Goal: Task Accomplishment & Management: Complete application form

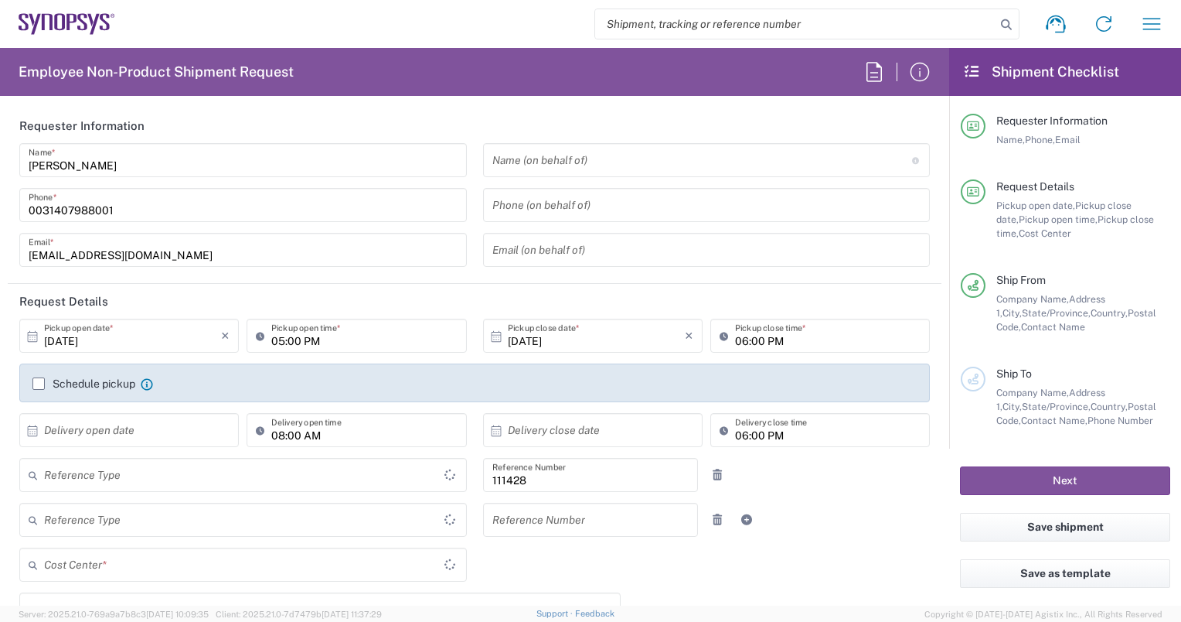
type input "Department"
type input "[GEOGRAPHIC_DATA]"
type input "NL07, CIO, IT, ESS 111428"
type input "Delivered at Place"
type input "California"
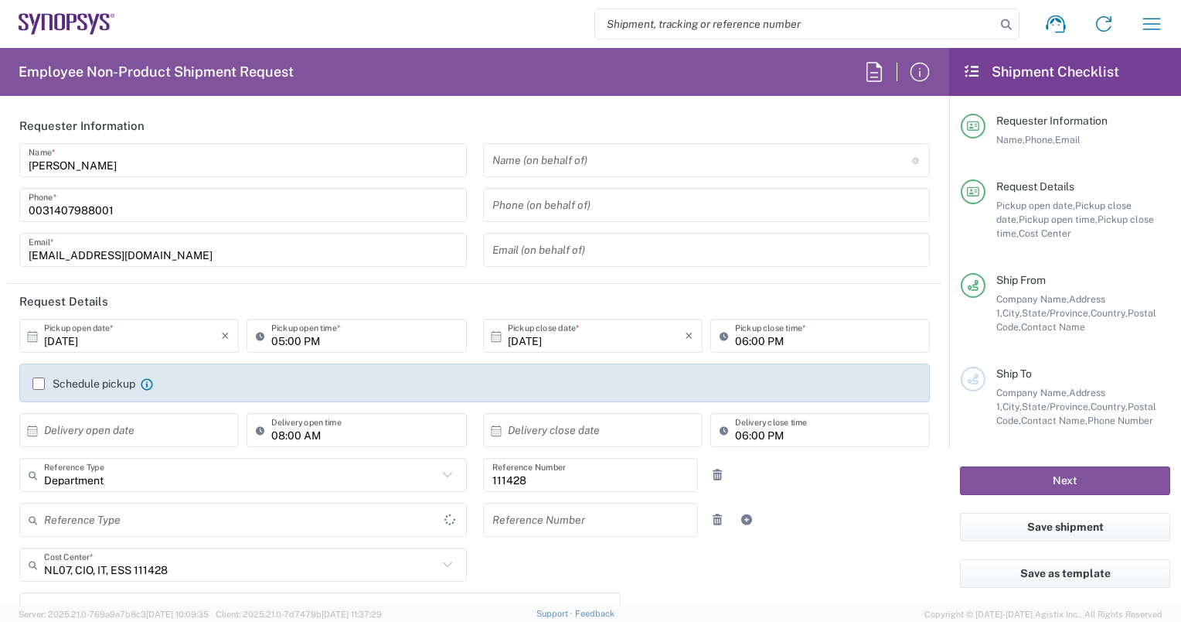
type input "United States"
type input "Headquarters USSV"
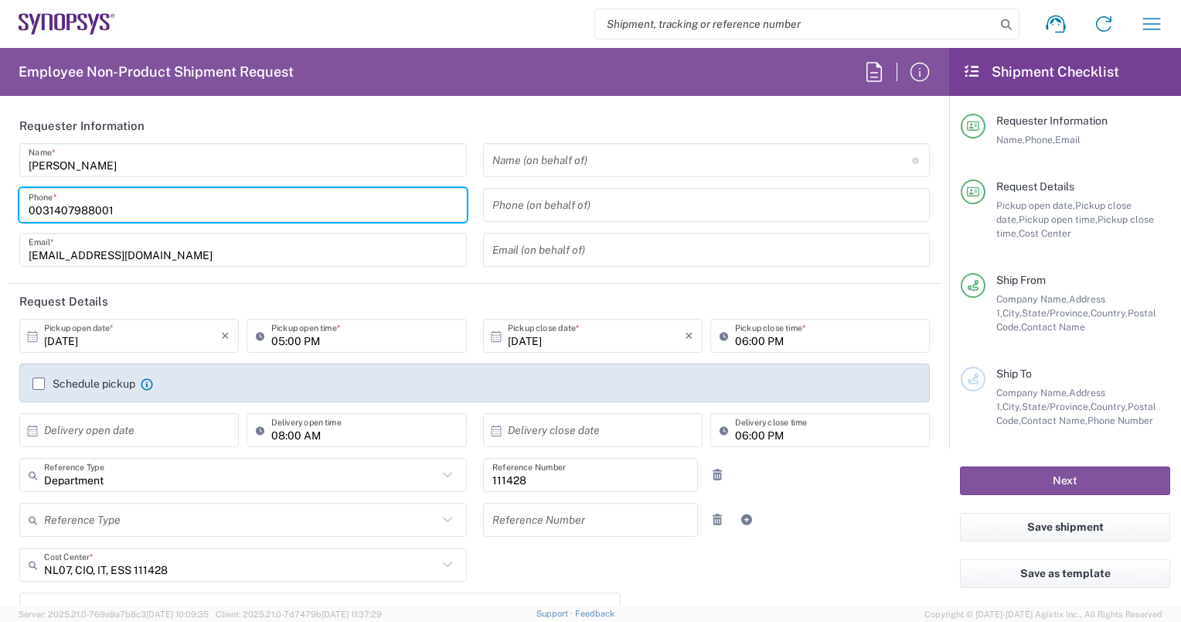
drag, startPoint x: 124, startPoint y: 209, endPoint x: 12, endPoint y: 215, distance: 112.3
click at [12, 215] on div "Sravya Tangellamudi Name * 0031407988001 Phone * sravyat@synopsys.com Email *" at bounding box center [244, 210] width 464 height 135
type input "31642856196"
click at [148, 343] on input "10/14/2025" at bounding box center [132, 335] width 177 height 27
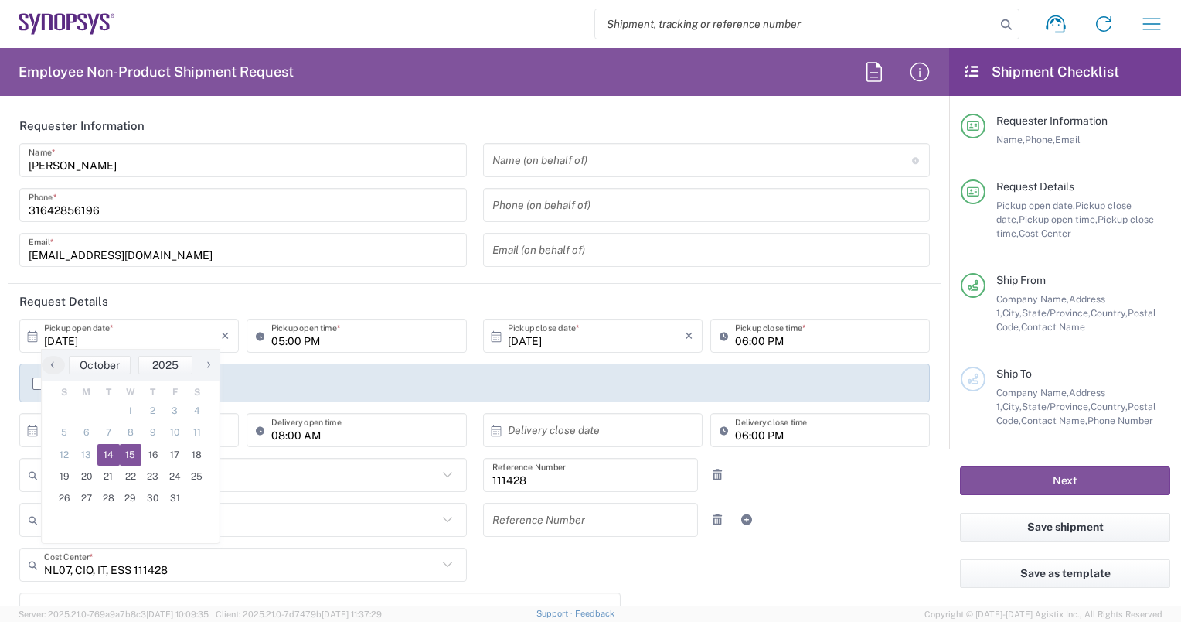
click at [128, 454] on span "15" at bounding box center [131, 455] width 22 height 22
type input "10/15/2025"
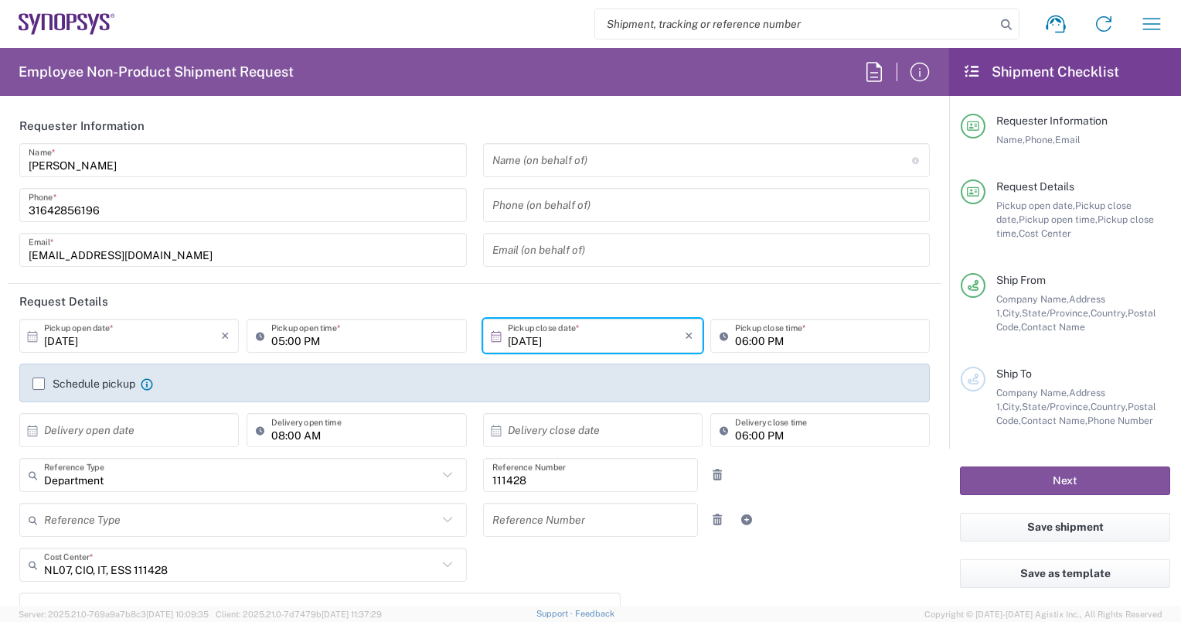
click at [38, 380] on label "Schedule pickup" at bounding box center [83, 383] width 103 height 12
click at [39, 384] on input "Schedule pickup" at bounding box center [39, 384] width 0 height 0
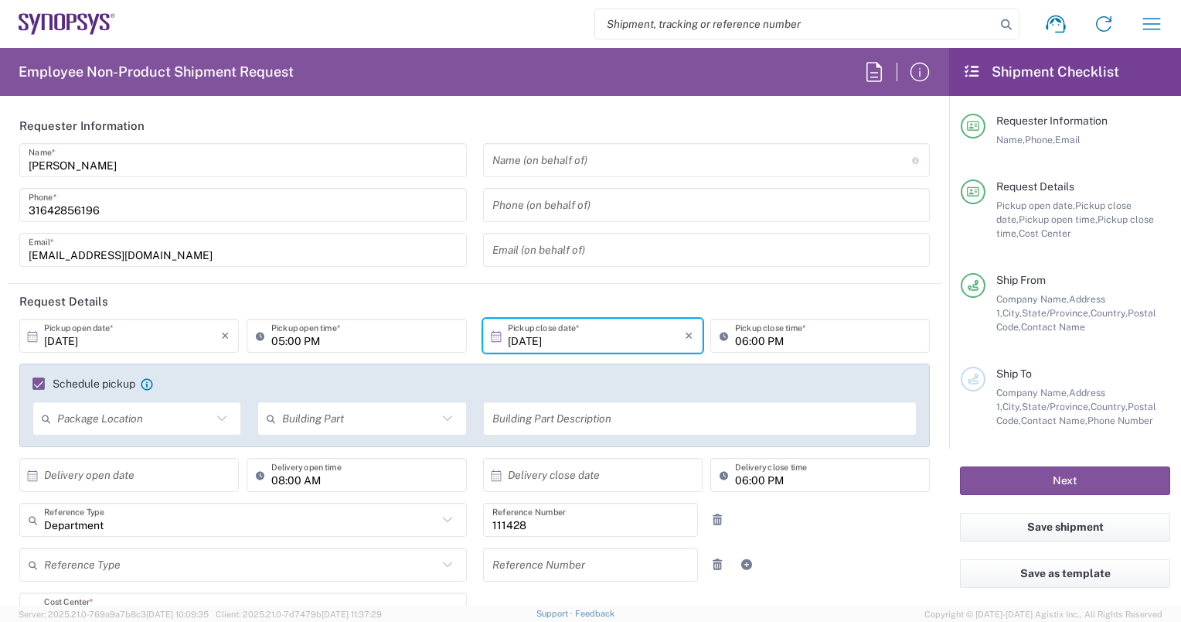
click at [294, 339] on input "05:00 PM" at bounding box center [364, 335] width 186 height 27
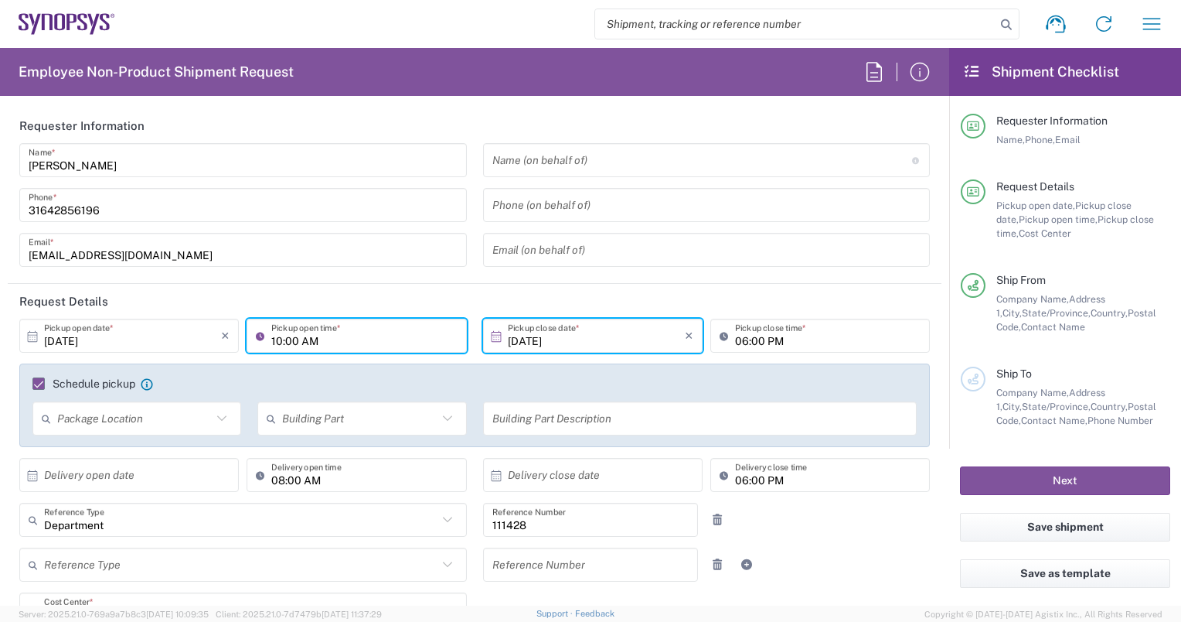
type input "10:00 AM"
click at [735, 342] on input "06:00 PM" at bounding box center [828, 335] width 186 height 27
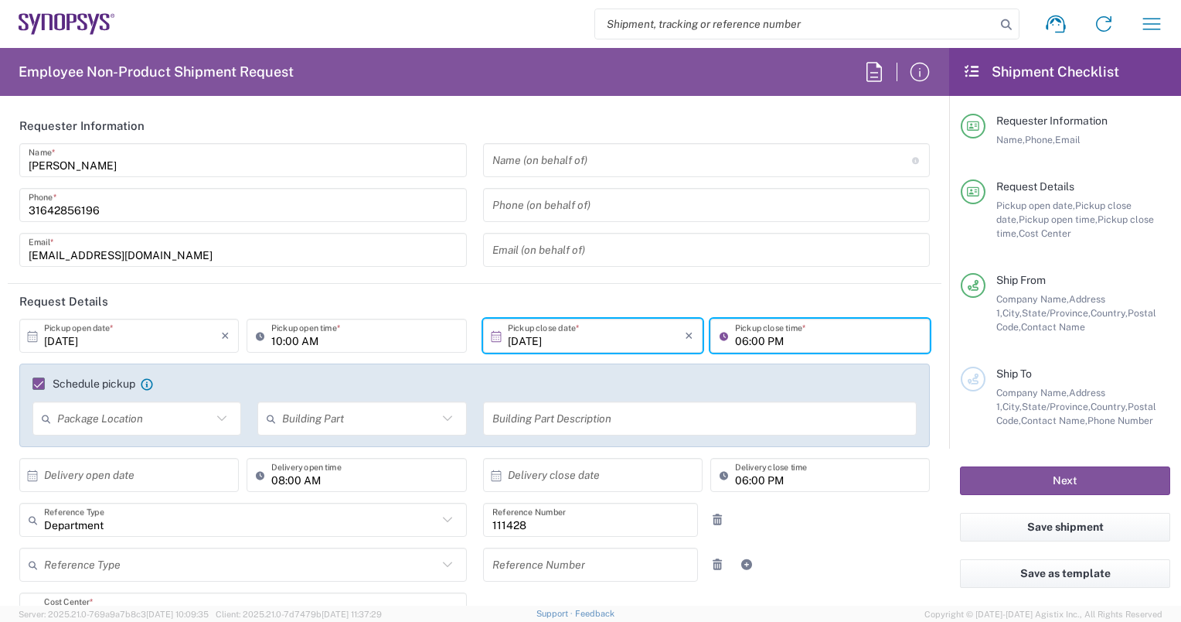
click at [735, 342] on input "06:00 PM" at bounding box center [828, 335] width 186 height 27
type input "01:00 PM"
click at [216, 420] on icon at bounding box center [222, 418] width 20 height 20
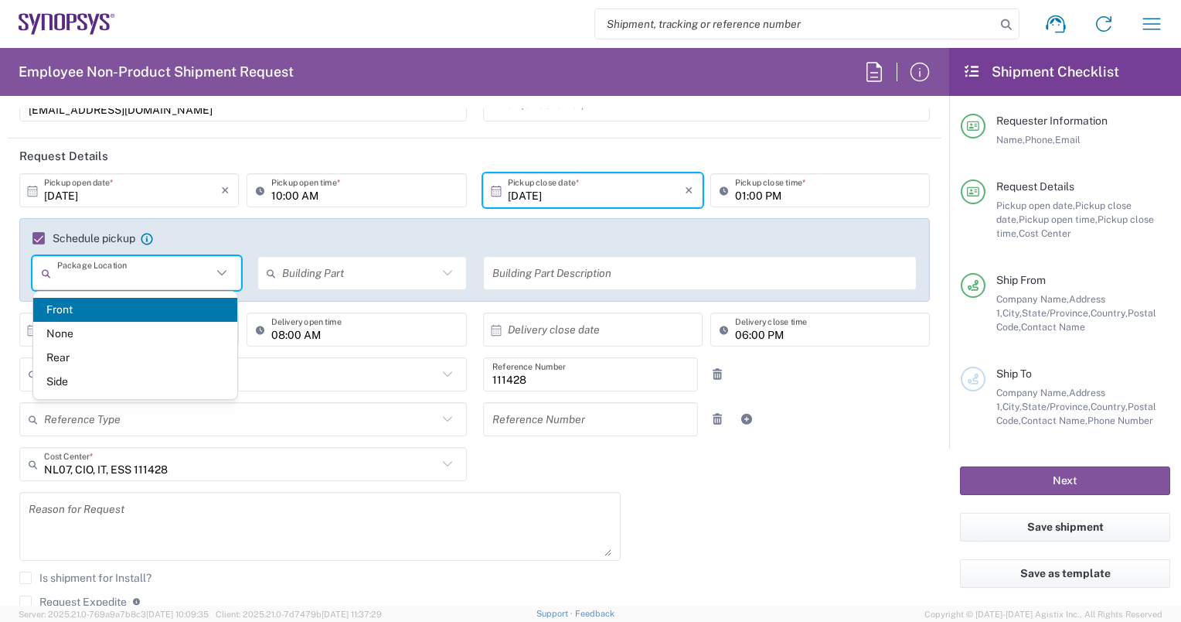
scroll to position [147, 0]
click at [838, 440] on div "Reference Type Customer Ref Department Invoice Number Purchase Order RMA Refere…" at bounding box center [475, 423] width 927 height 45
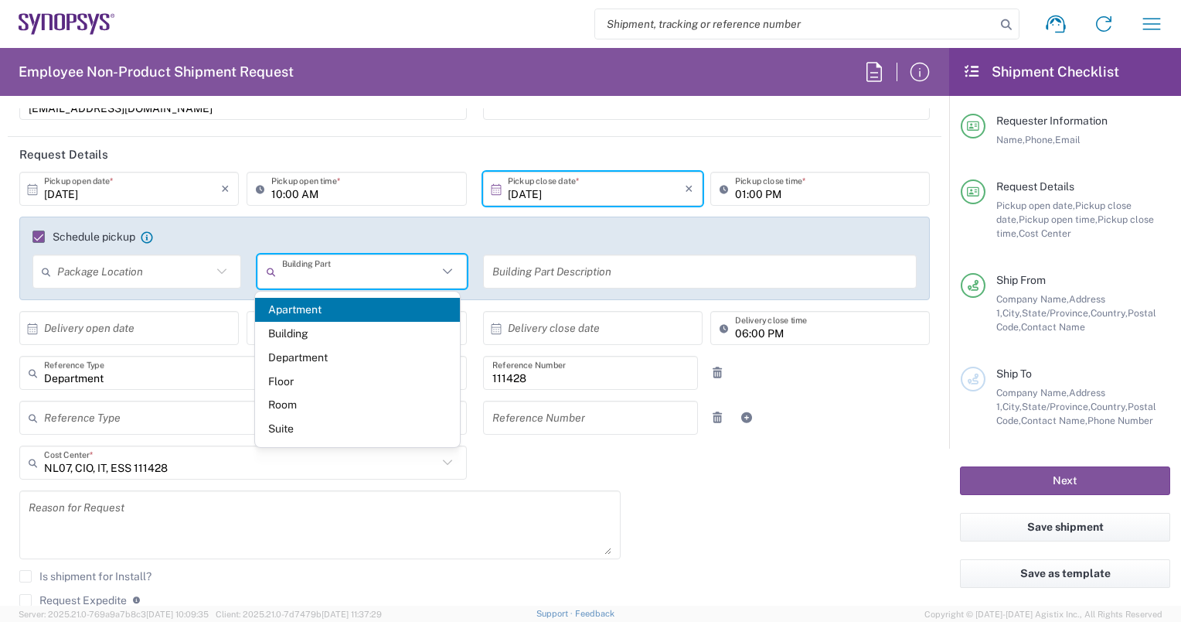
click at [322, 270] on input "text" at bounding box center [359, 271] width 155 height 27
click at [292, 332] on span "Building" at bounding box center [357, 334] width 205 height 24
type input "Building"
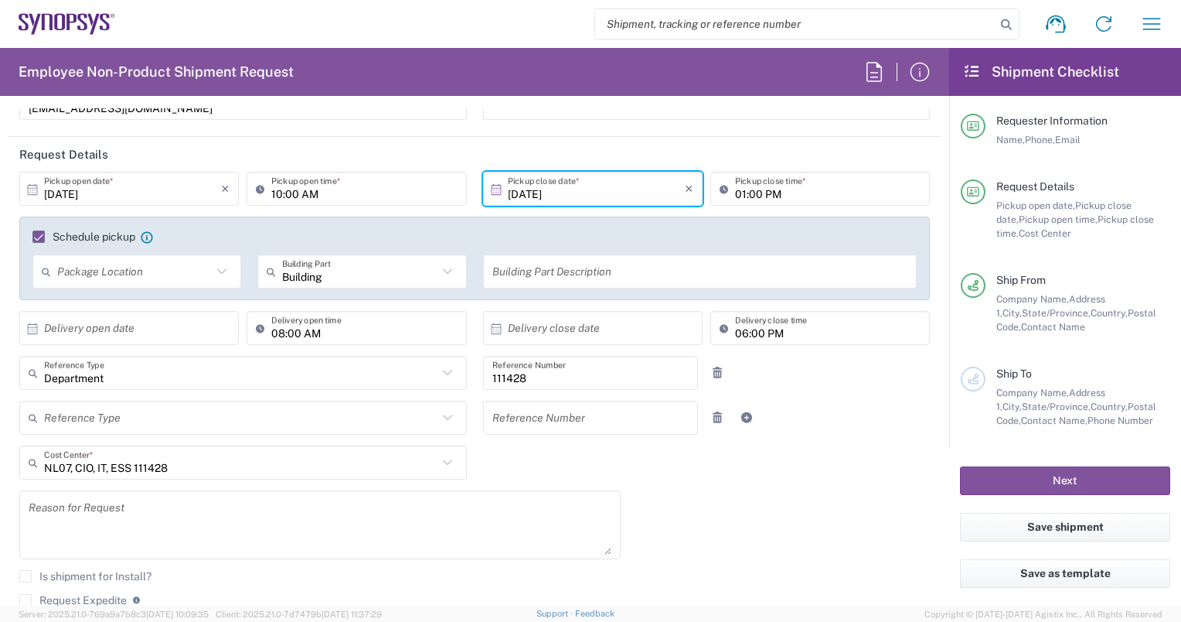
click at [498, 267] on input "text" at bounding box center [701, 271] width 416 height 27
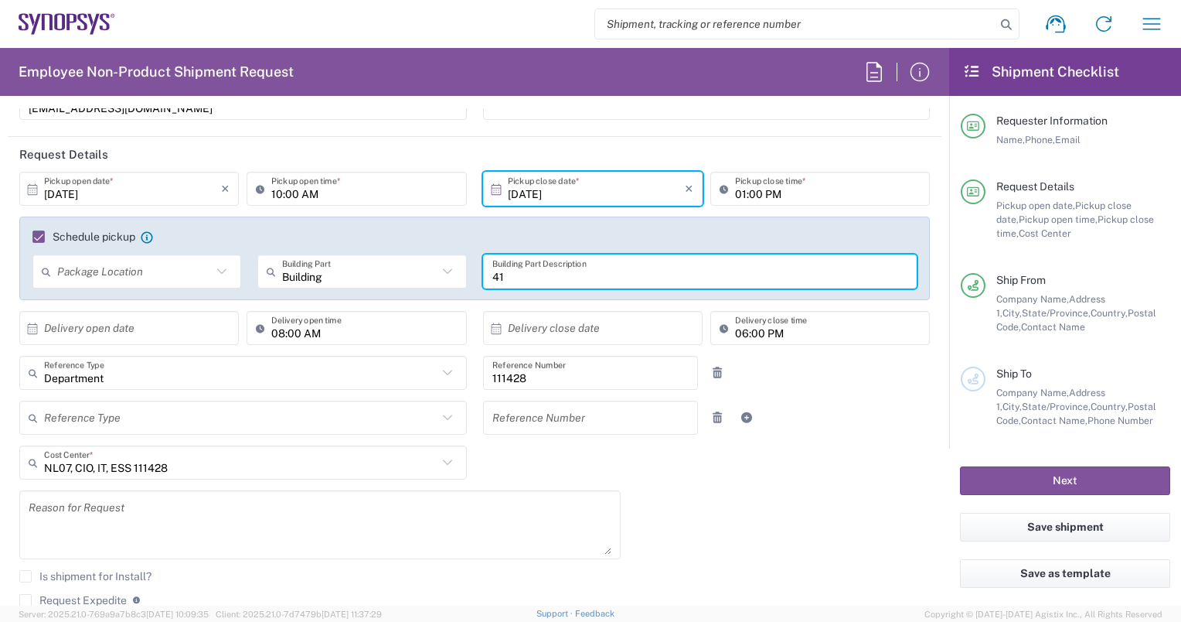
type input "4"
click at [441, 271] on icon at bounding box center [448, 271] width 20 height 20
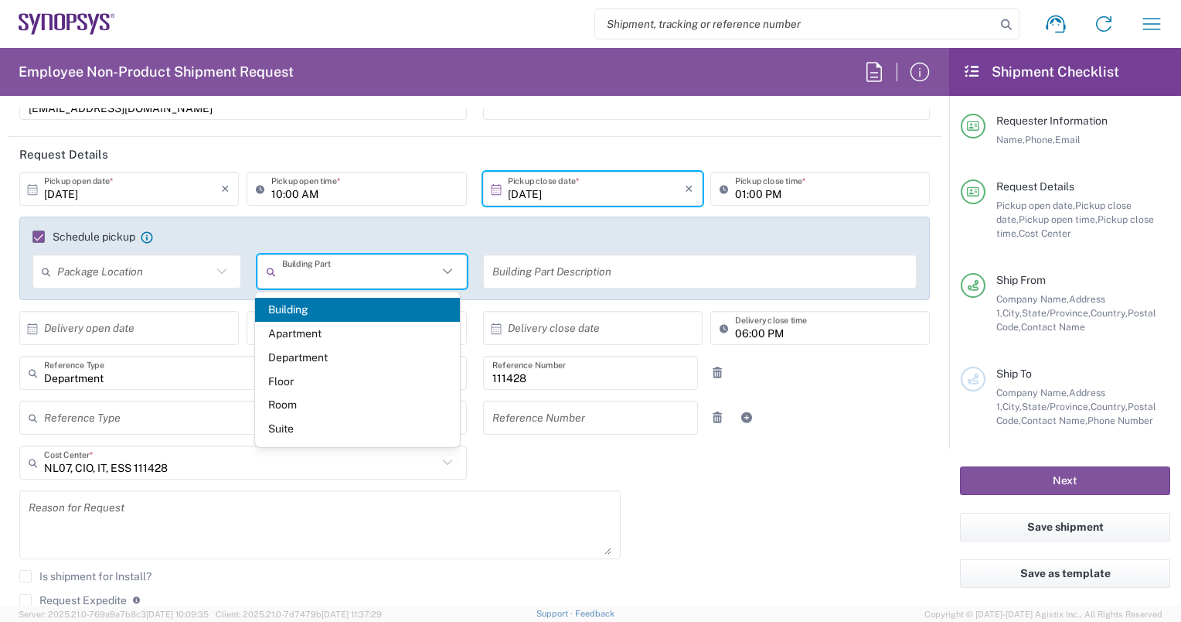
click at [696, 461] on div "10/15/2025 × Pickup open date * Cancel Apply 10:00 AM Pickup open time * 10/15/…" at bounding box center [475, 430] width 927 height 516
type input "Building"
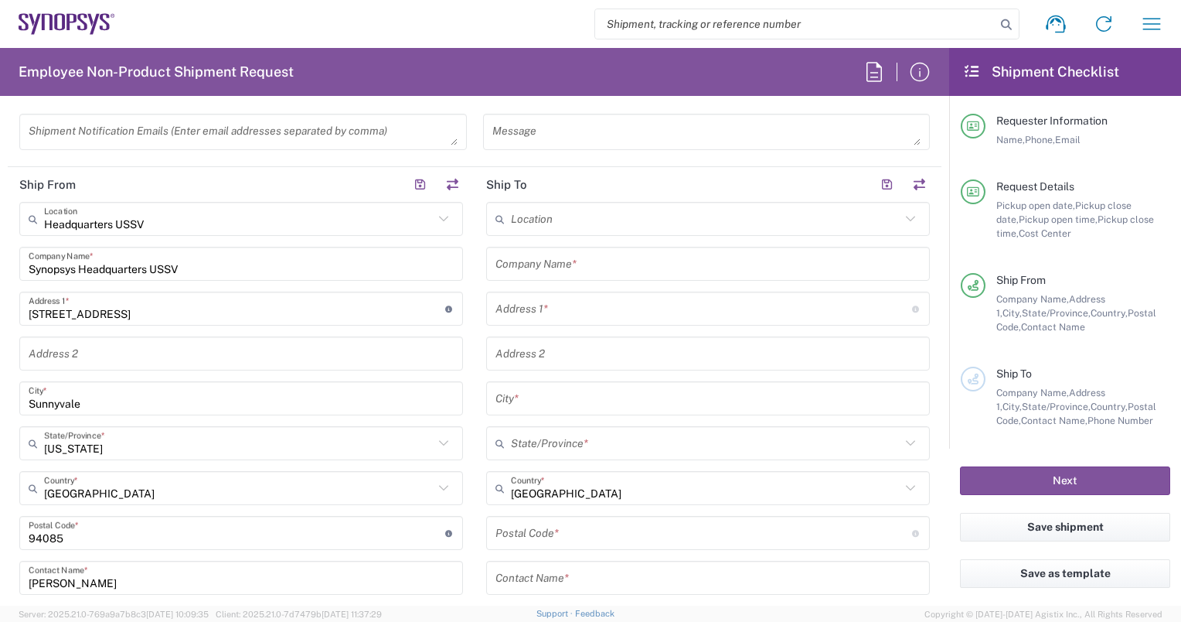
scroll to position [680, 0]
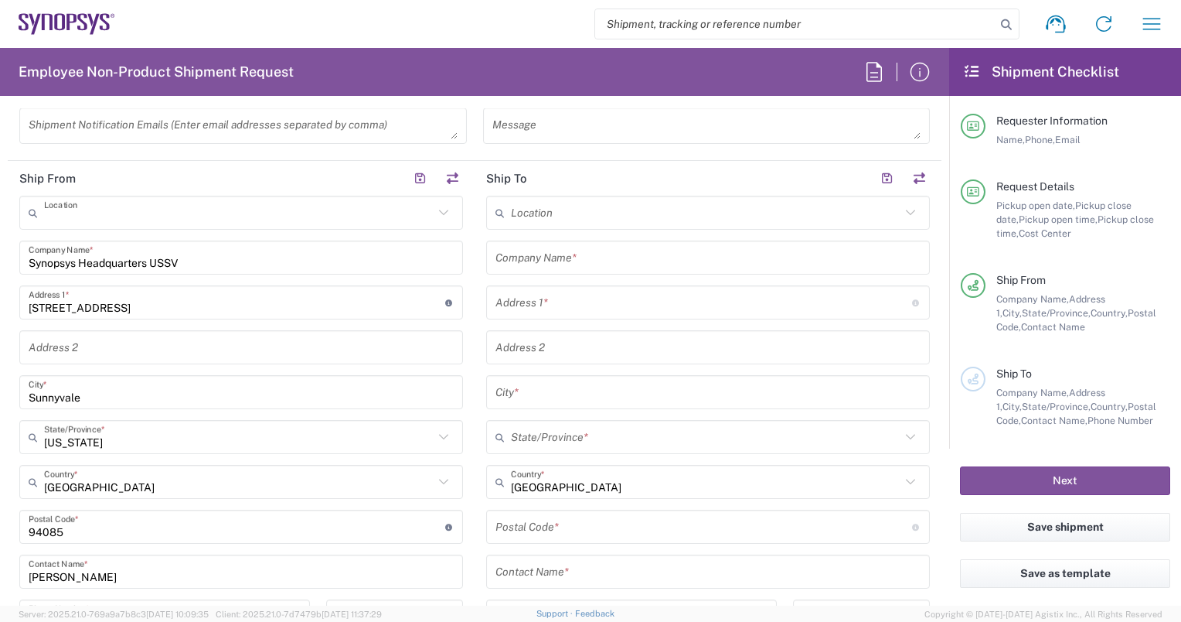
click at [161, 213] on input "text" at bounding box center [239, 212] width 390 height 27
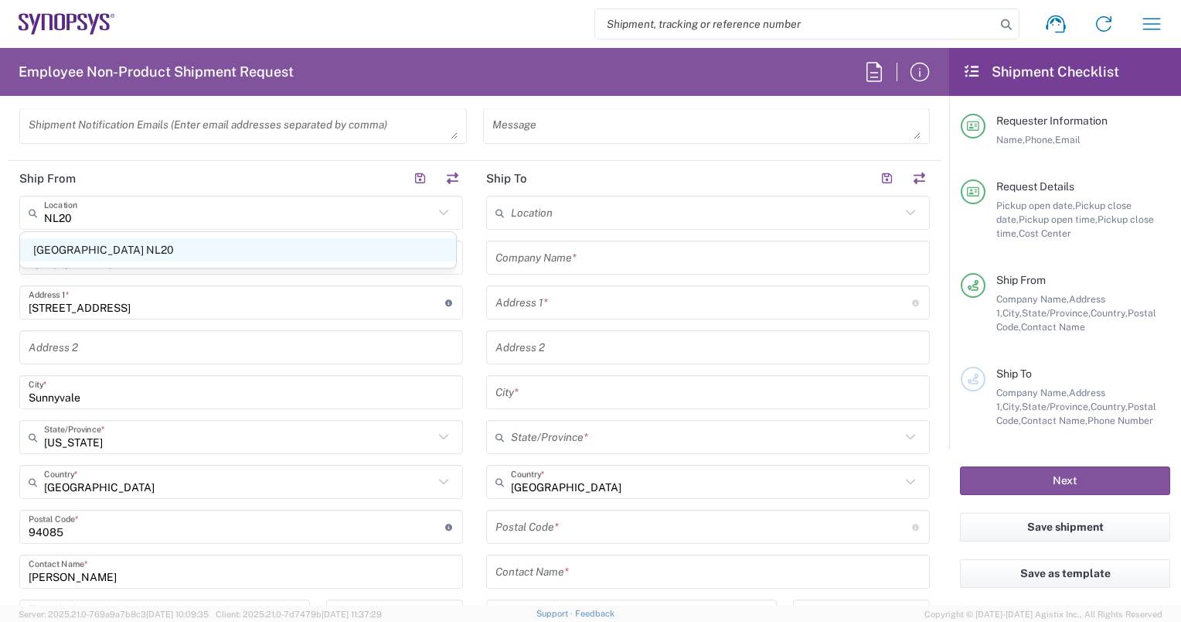
click at [118, 254] on span "Eindhoven NL20" at bounding box center [238, 250] width 436 height 24
type input "Eindhoven NL20"
type input "Synopsys Netherlands B.V."
type input "High Tech Campus 41 Eindhoven"
type input "Edindhoven"
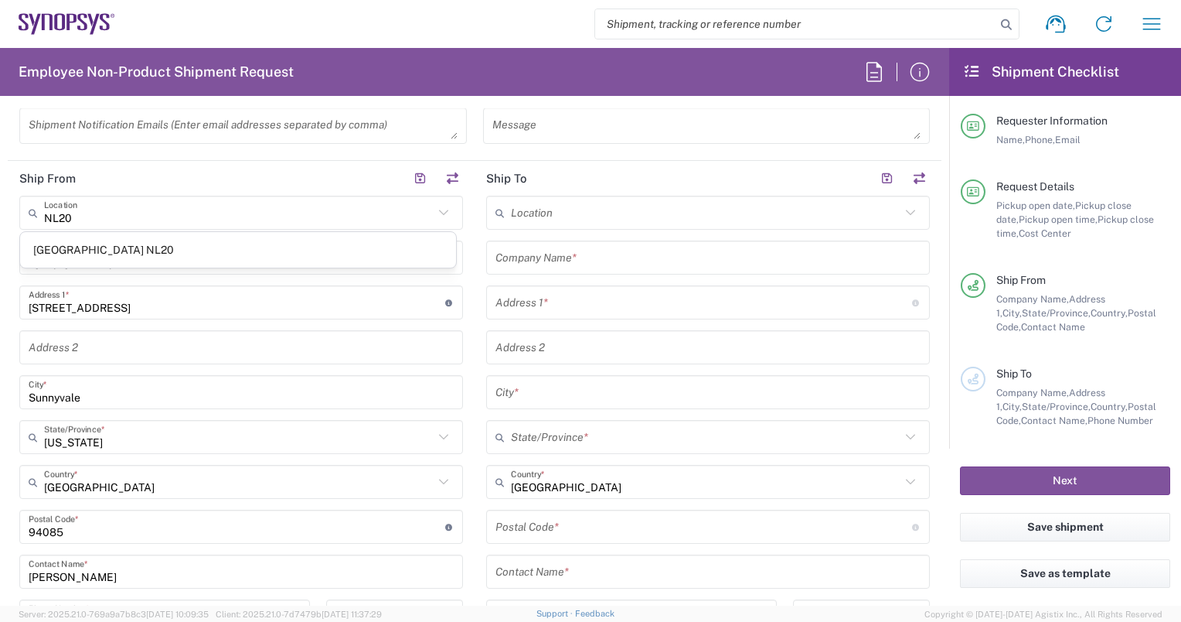
type input "Netherlands"
type input "5656 AE"
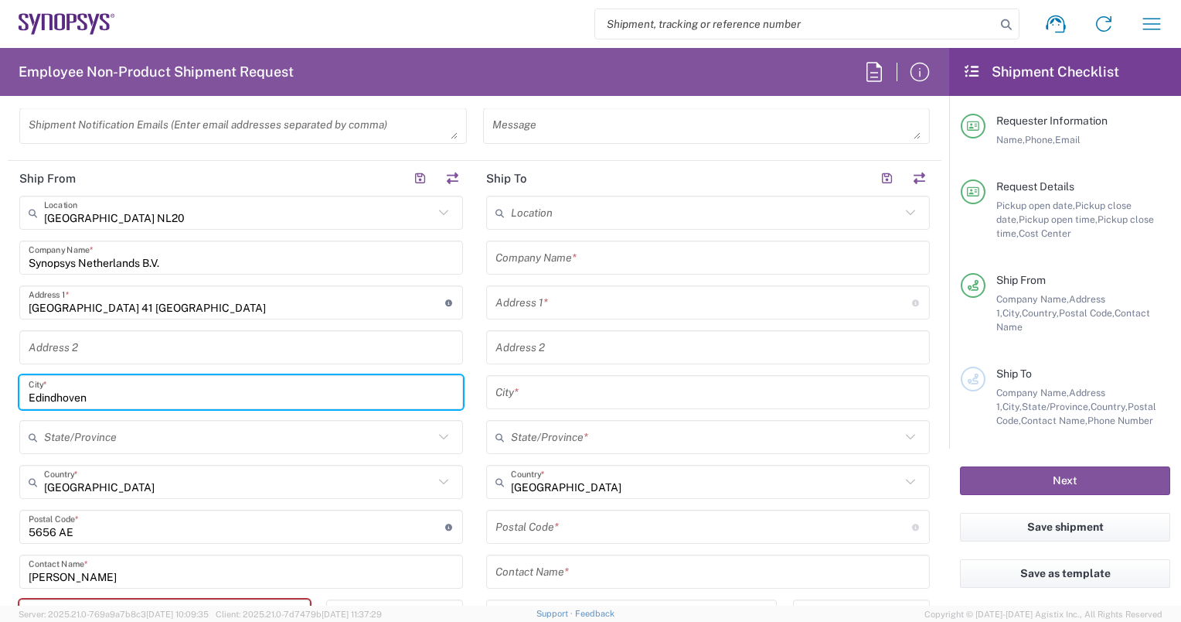
click at [41, 399] on input "Edindhoven" at bounding box center [241, 392] width 425 height 27
type input "Eindhoven"
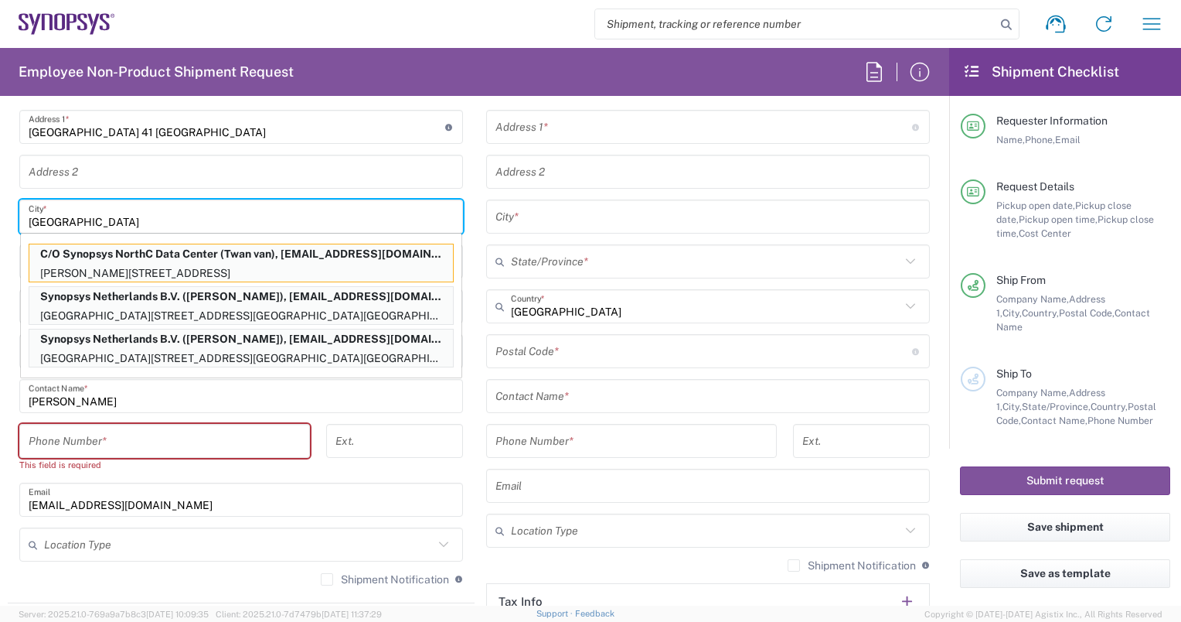
scroll to position [860, 0]
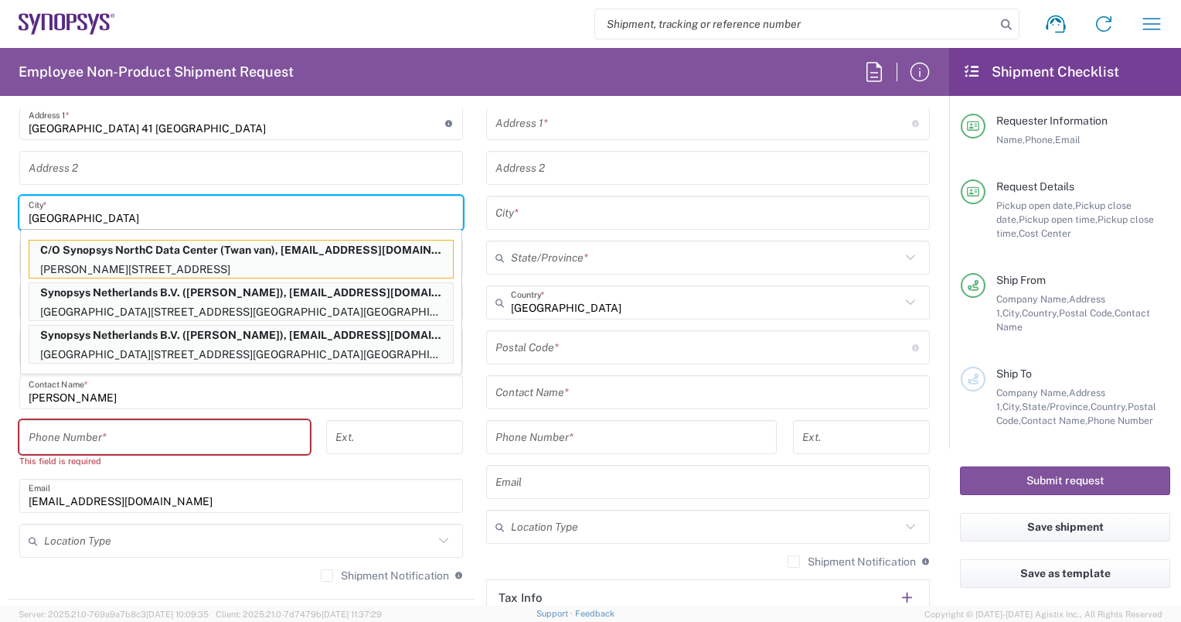
type input "Eindhoven"
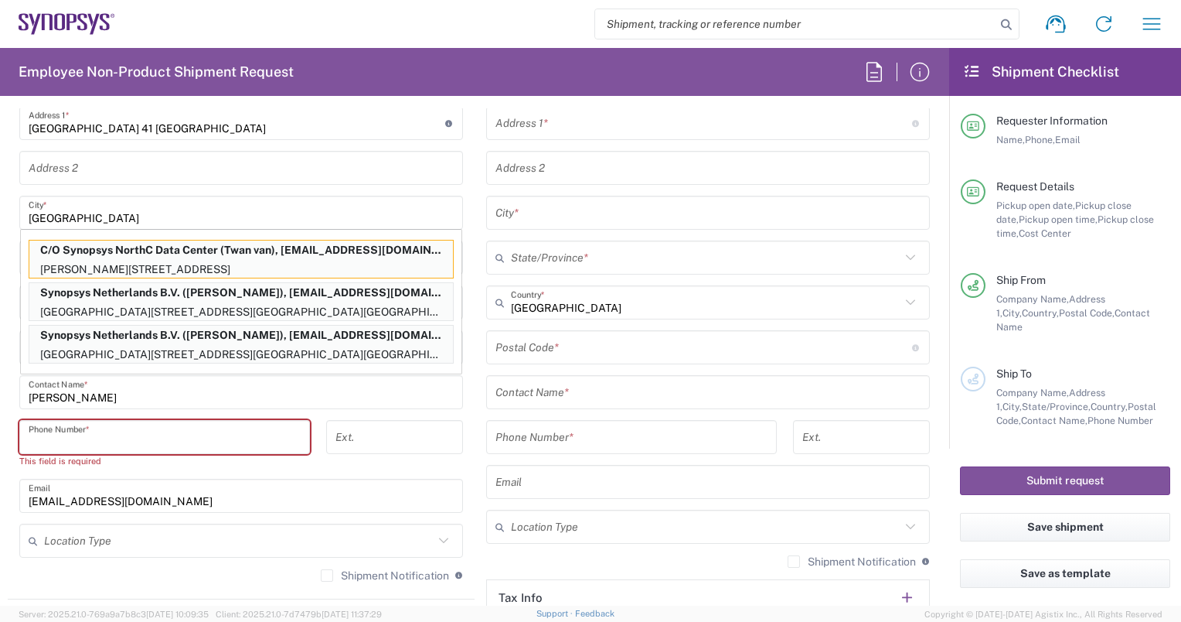
click at [114, 431] on input "tel" at bounding box center [165, 437] width 272 height 27
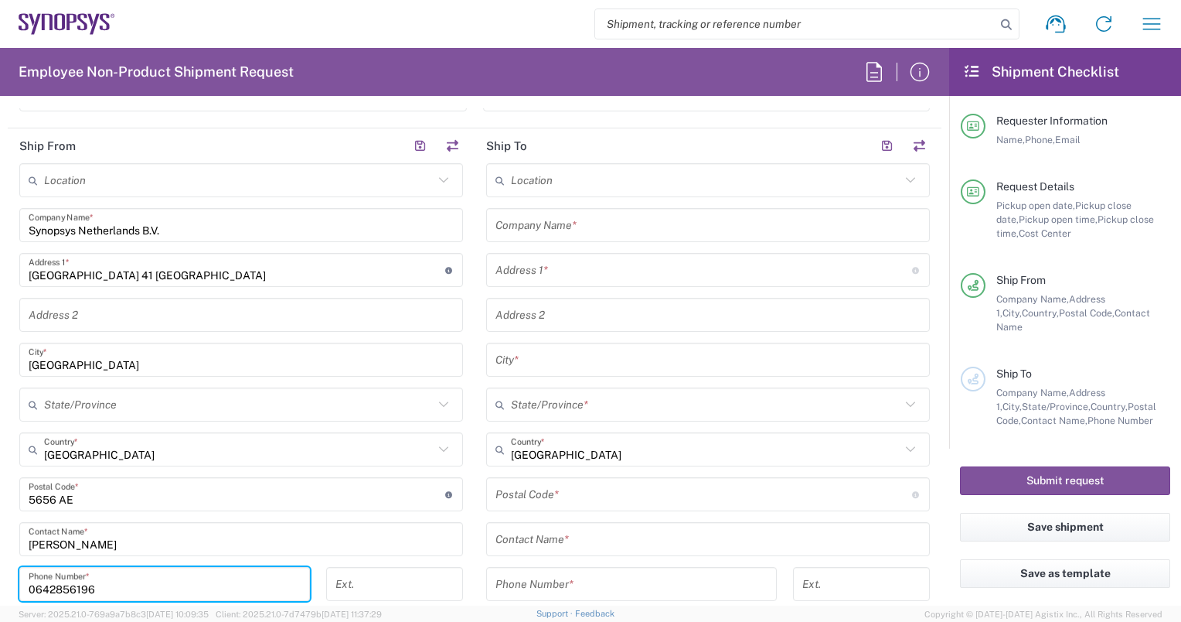
scroll to position [711, 0]
type input "0642856196"
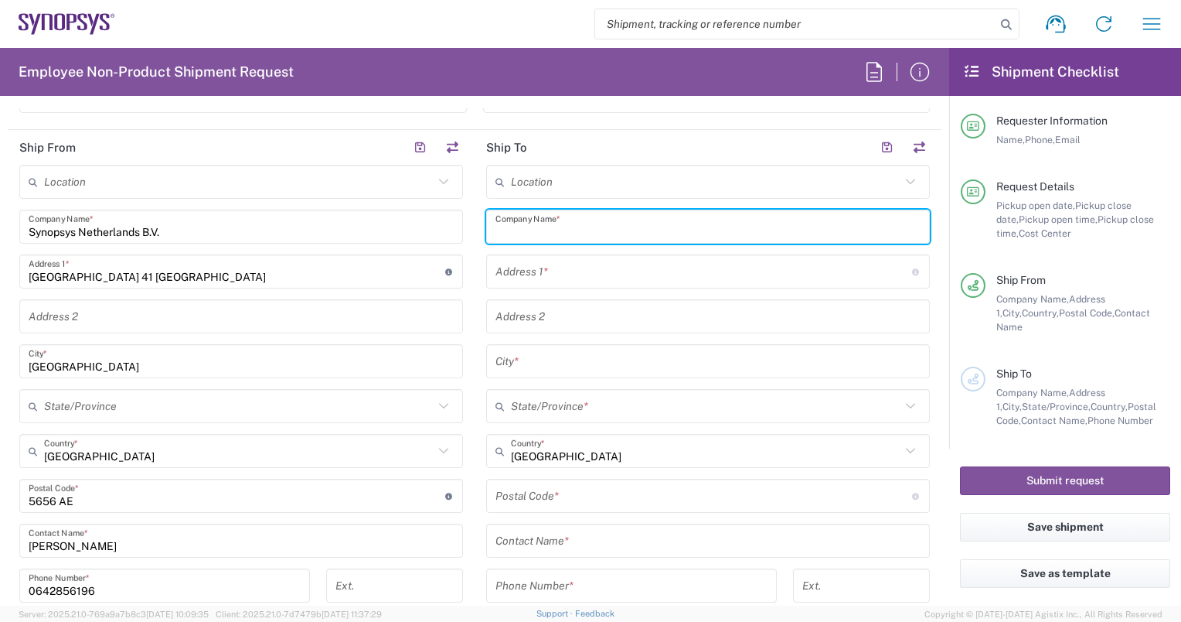
click at [543, 222] on input "text" at bounding box center [708, 226] width 425 height 27
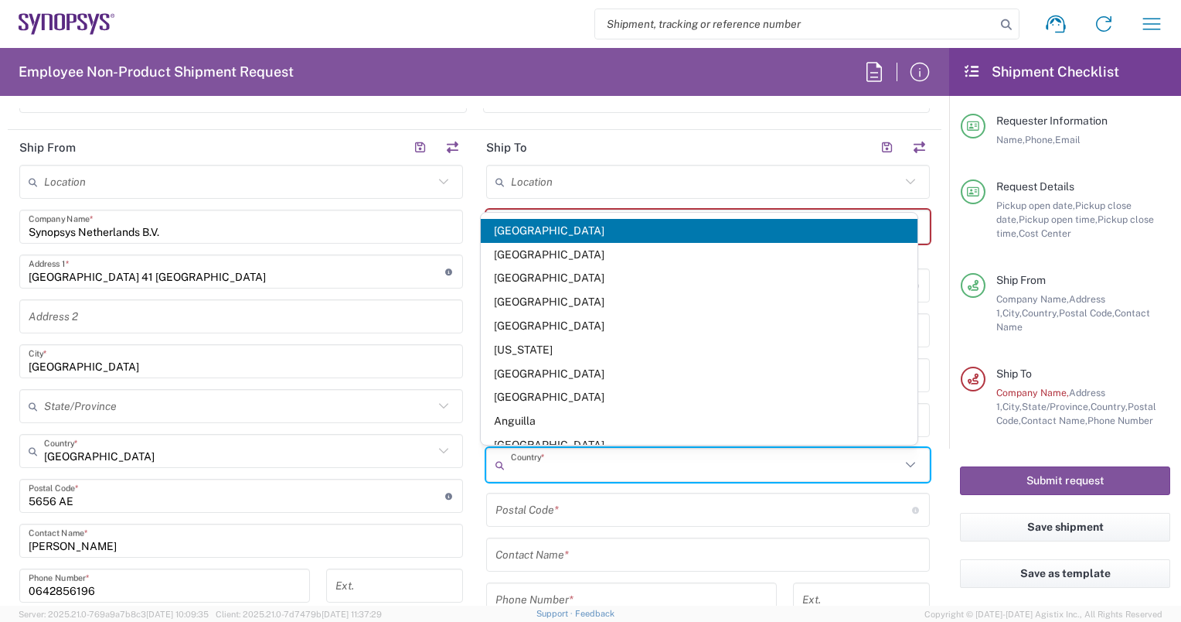
click at [561, 448] on div "Country *" at bounding box center [708, 465] width 444 height 34
type input "Netherlands"
type input "nether"
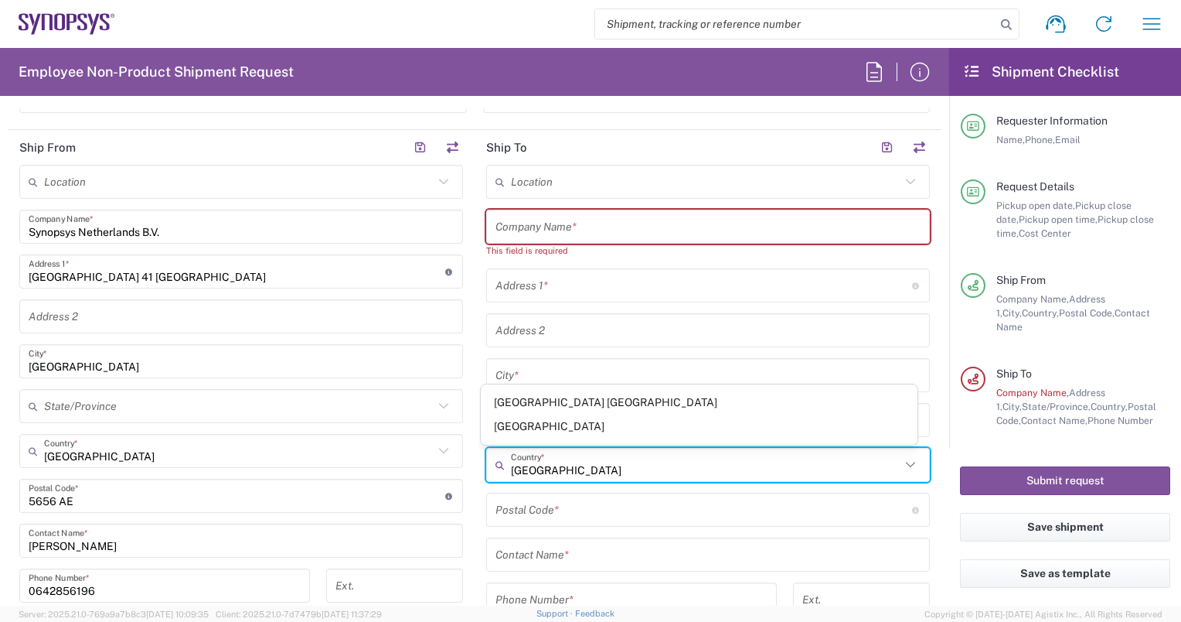
click at [554, 223] on input "text" at bounding box center [708, 226] width 425 height 27
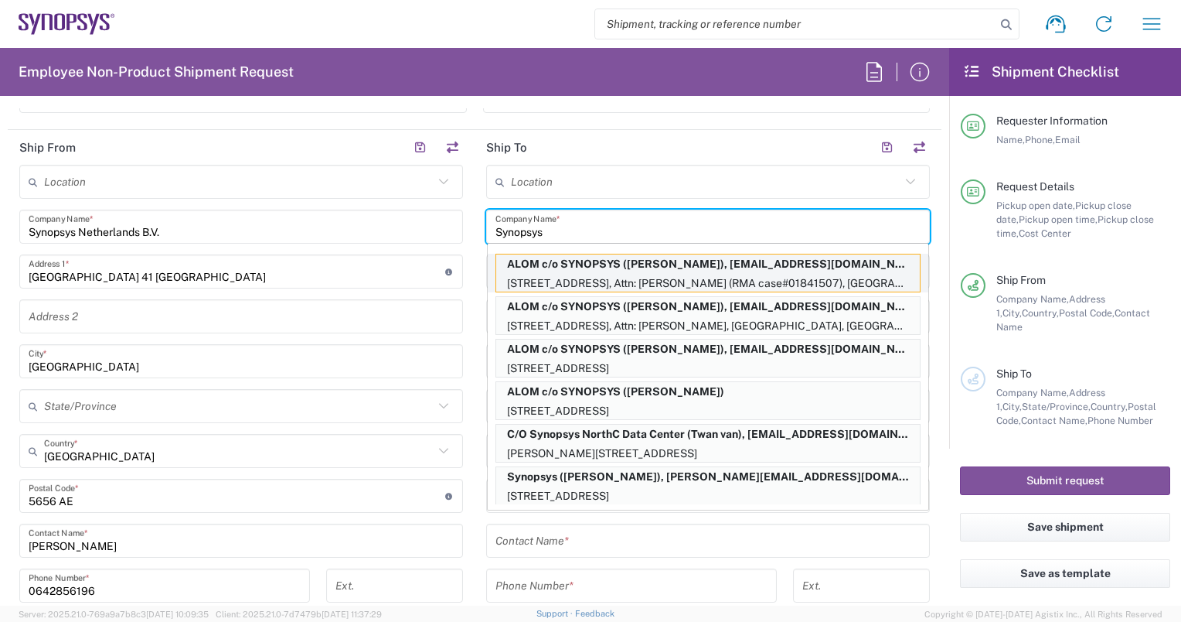
click at [545, 265] on p "ALOM c/o SYNOPSYS (Lisa Young), synopsyssupport@alom.com" at bounding box center [708, 263] width 424 height 19
type input "ALOM c/o SYNOPSYS"
type input "48105 Warm Springs Blvd."
type input "Attn: Lisa Young (RMA case#01841507)"
type input "Fremont"
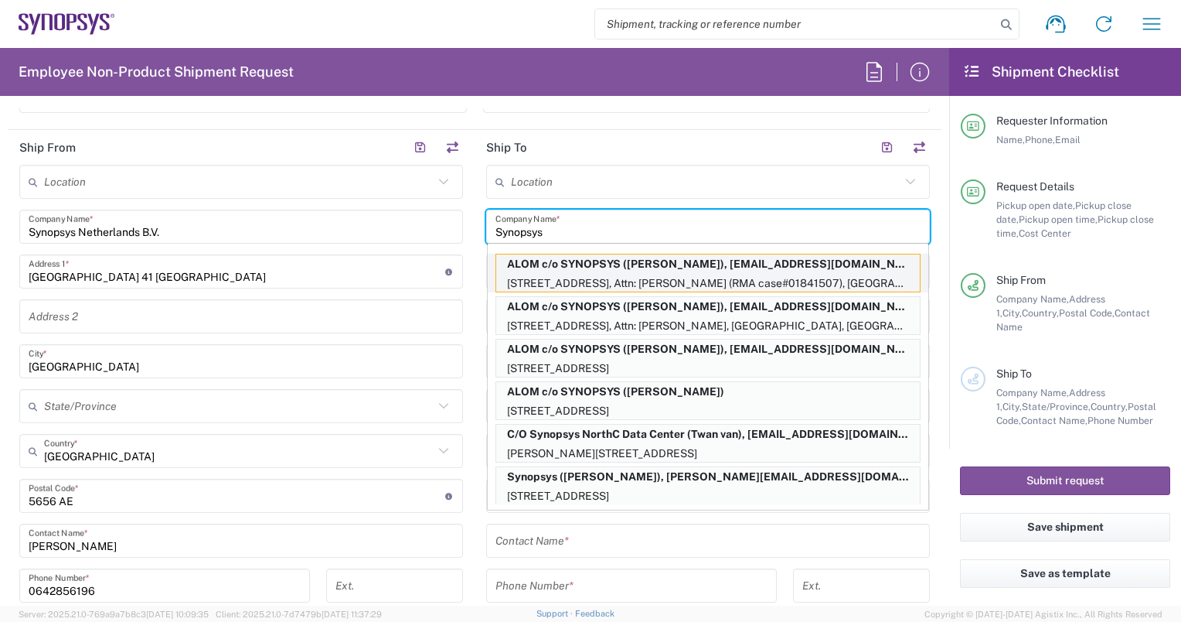
type input "California"
type input "United States"
type input "94539"
type input "Lisa Young"
type input "5102999093"
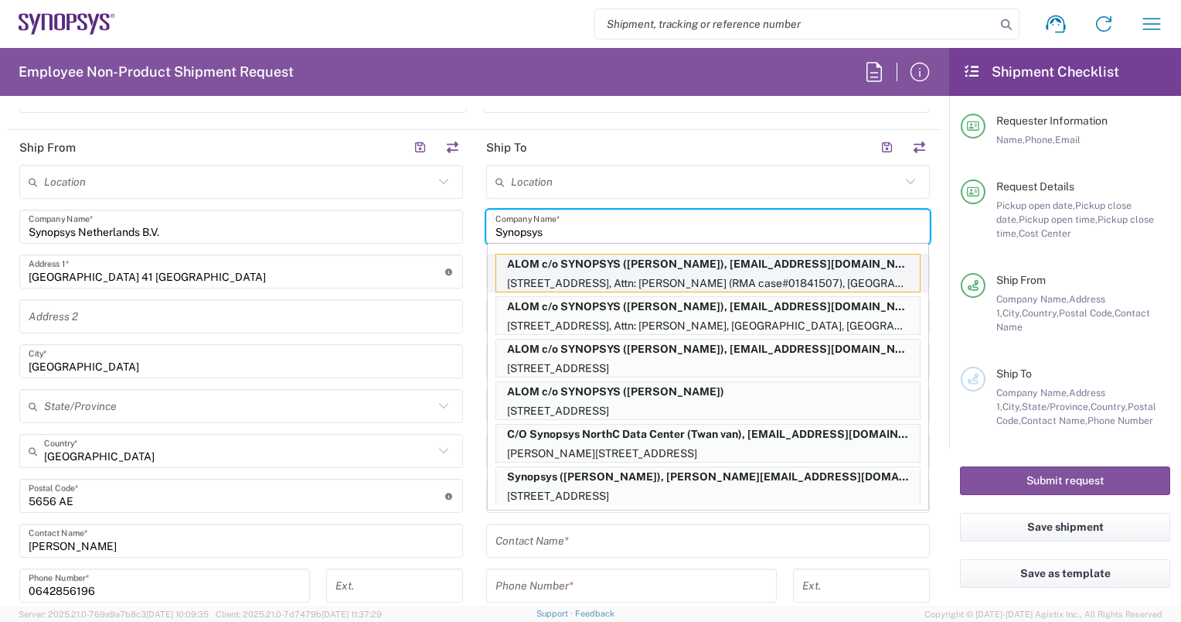
type input "synopsyssupport@alom.com"
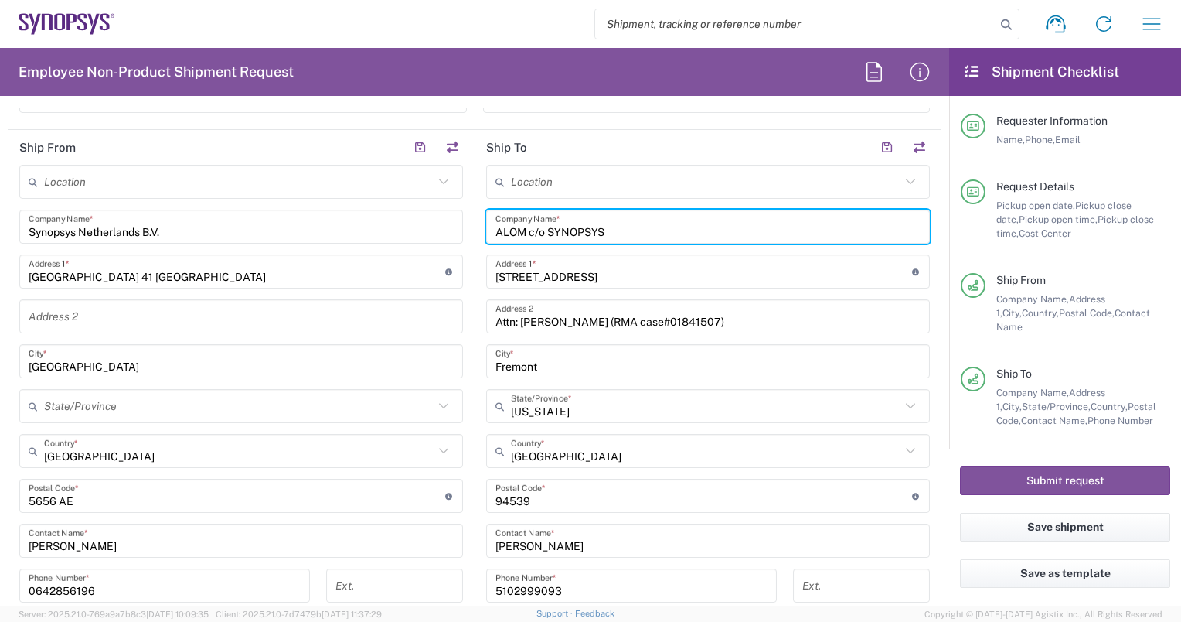
drag, startPoint x: 605, startPoint y: 224, endPoint x: 486, endPoint y: 241, distance: 119.5
click at [486, 241] on div "Location Aachen DE04 Agrate Brianza IT01 Aschheim DE02 Atlanta US60 Austin US26…" at bounding box center [708, 489] width 444 height 649
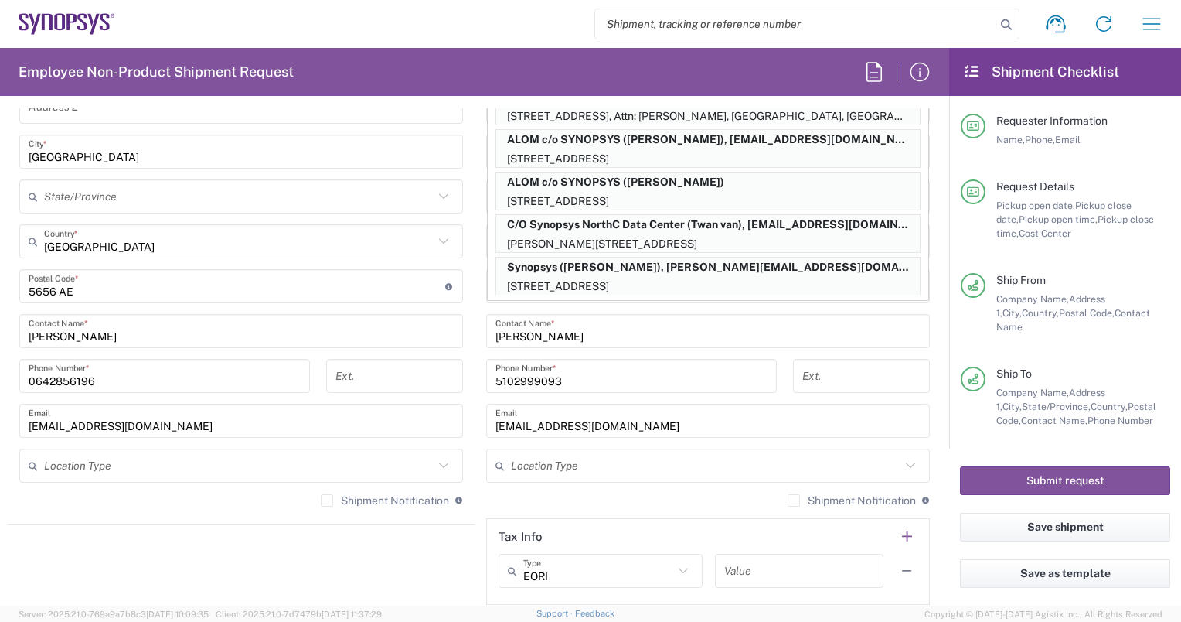
scroll to position [919, 0]
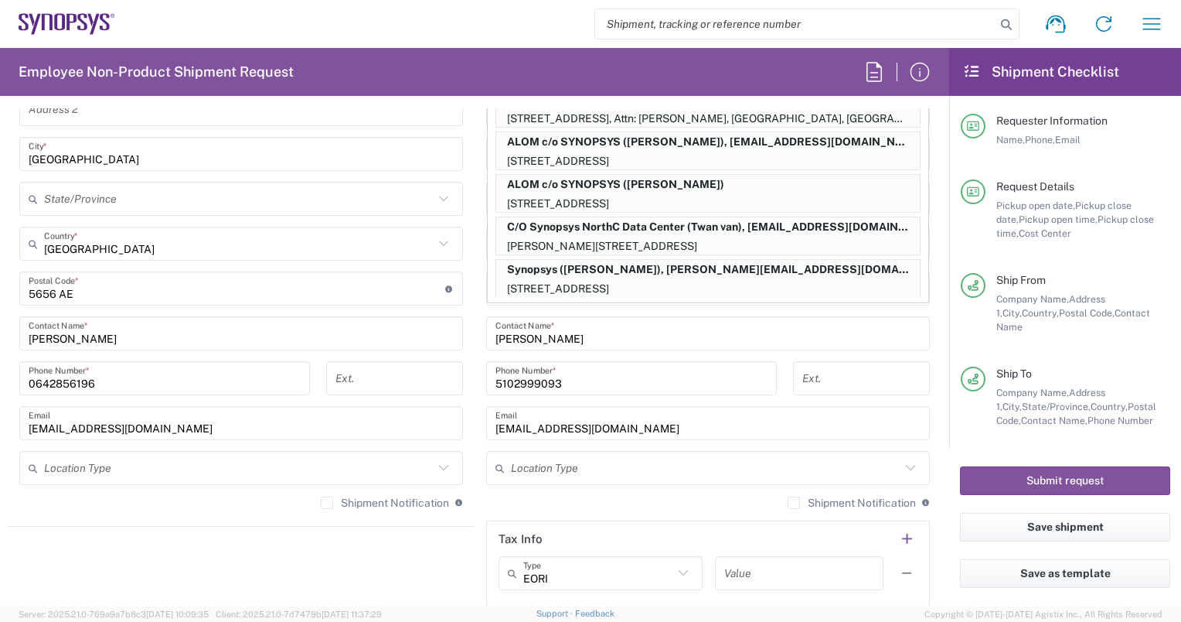
type input "Synopsys"
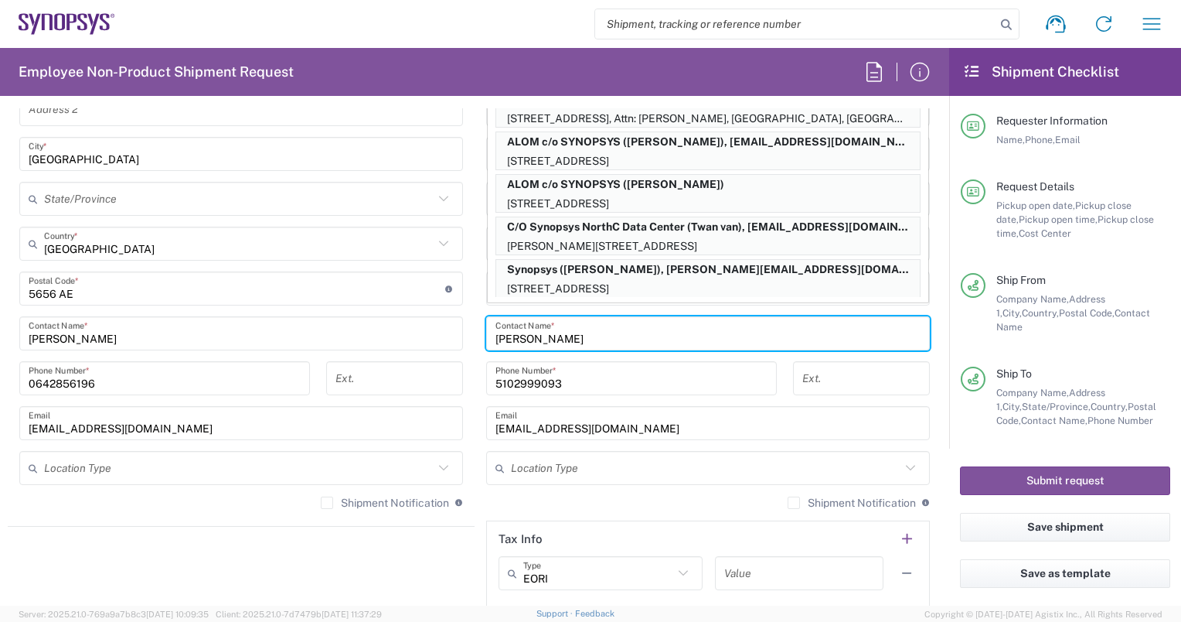
drag, startPoint x: 549, startPoint y: 332, endPoint x: 448, endPoint y: 340, distance: 101.6
click at [448, 340] on div "Ship From Location Aachen DE04 Agrate Brianza IT01 Aschheim DE02 Atlanta US60 A…" at bounding box center [475, 268] width 934 height 690
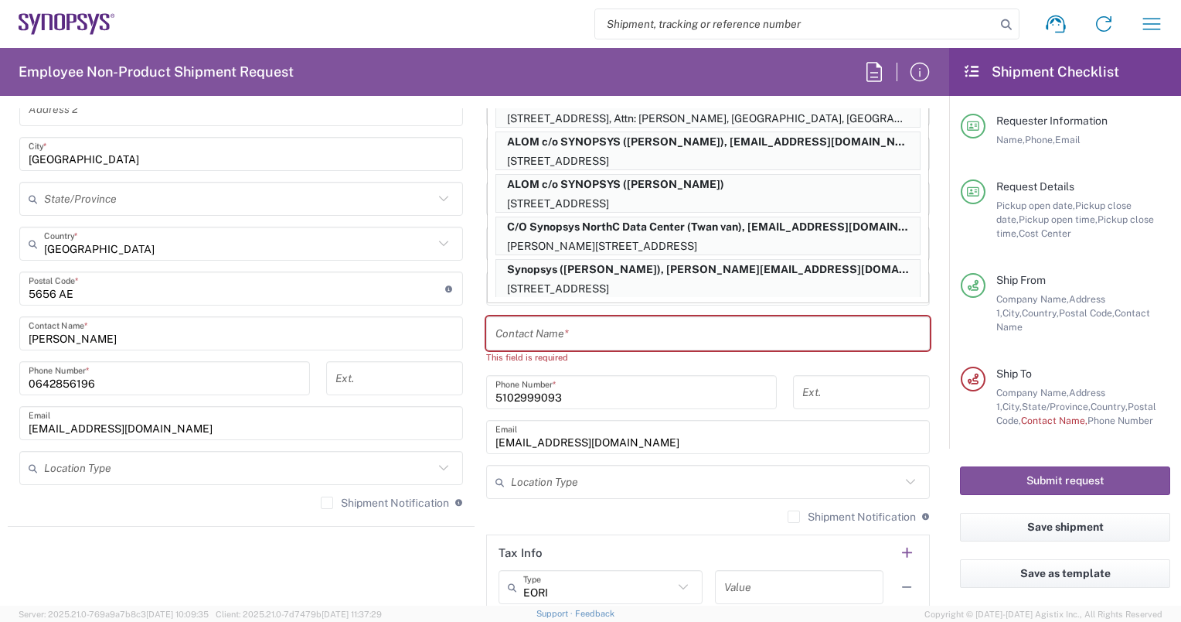
click at [486, 494] on div "Location Aachen DE04 Agrate Brianza IT01 Aschheim DE02 Atlanta US60 Austin US26…" at bounding box center [708, 288] width 444 height 663
click at [486, 494] on div "Location Type" at bounding box center [708, 482] width 444 height 34
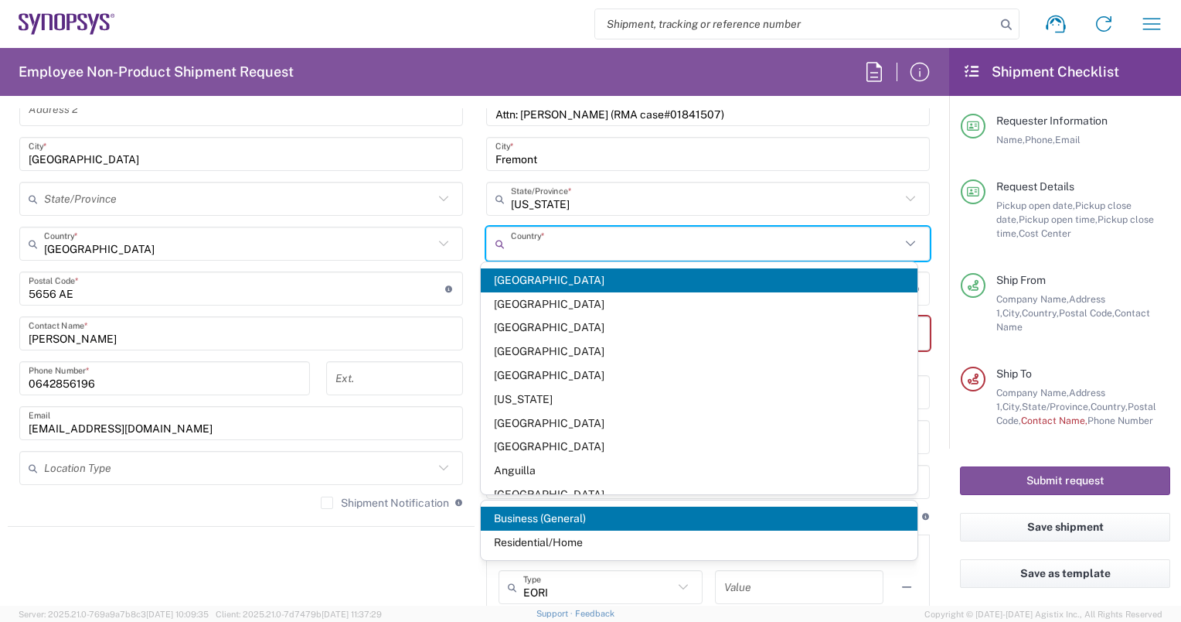
click at [635, 242] on input "text" at bounding box center [706, 243] width 390 height 27
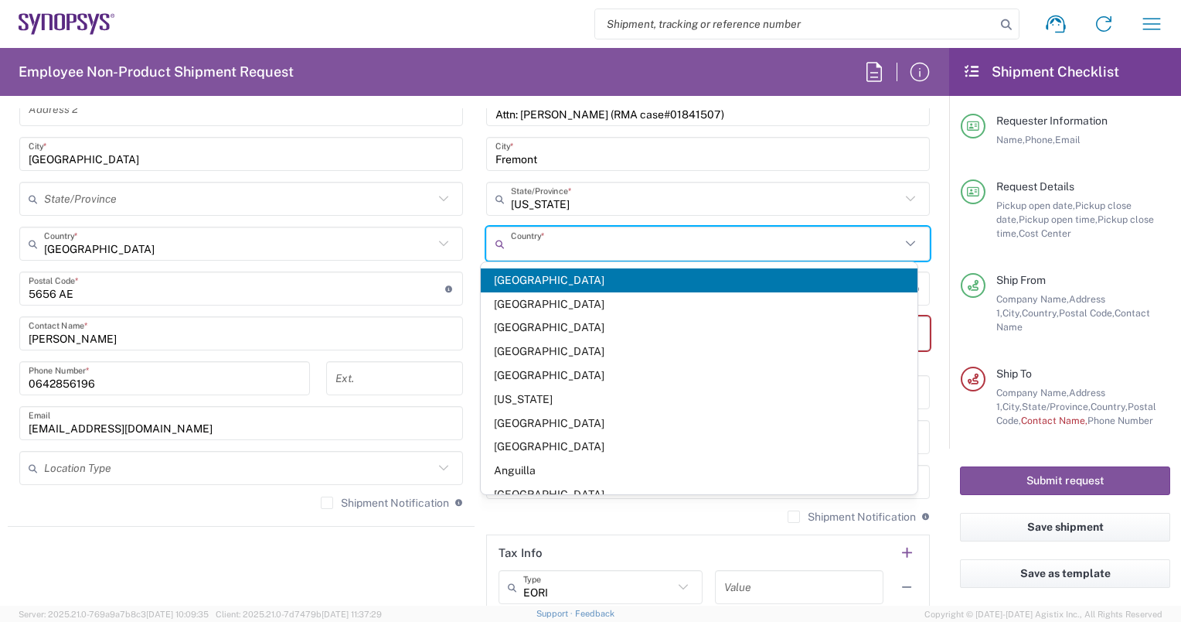
type input "Netherlands"
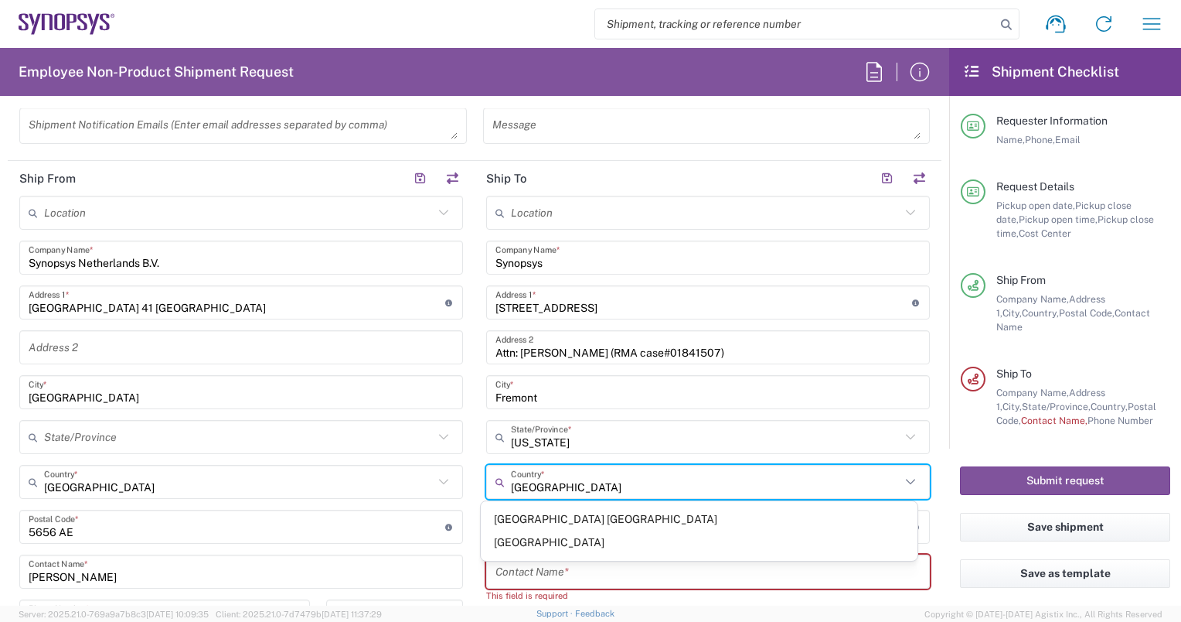
scroll to position [680, 0]
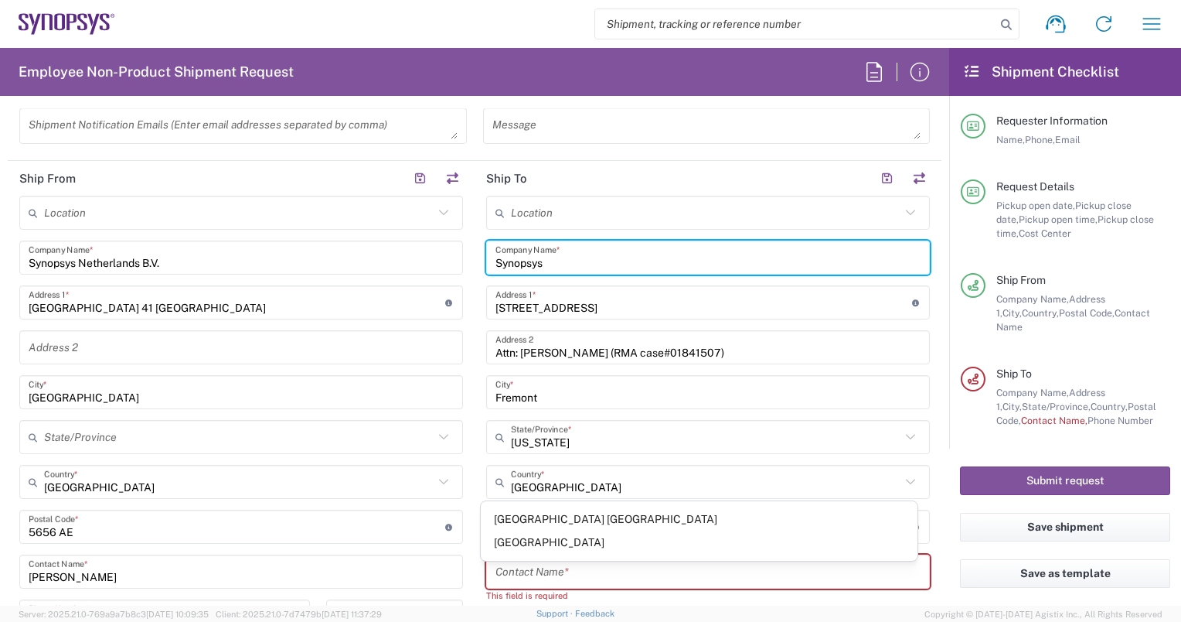
click at [581, 250] on input "Synopsys" at bounding box center [708, 257] width 425 height 27
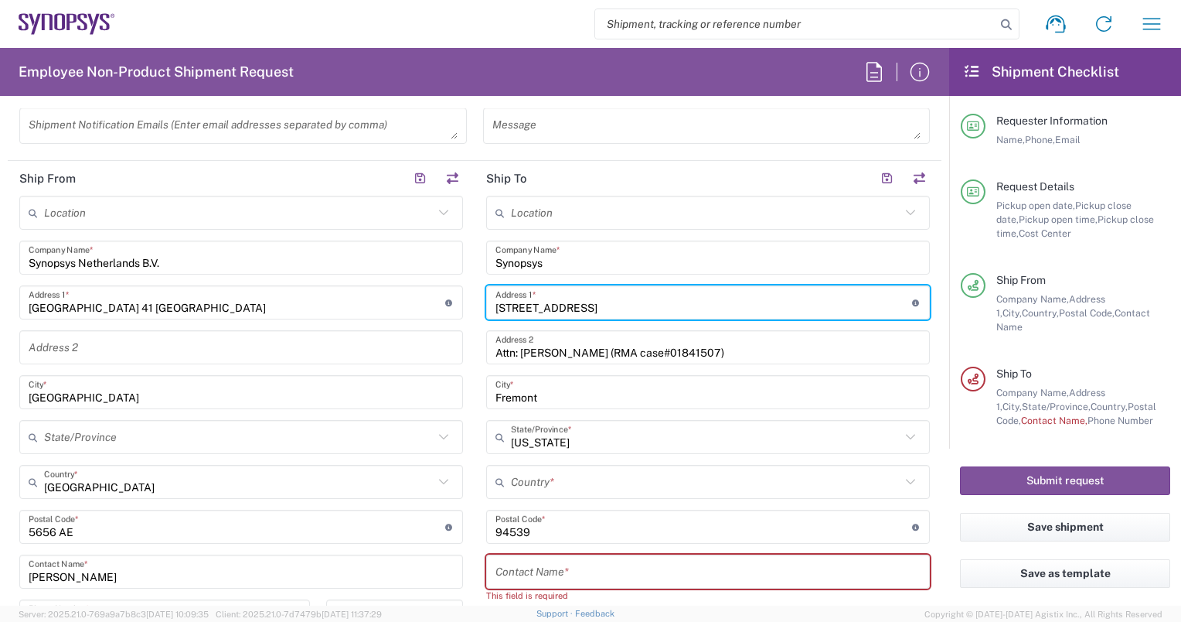
drag, startPoint x: 640, startPoint y: 304, endPoint x: 489, endPoint y: 306, distance: 151.6
click at [489, 306] on div "48105 Warm Springs Blvd. Address 1 * For cross streets use street names with '&…" at bounding box center [708, 302] width 444 height 34
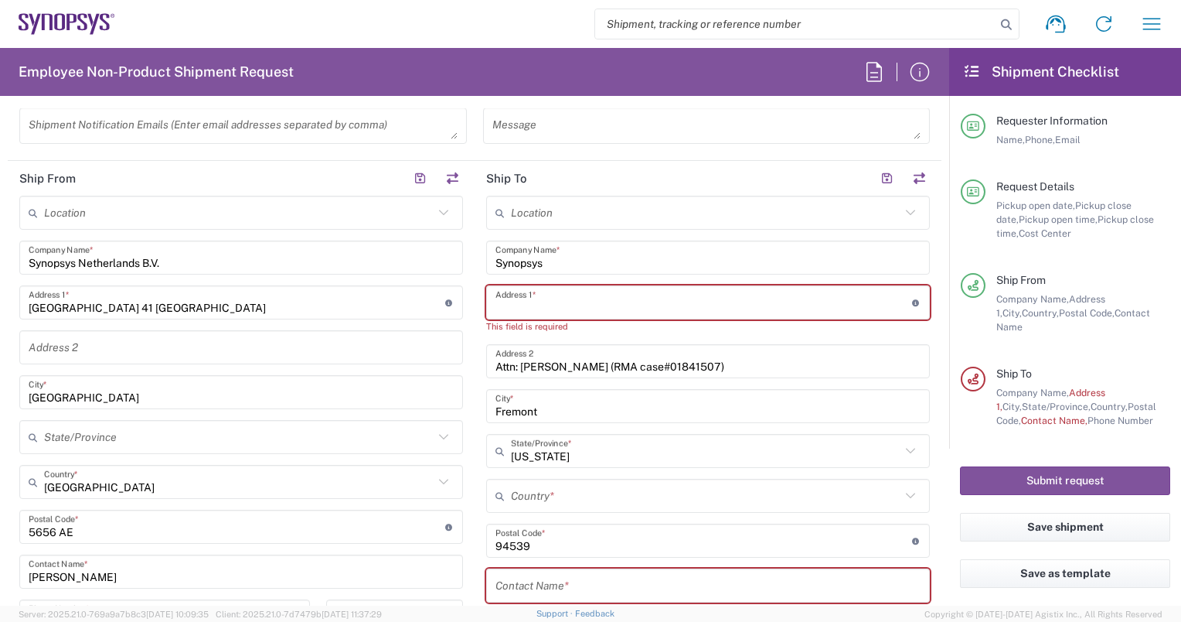
click at [513, 581] on input "text" at bounding box center [708, 585] width 425 height 27
paste input "Deepa Tharayil"
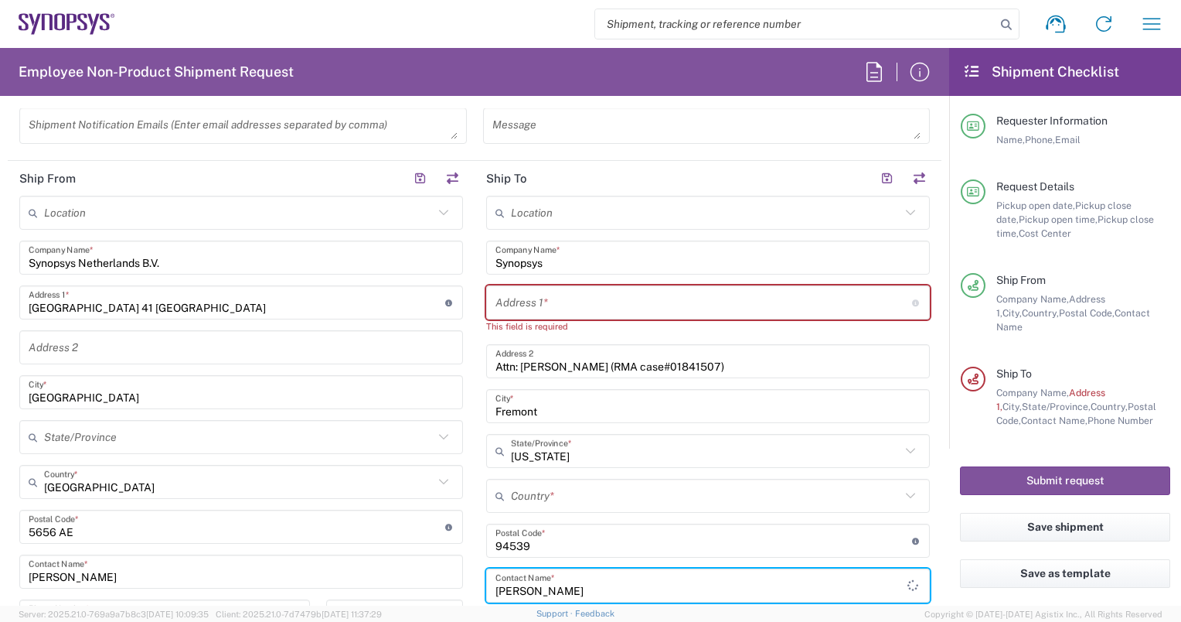
type input "Deepa Tharayil"
click at [530, 298] on input "text" at bounding box center [704, 302] width 417 height 27
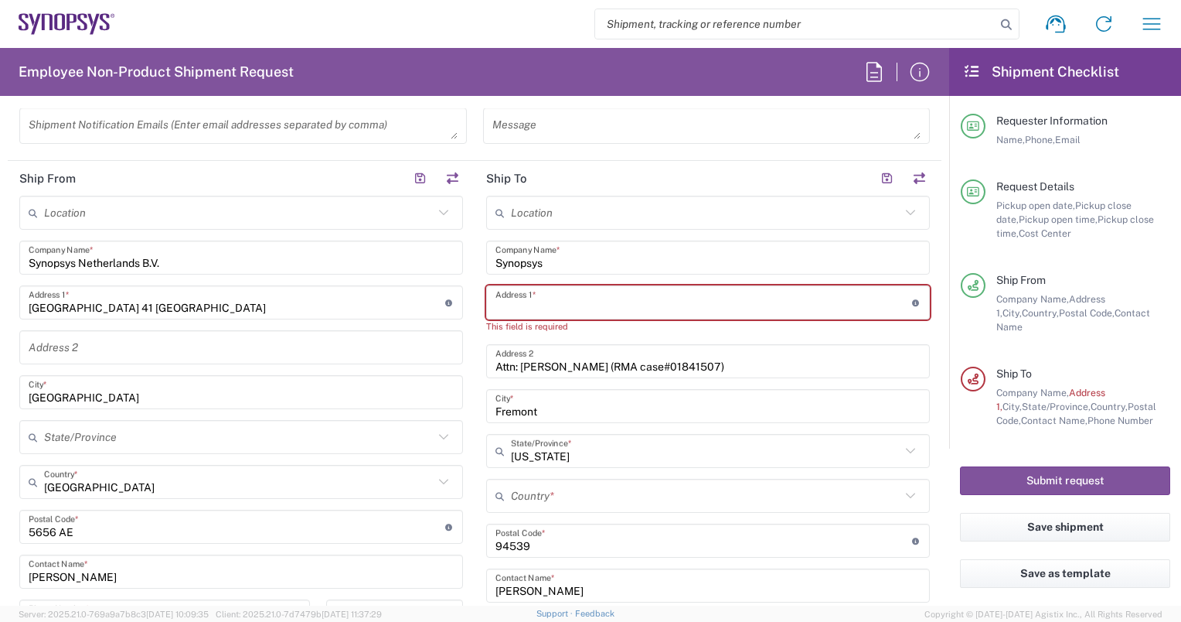
paste input "Kepplerstraat 156"
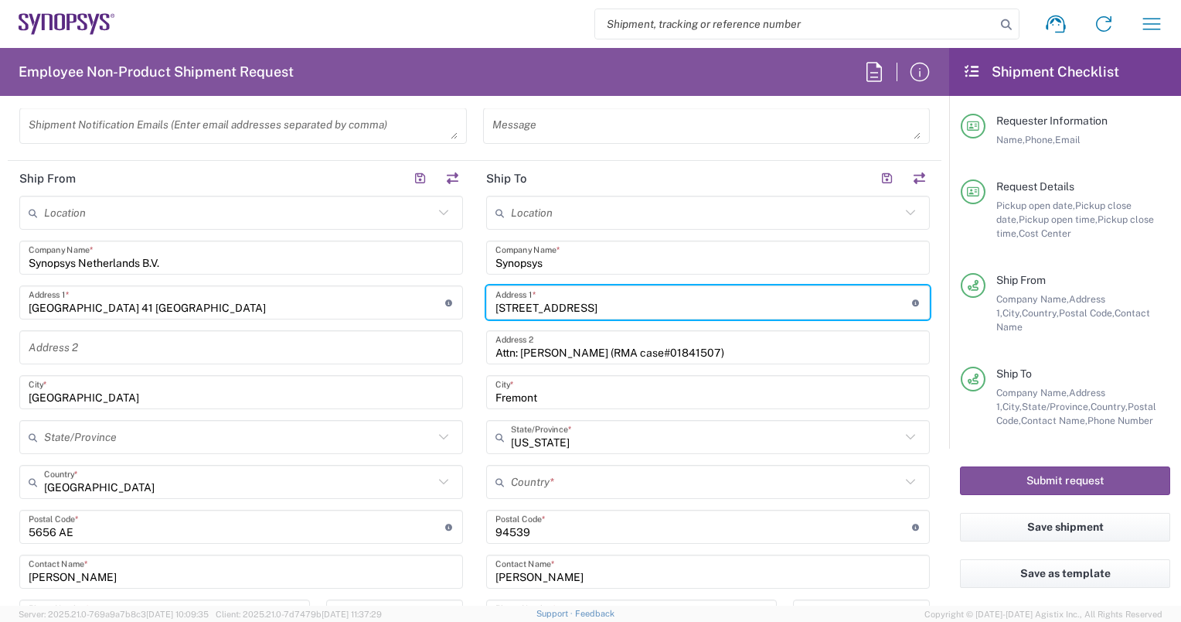
type input "Kepplerstraat 156"
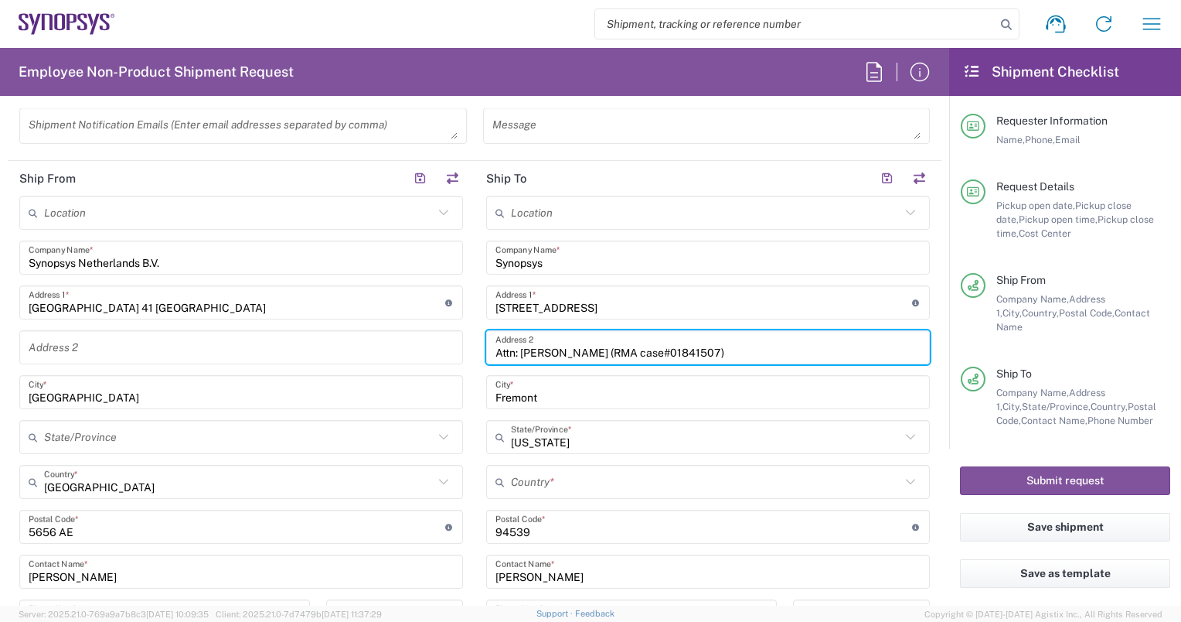
drag, startPoint x: 684, startPoint y: 349, endPoint x: 472, endPoint y: 347, distance: 211.9
click at [475, 347] on main "Location Aachen DE04 Agrate Brianza IT01 Aschheim DE02 Atlanta US60 Austin US26…" at bounding box center [708, 520] width 467 height 649
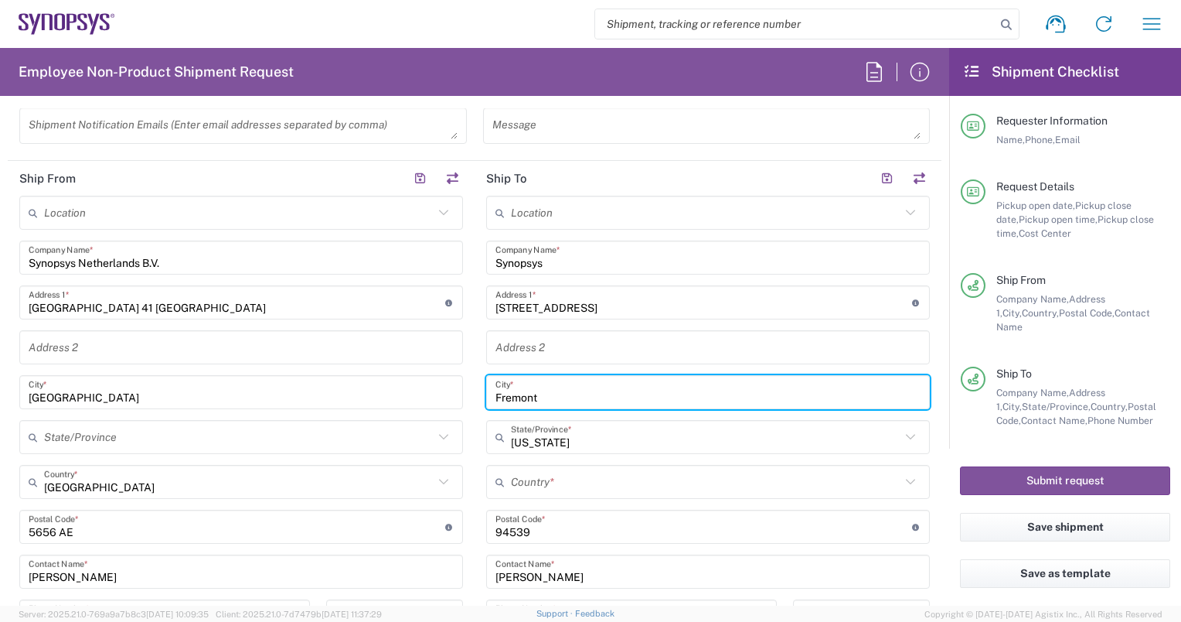
click at [534, 400] on input "Fremont" at bounding box center [708, 392] width 425 height 27
paste input "Den Haag"
type input "Den Haag"
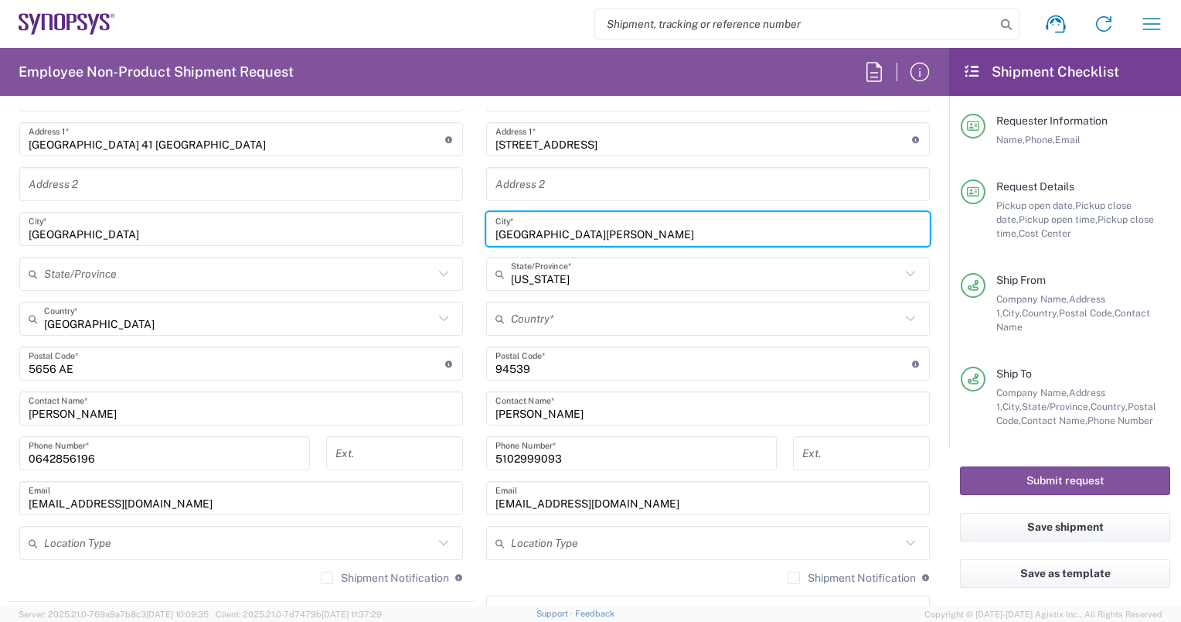
scroll to position [844, 0]
click at [529, 363] on input "undefined" at bounding box center [704, 362] width 417 height 27
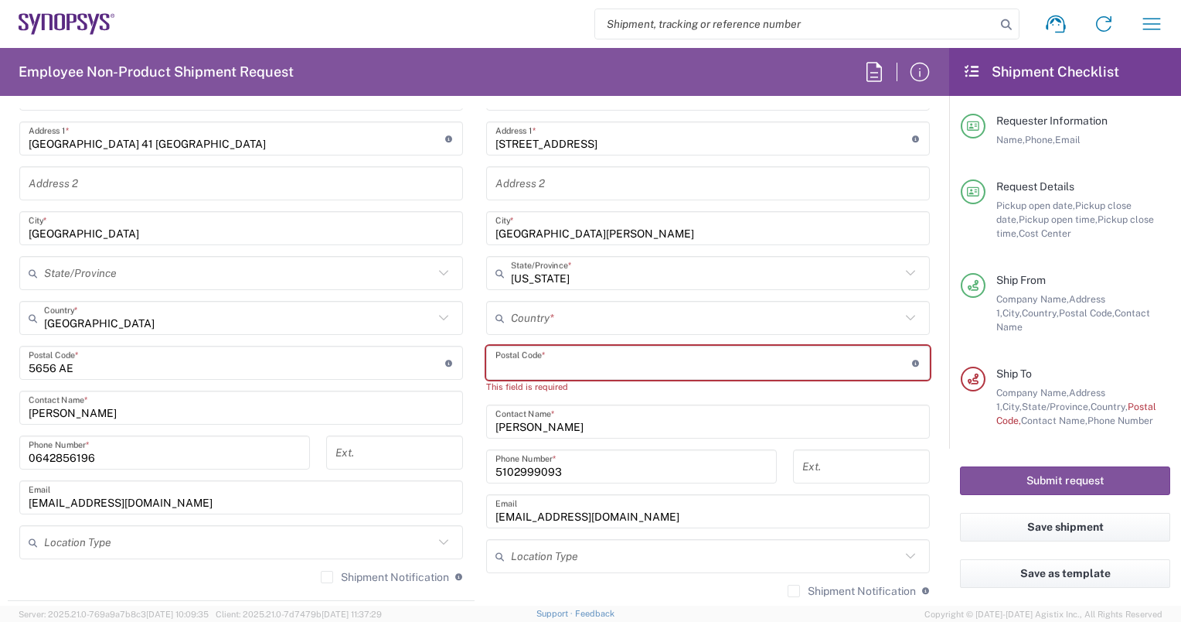
paste input "2562"
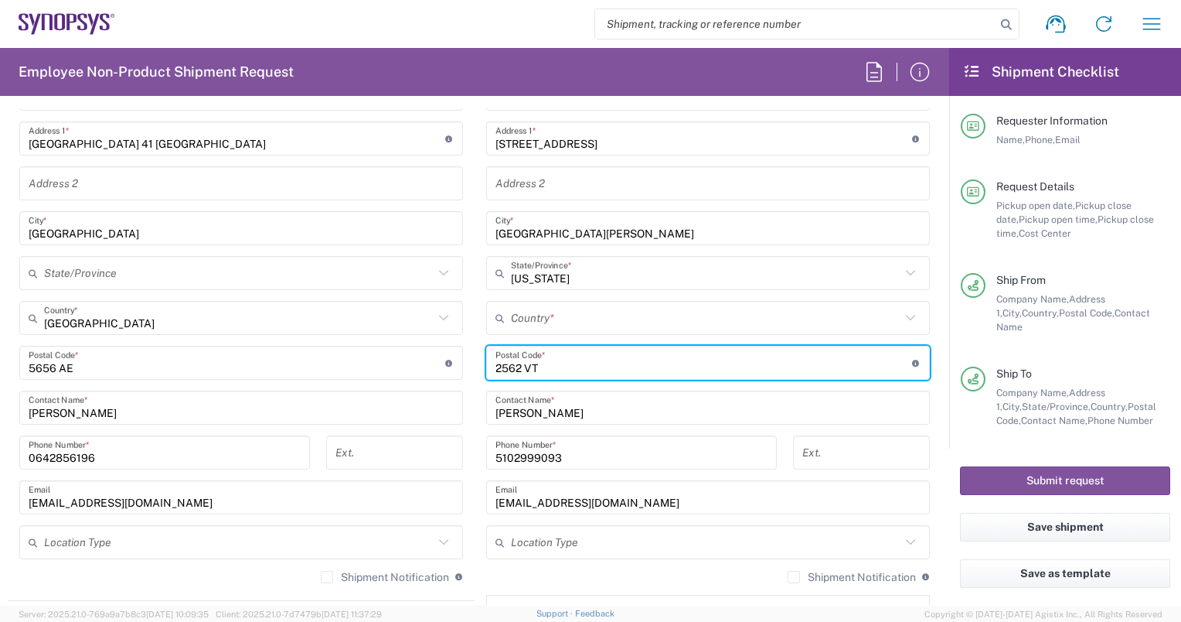
type input "2562 VT"
click at [928, 402] on main "Location Aachen DE04 Agrate Brianza IT01 Aschheim DE02 Atlanta US60 Austin US26…" at bounding box center [708, 356] width 467 height 649
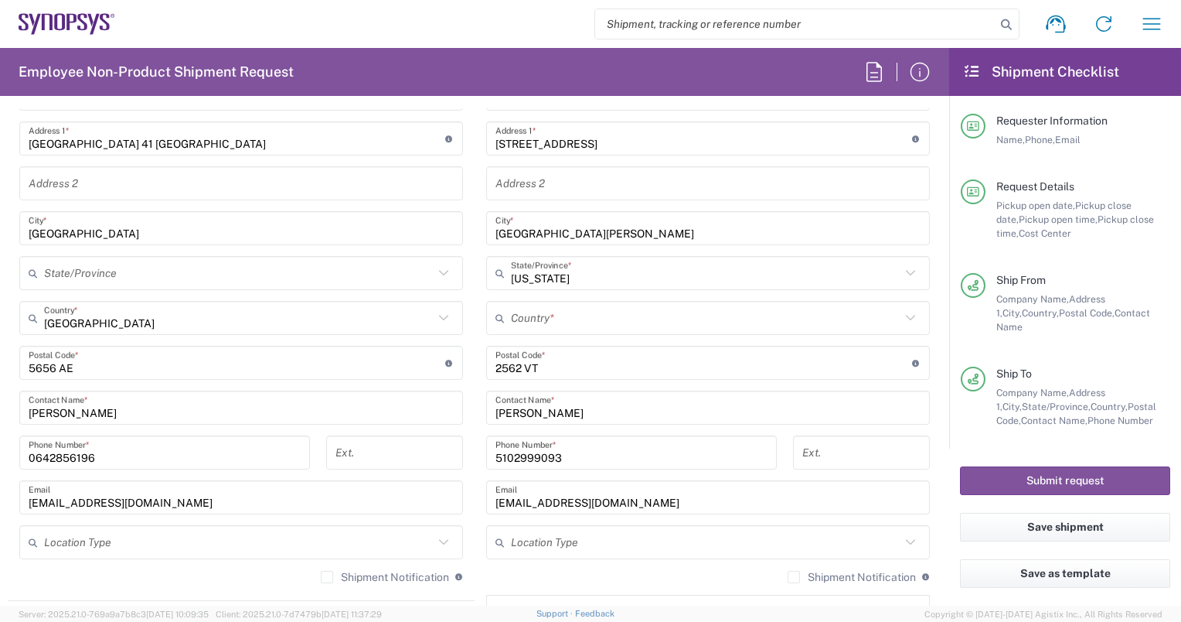
click at [520, 274] on input "California" at bounding box center [706, 273] width 390 height 27
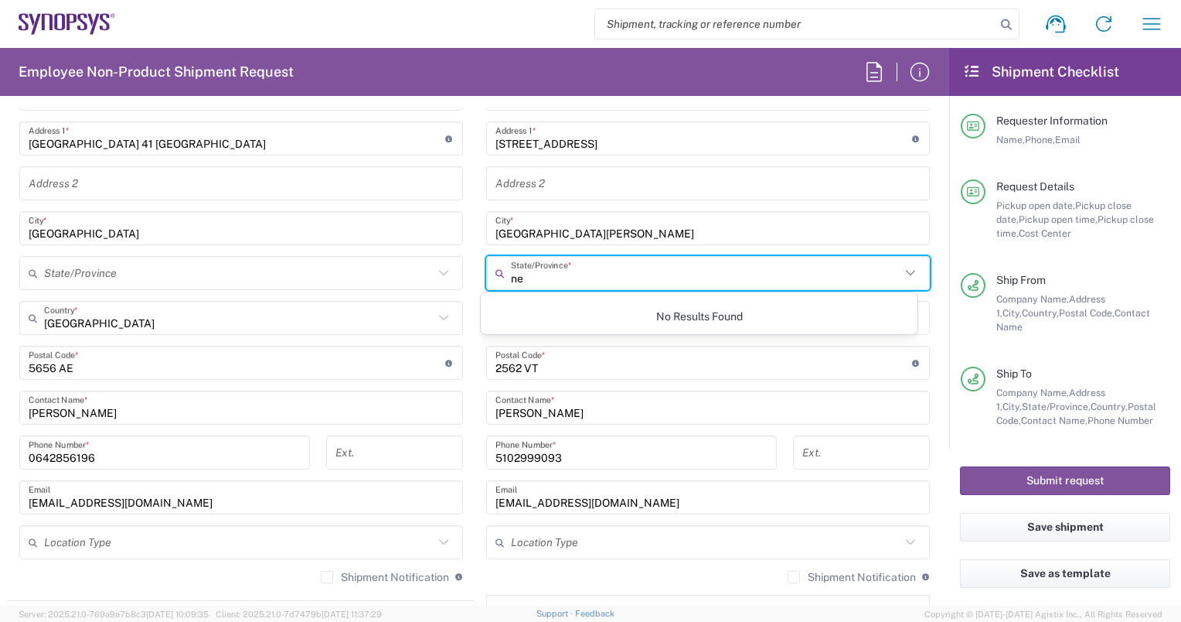
type input "n"
type input "z"
type input "nether"
click at [937, 203] on form "Requester Information Sravya Tangellamudi Name * 31642856196 Phone * sravyat@sy…" at bounding box center [474, 356] width 949 height 497
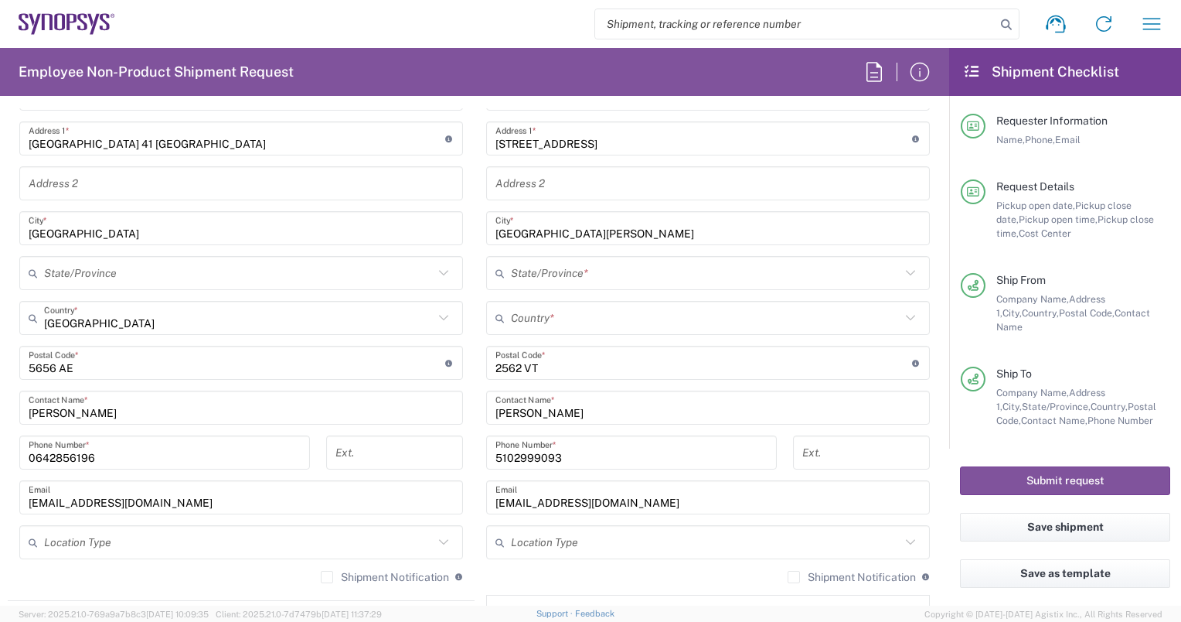
click at [537, 308] on input "text" at bounding box center [706, 318] width 390 height 27
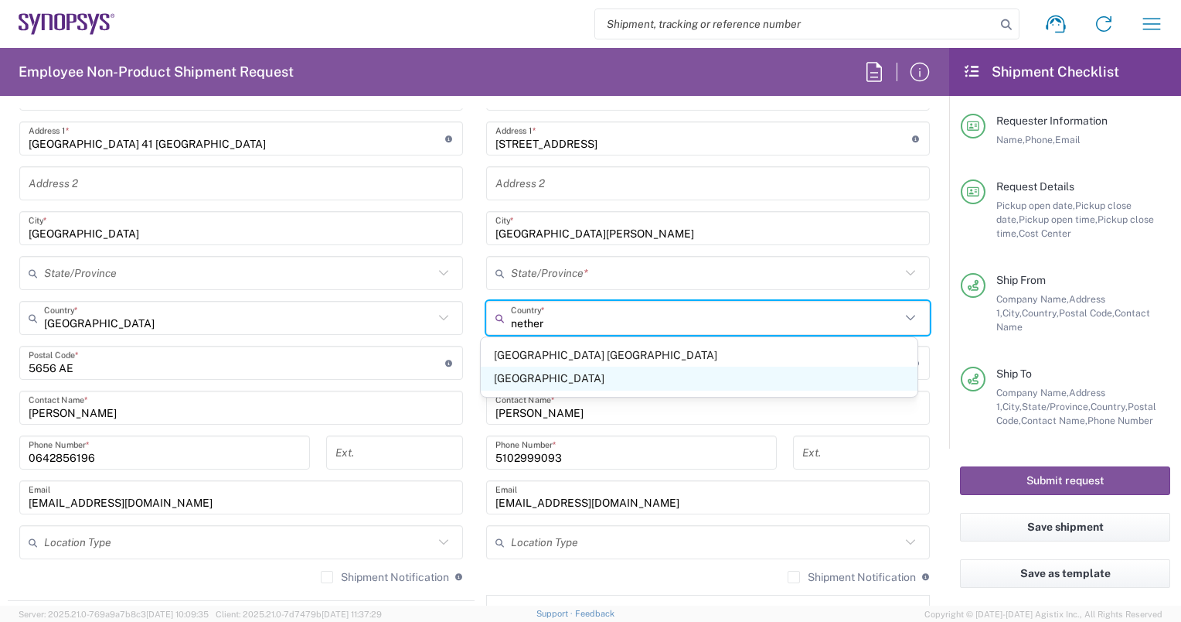
click at [508, 375] on span "Netherlands" at bounding box center [699, 378] width 436 height 24
type input "Netherlands"
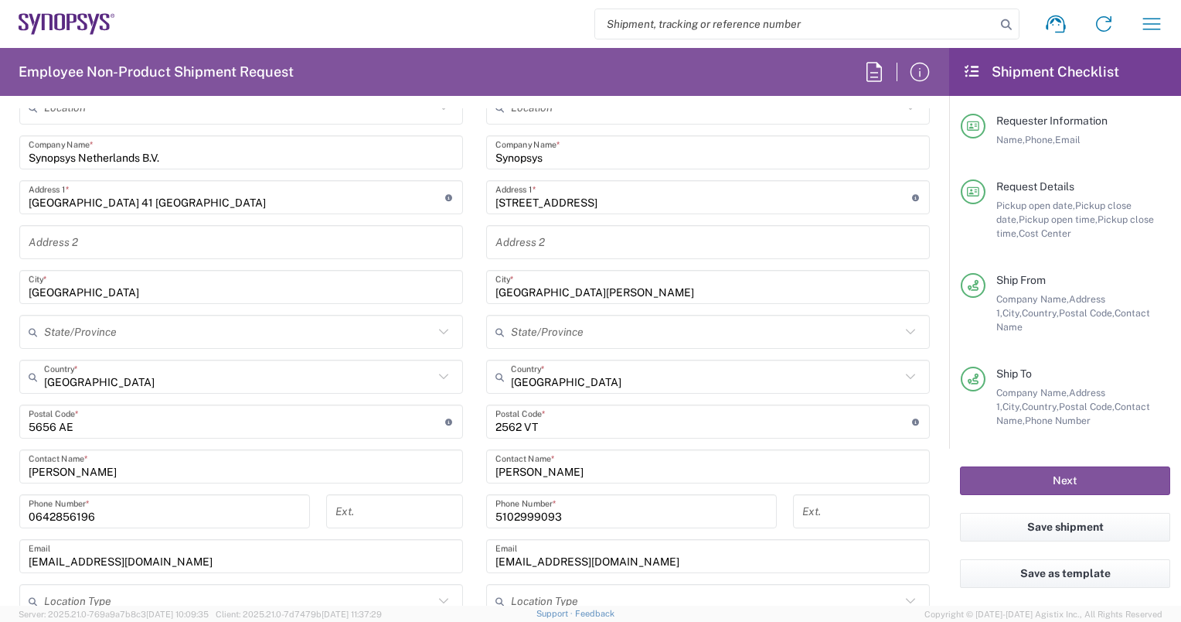
scroll to position [786, 0]
click at [526, 239] on input "text" at bounding box center [708, 242] width 425 height 27
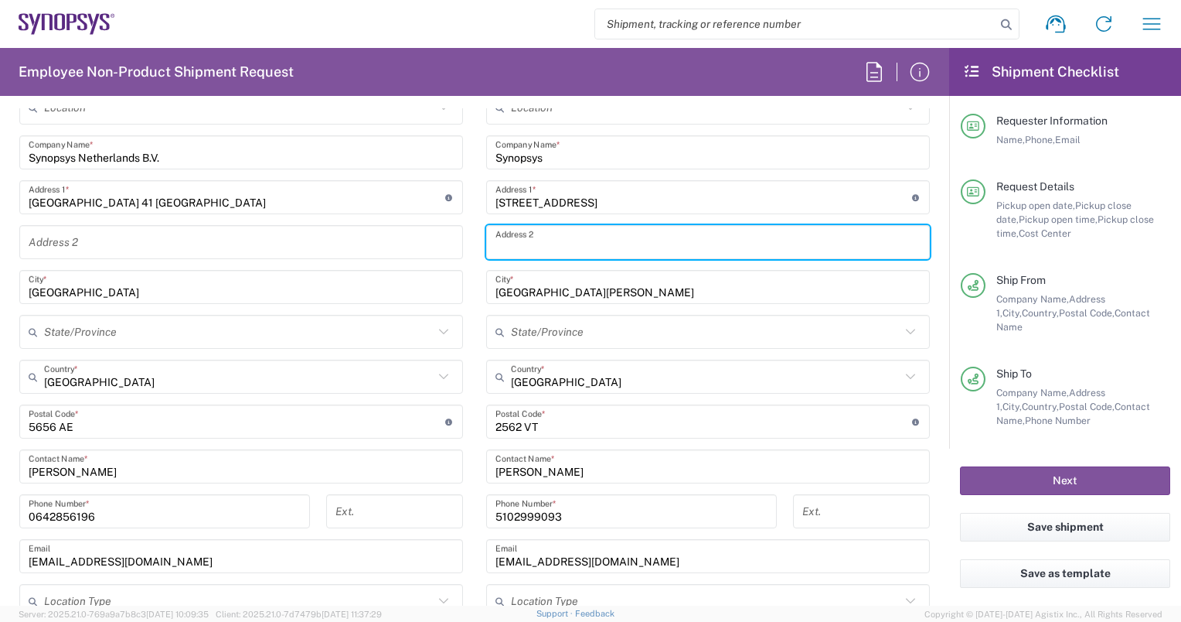
paste input "Zuid-Holland"
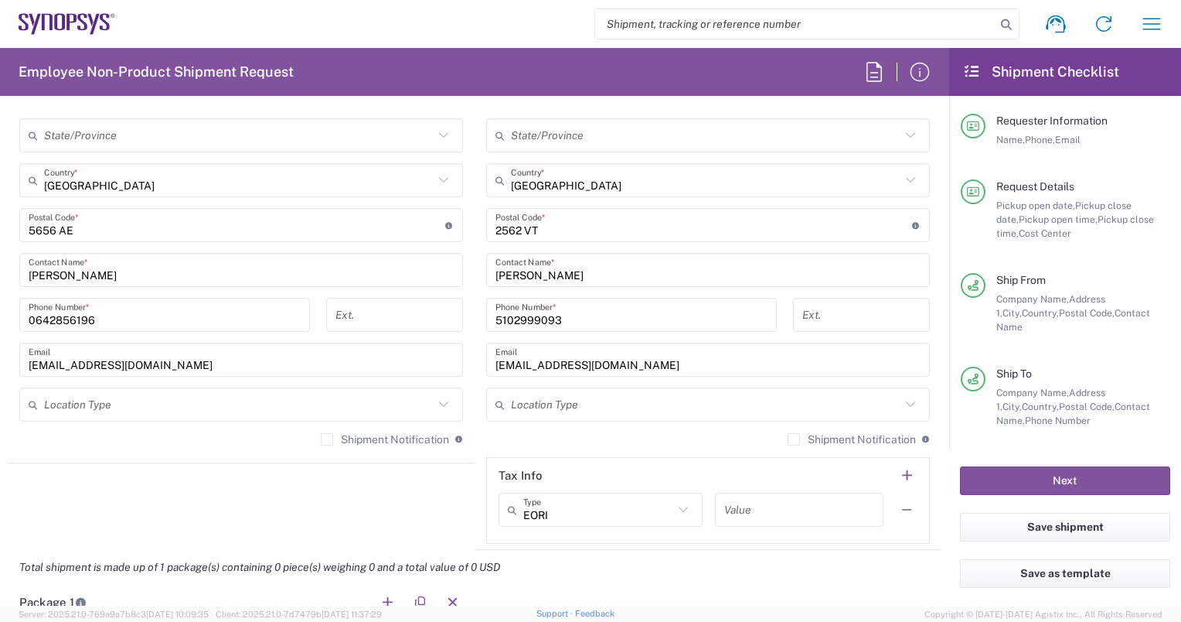
scroll to position [996, 0]
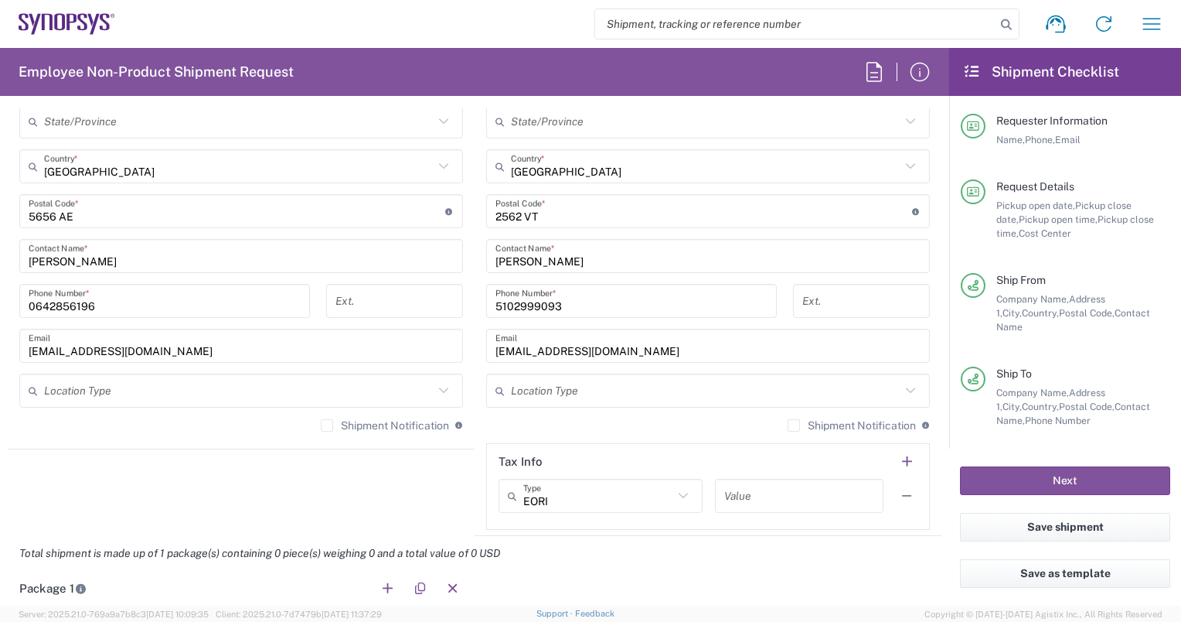
type input "Zuid-Holland"
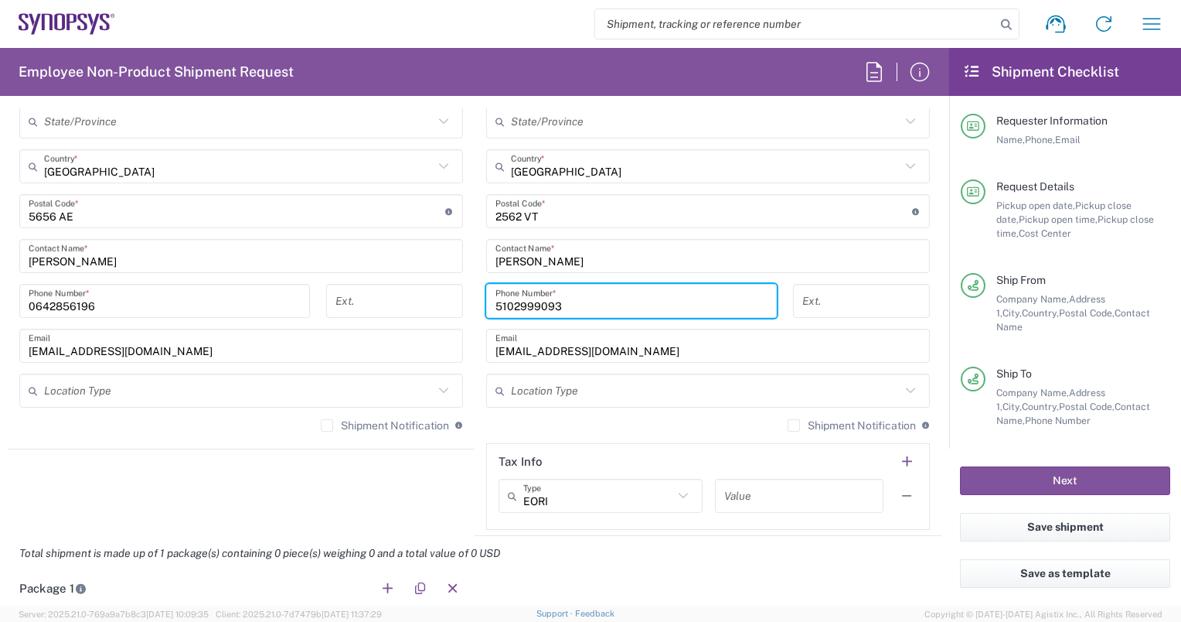
drag, startPoint x: 561, startPoint y: 303, endPoint x: 426, endPoint y: 302, distance: 134.5
click at [426, 302] on div "Ship From Location Aachen DE04 Agrate Brianza IT01 Aschheim DE02 Atlanta US60 A…" at bounding box center [475, 190] width 934 height 690
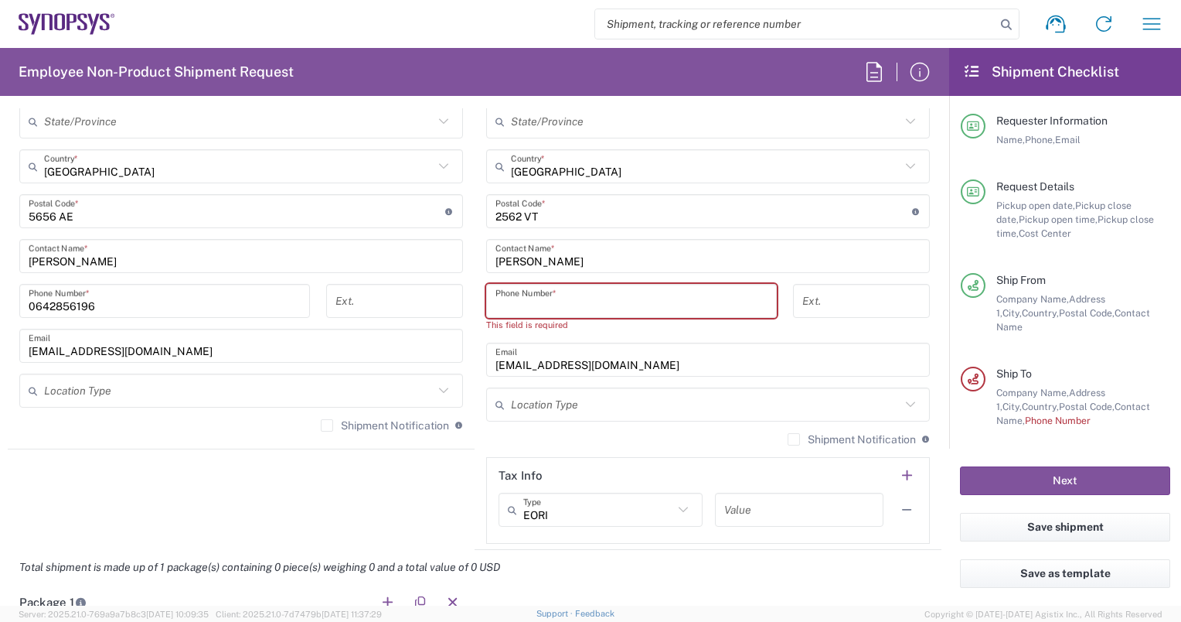
paste input "+31 06 85623891"
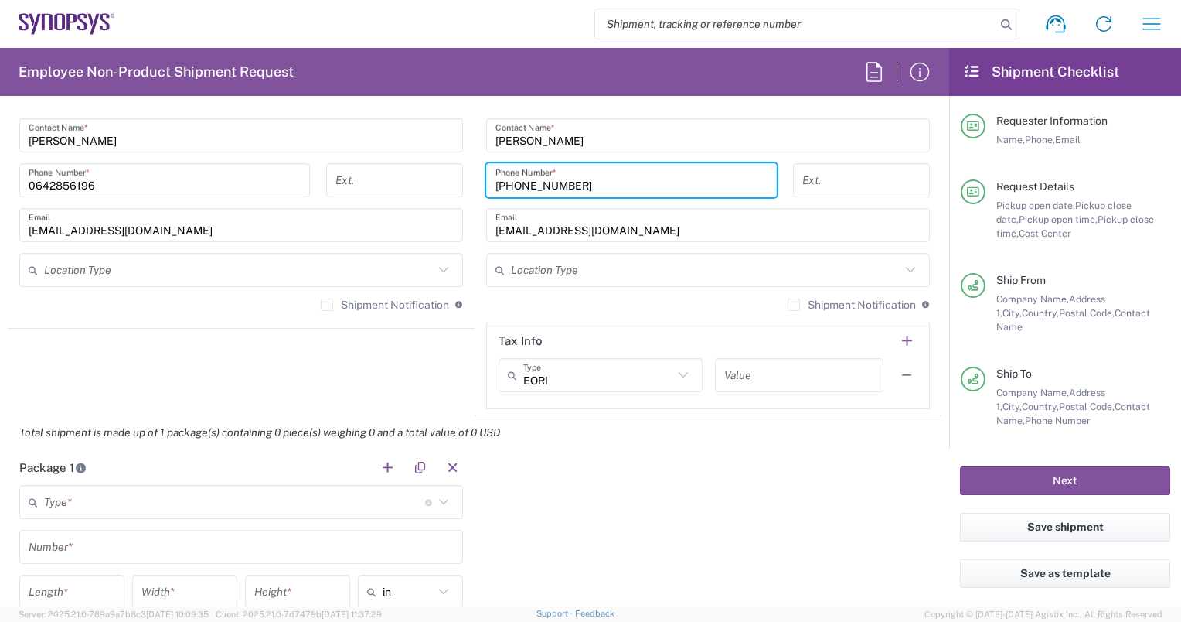
scroll to position [1118, 0]
type input "+31 06 85623891"
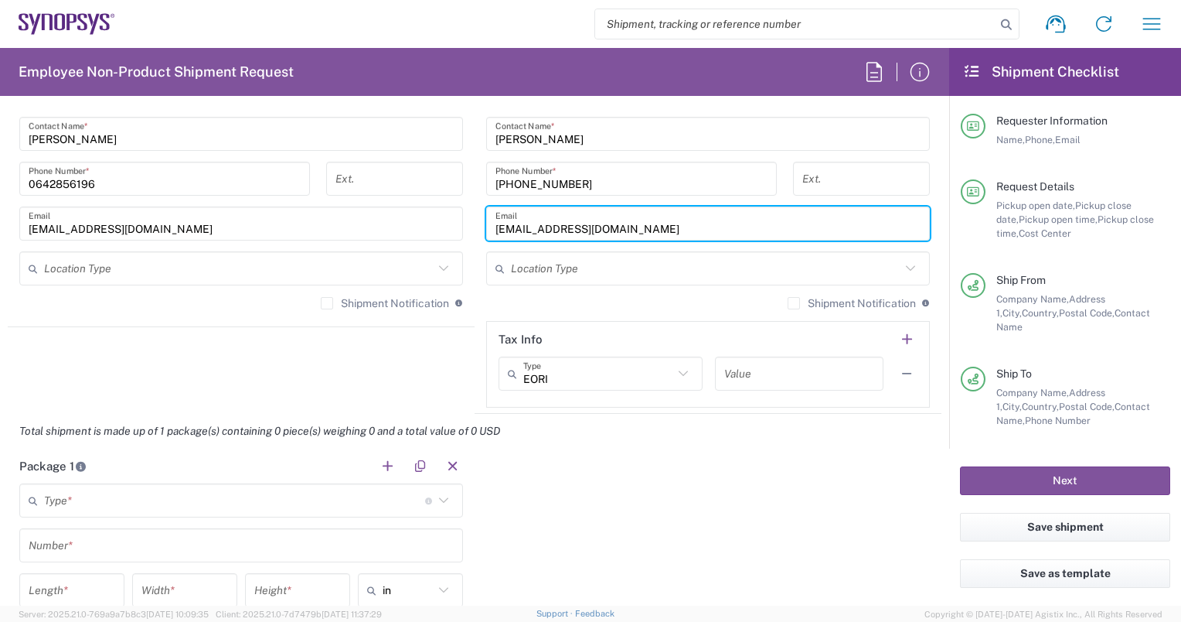
click at [600, 225] on input "synopsyssupport@alom.com" at bounding box center [708, 223] width 425 height 27
paste input "Deepa Tharayil <deepa.tharayil@ansys.com>"
click at [574, 225] on input "Deepa Tharayil <deepa.tharayil@ansys.com>" at bounding box center [708, 223] width 425 height 27
click at [629, 222] on input "deepa.tharayil@ansys.com>" at bounding box center [708, 223] width 425 height 27
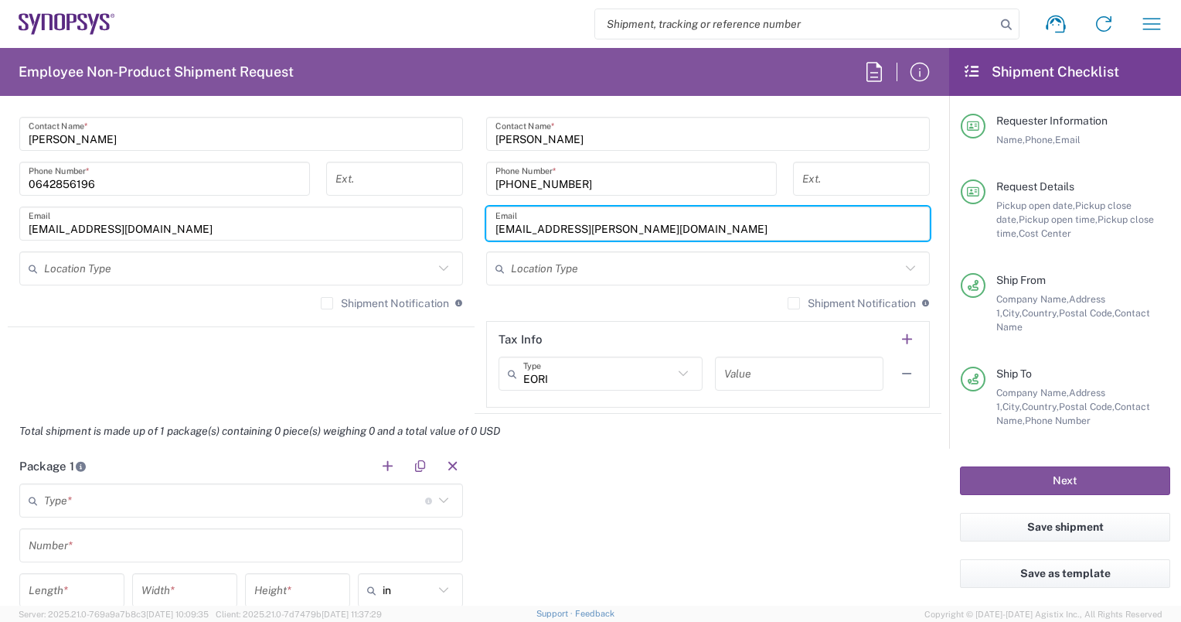
type input "deepa.tharayil@ansys.com"
click at [624, 459] on div "Package 1 Type * Material used to package goods Bale(s) Basket(s) Bolt(s) Bottl…" at bounding box center [475, 592] width 934 height 289
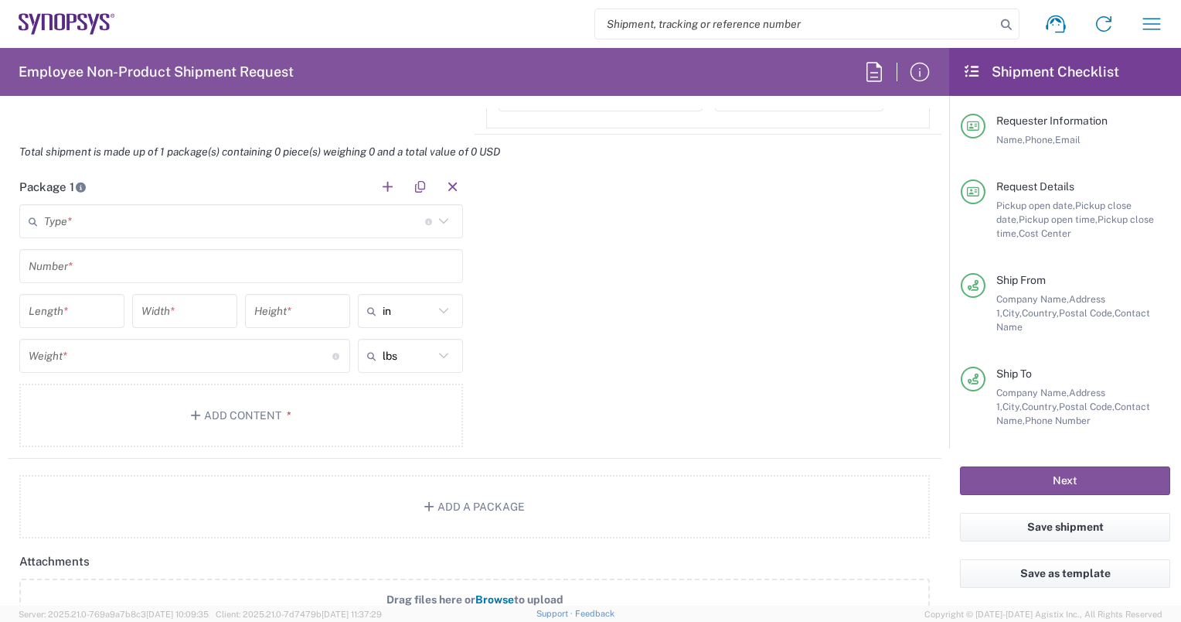
scroll to position [1396, 0]
click at [438, 218] on icon at bounding box center [444, 222] width 20 height 20
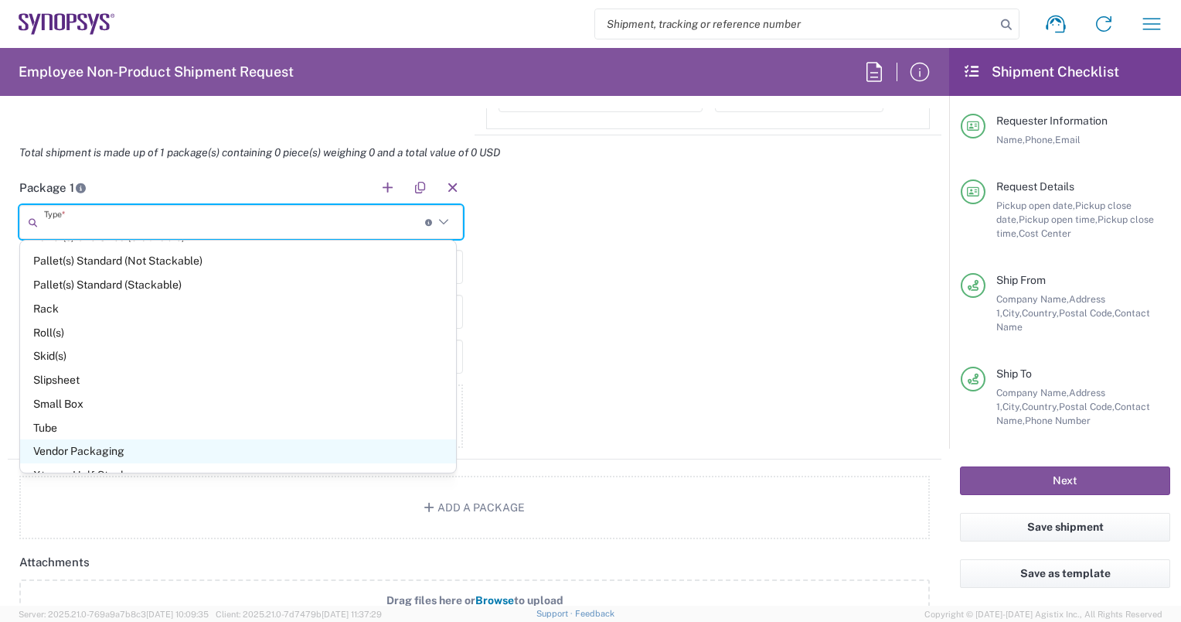
scroll to position [685, 0]
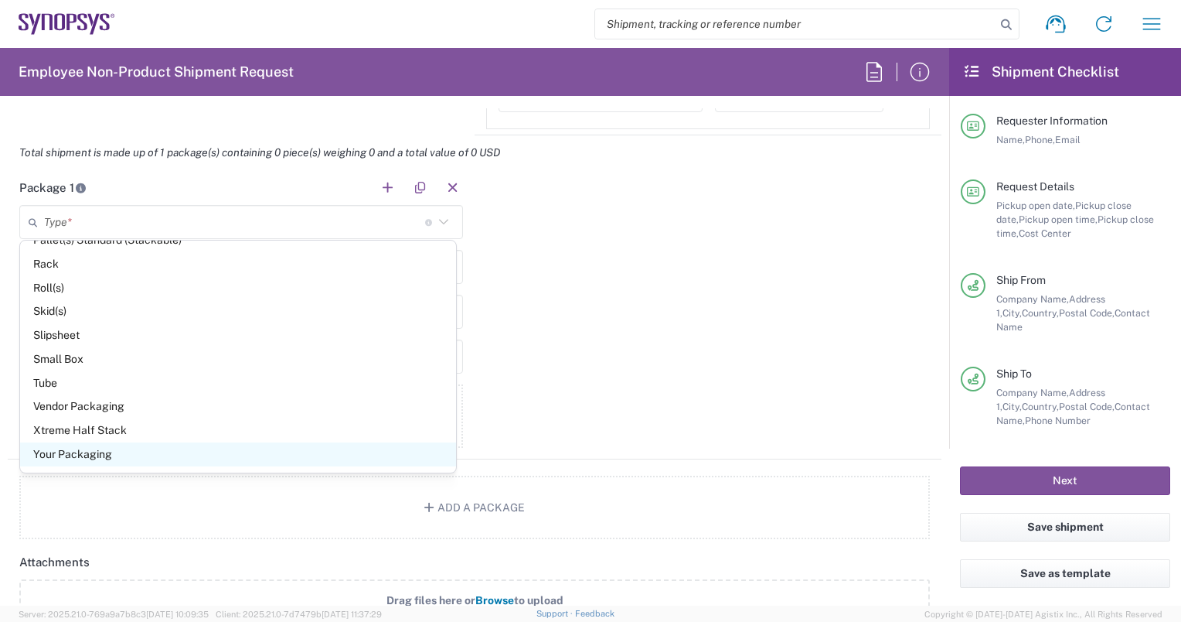
click at [89, 454] on span "Your Packaging" at bounding box center [238, 454] width 436 height 24
type input "Your Packaging"
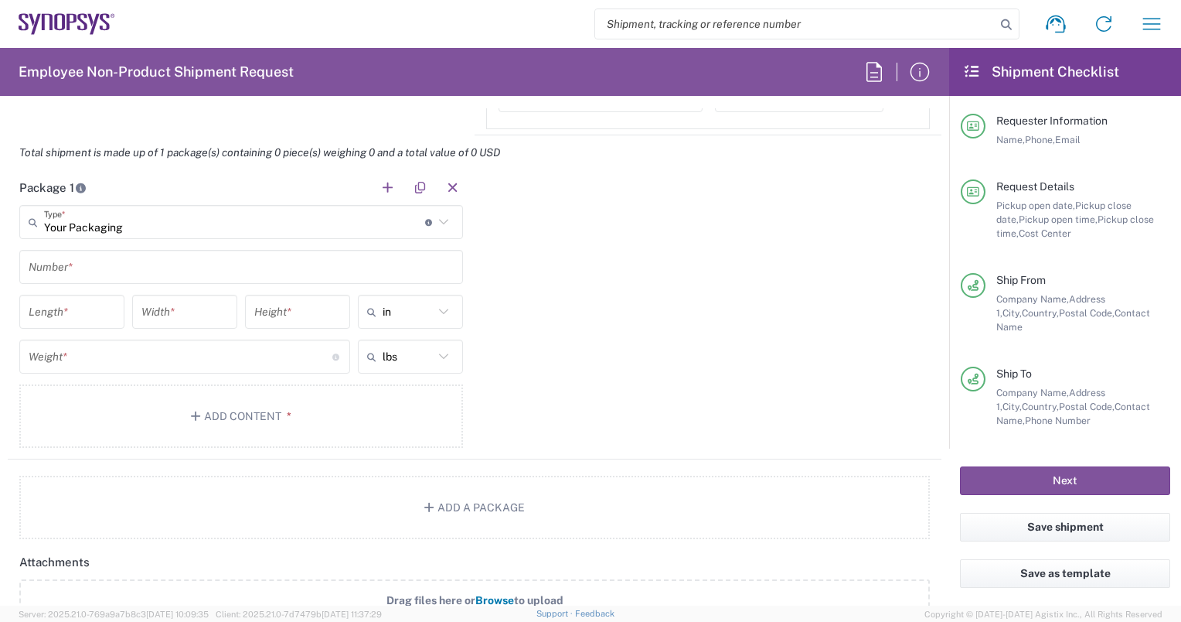
click at [93, 269] on input "text" at bounding box center [241, 267] width 425 height 27
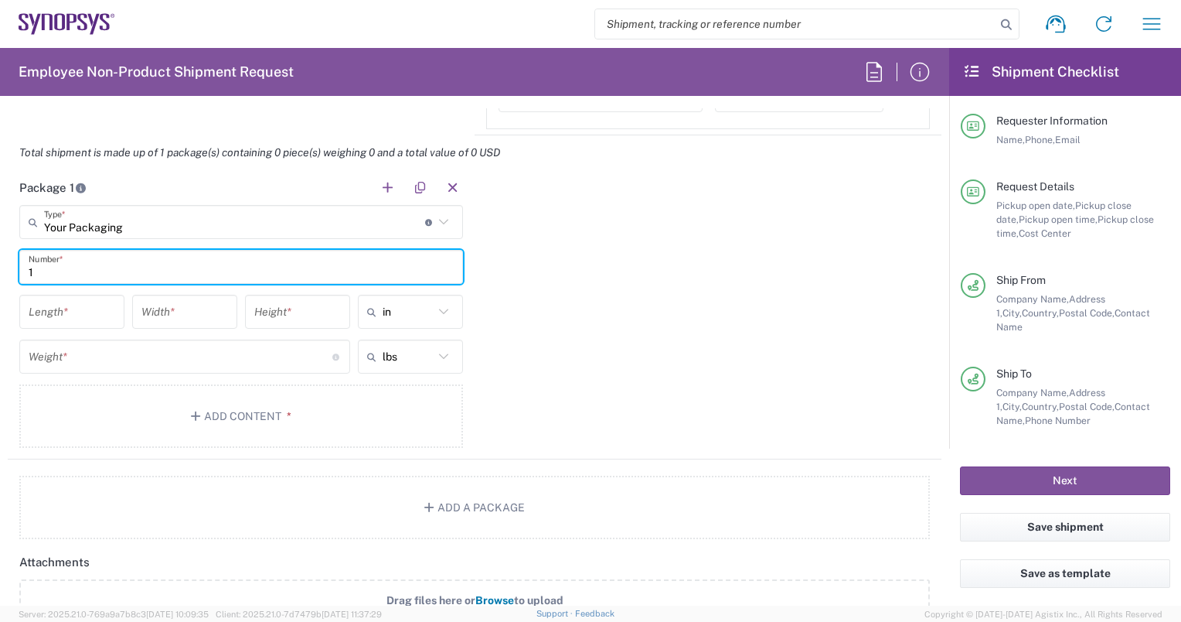
type input "1"
click at [62, 306] on input "number" at bounding box center [72, 311] width 87 height 27
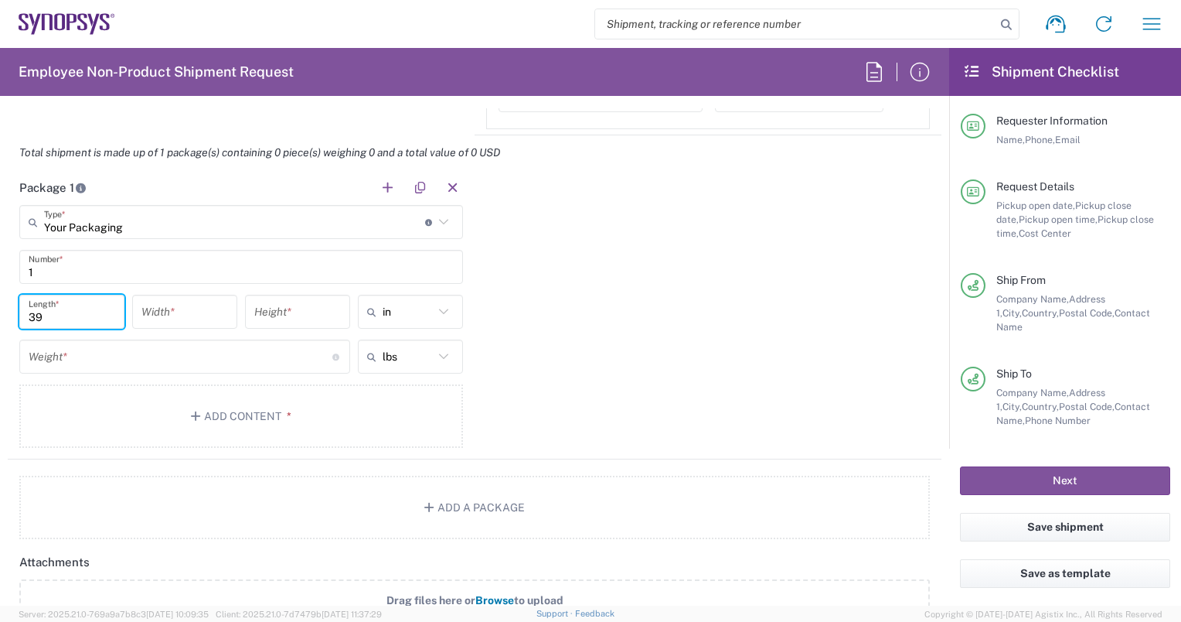
type input "39"
click at [162, 310] on input "number" at bounding box center [184, 311] width 87 height 27
type input "34"
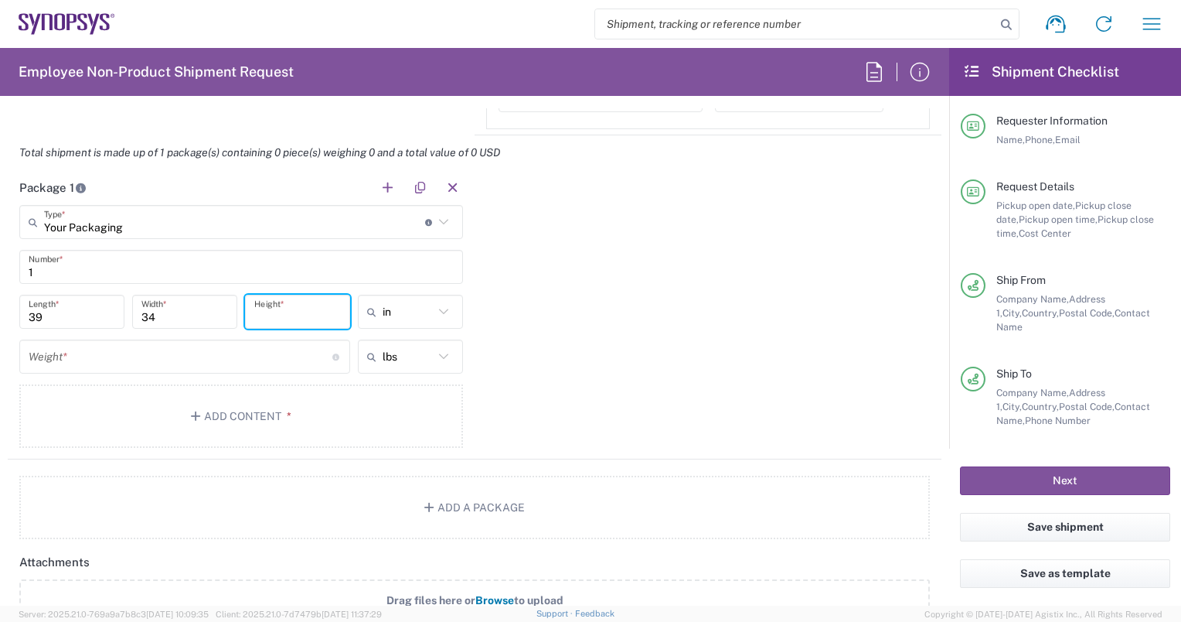
click at [278, 308] on input "number" at bounding box center [297, 311] width 87 height 27
type input "7"
click at [435, 309] on icon at bounding box center [444, 312] width 20 height 20
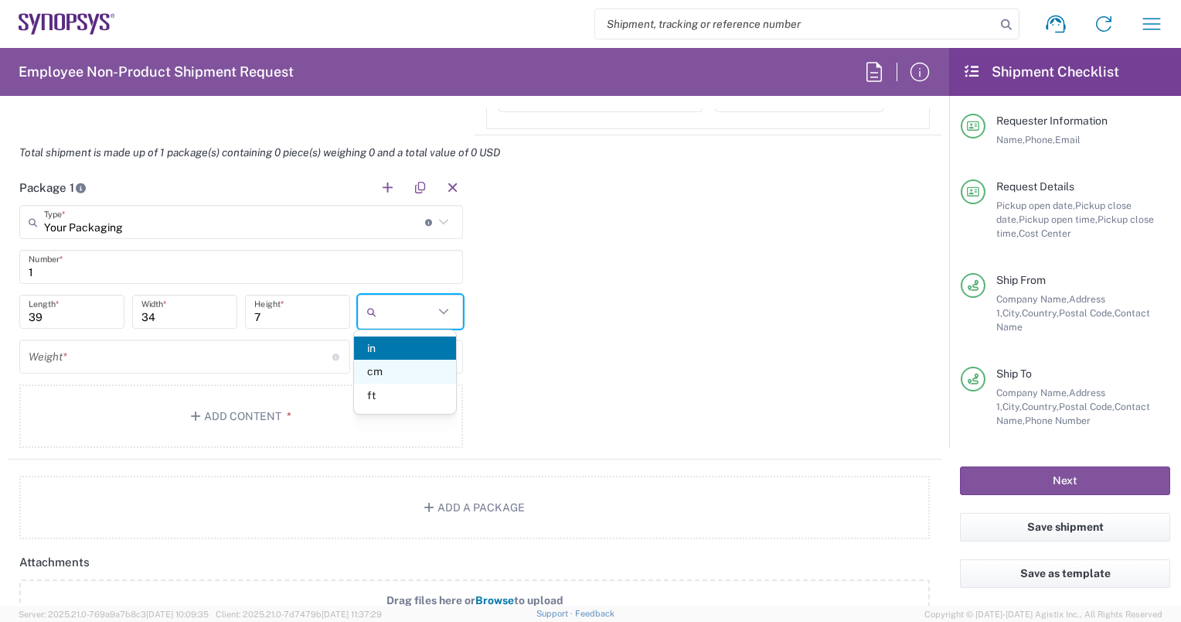
click at [375, 372] on span "cm" at bounding box center [405, 372] width 102 height 24
type input "99.06"
type input "86.36"
type input "17.78"
type input "cm"
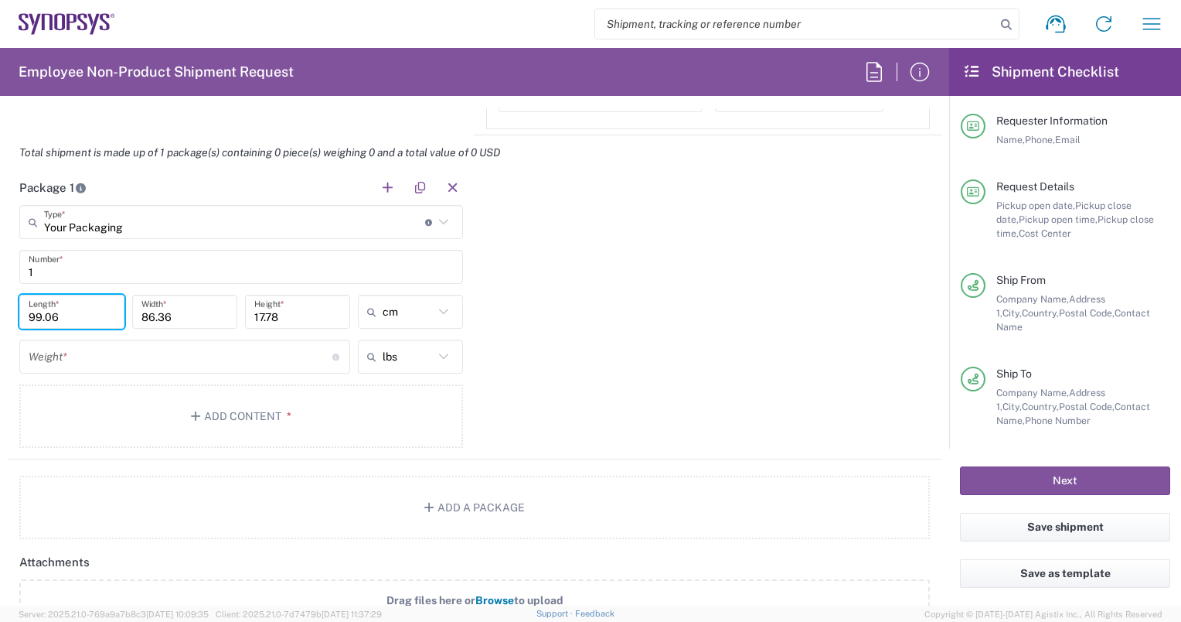
click at [61, 308] on input "99.06" at bounding box center [72, 311] width 87 height 27
type input "39"
click at [151, 312] on input "86.36" at bounding box center [184, 311] width 87 height 27
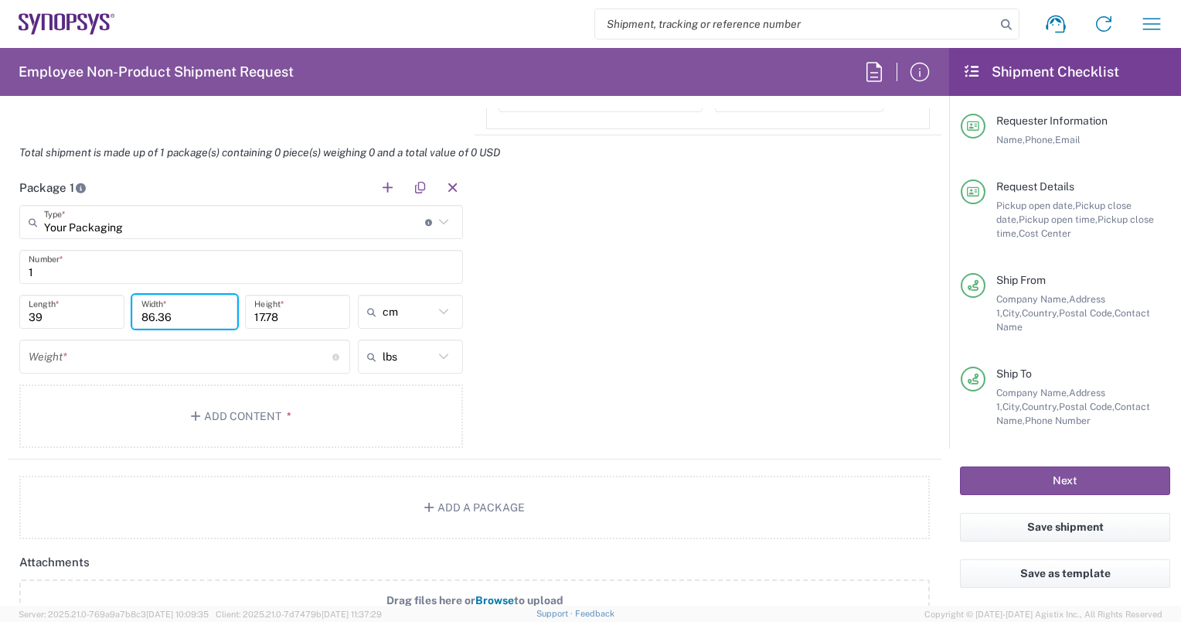
click at [151, 312] on input "86.36" at bounding box center [184, 311] width 87 height 27
type input "34"
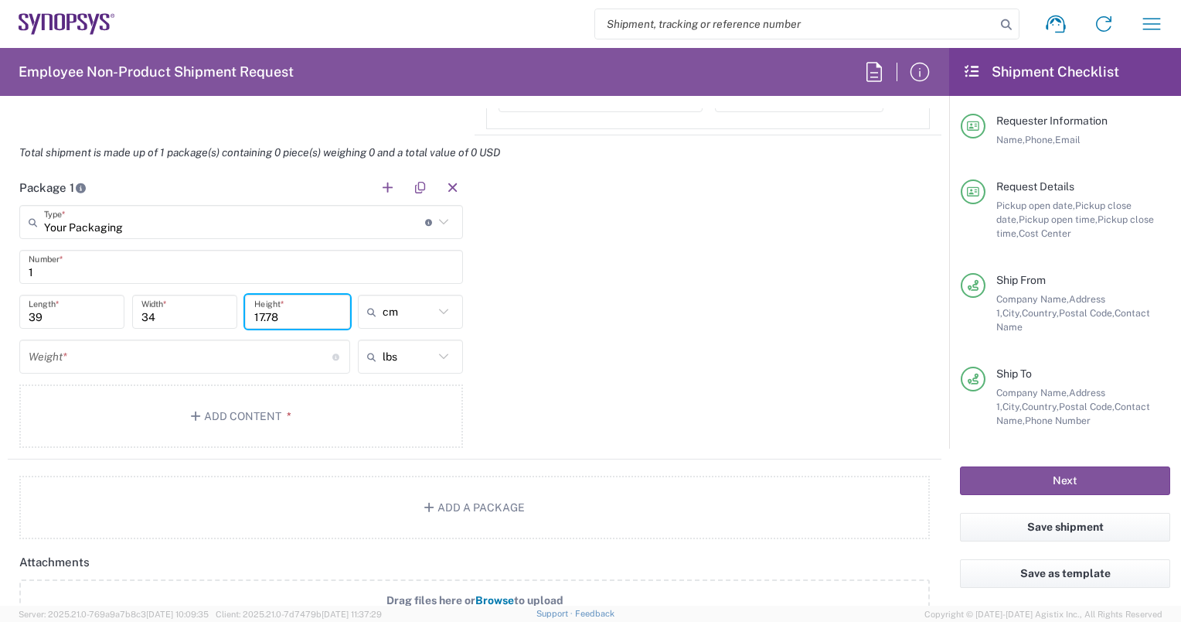
click at [269, 309] on input "17.78" at bounding box center [297, 311] width 87 height 27
type input "7"
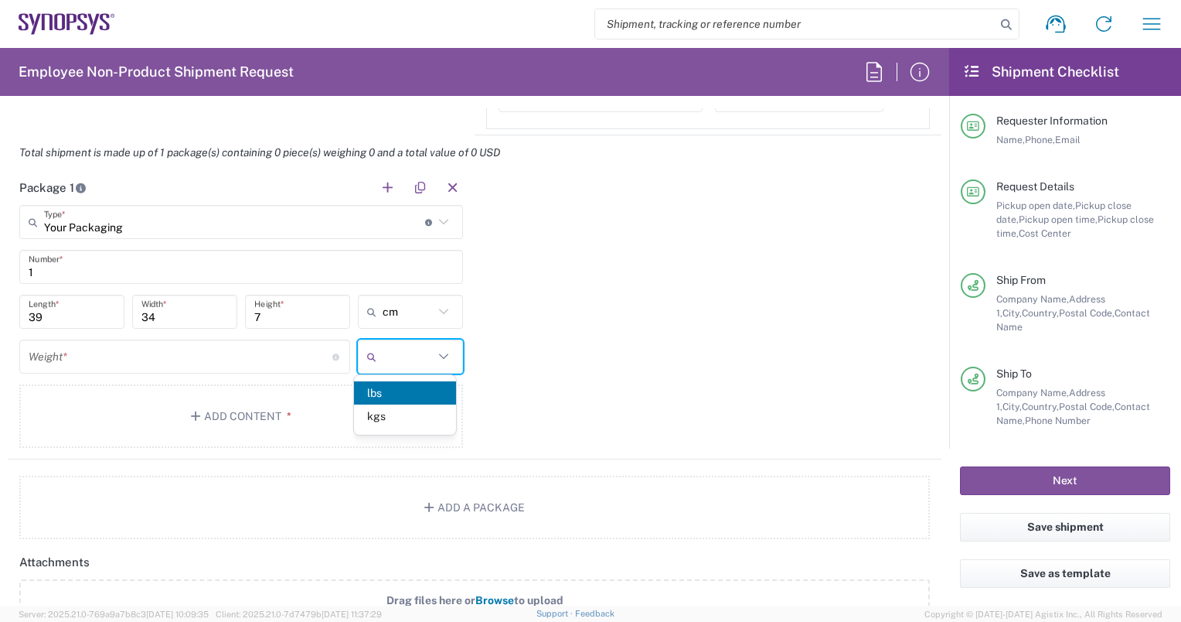
click at [390, 358] on input "text" at bounding box center [408, 356] width 51 height 25
click at [384, 414] on span "kgs" at bounding box center [405, 416] width 102 height 24
type input "kgs"
click at [216, 353] on input "number" at bounding box center [181, 356] width 304 height 27
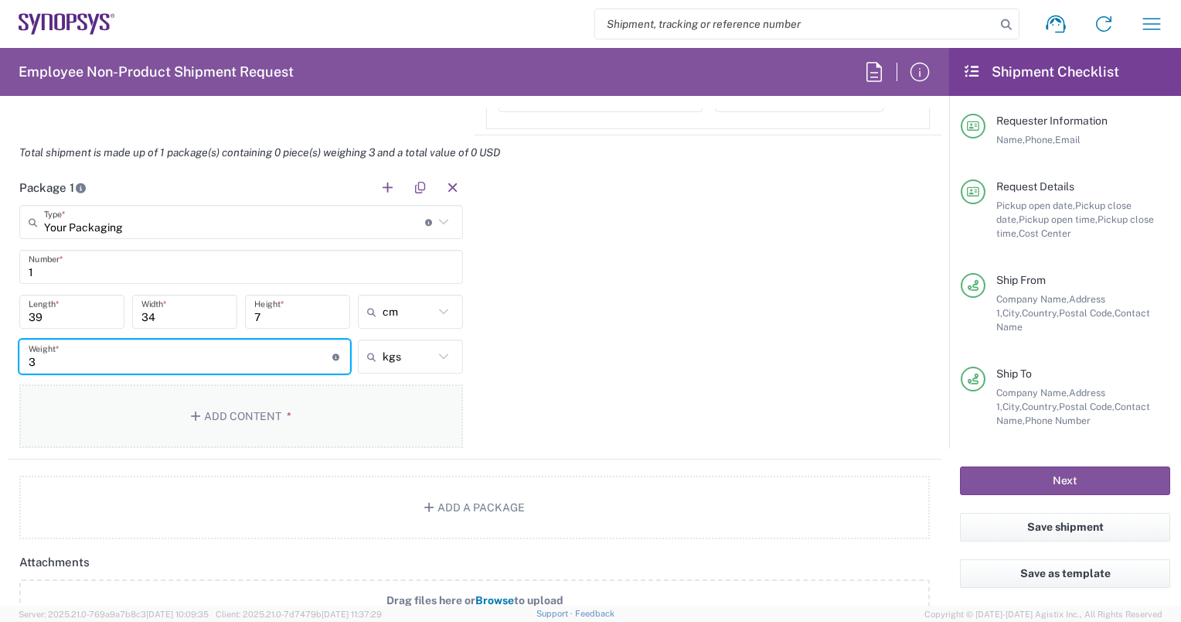
type input "3"
click at [226, 413] on button "Add Content *" at bounding box center [241, 415] width 444 height 63
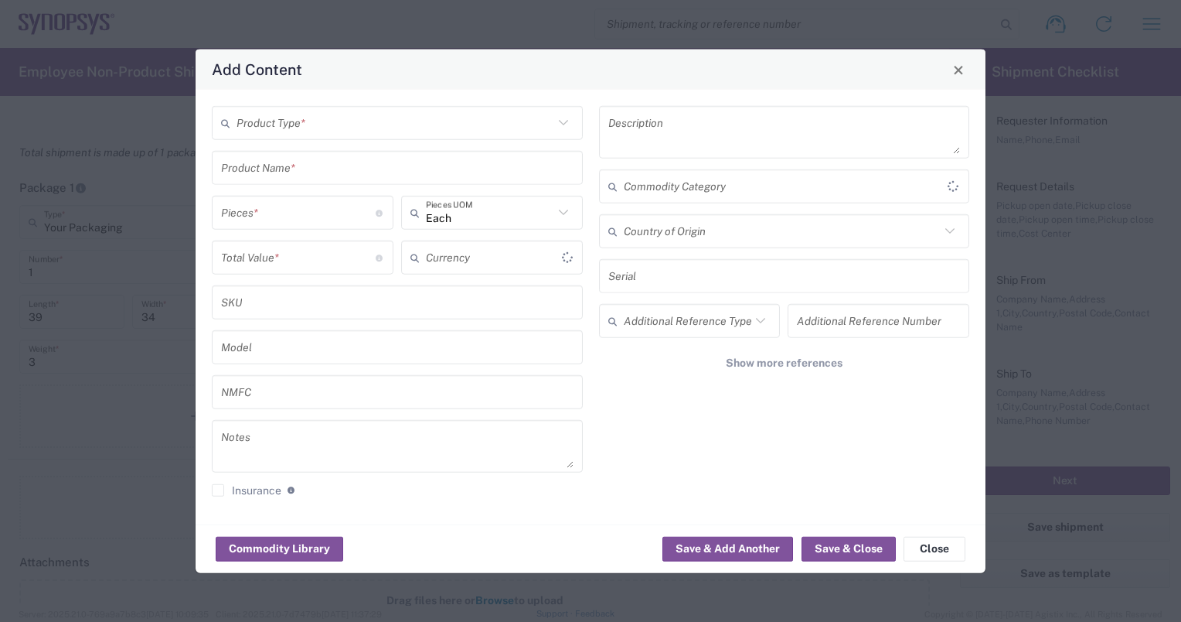
type input "US Dollar"
click at [489, 129] on input "text" at bounding box center [395, 122] width 317 height 27
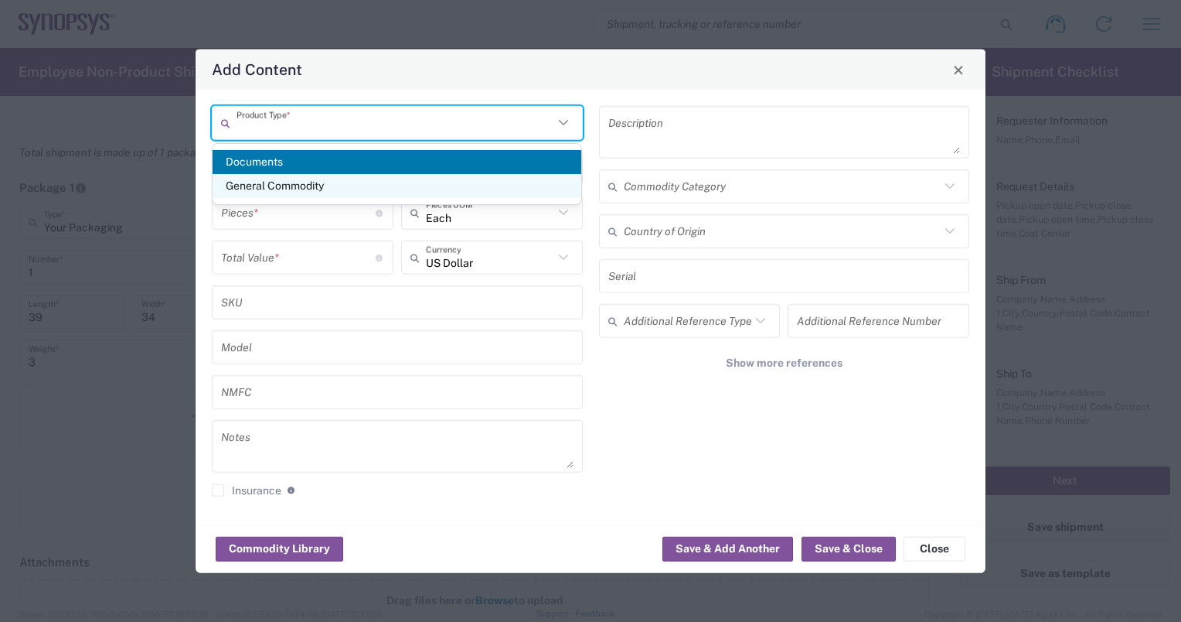
click at [308, 186] on span "General Commodity" at bounding box center [398, 186] width 370 height 24
type input "General Commodity"
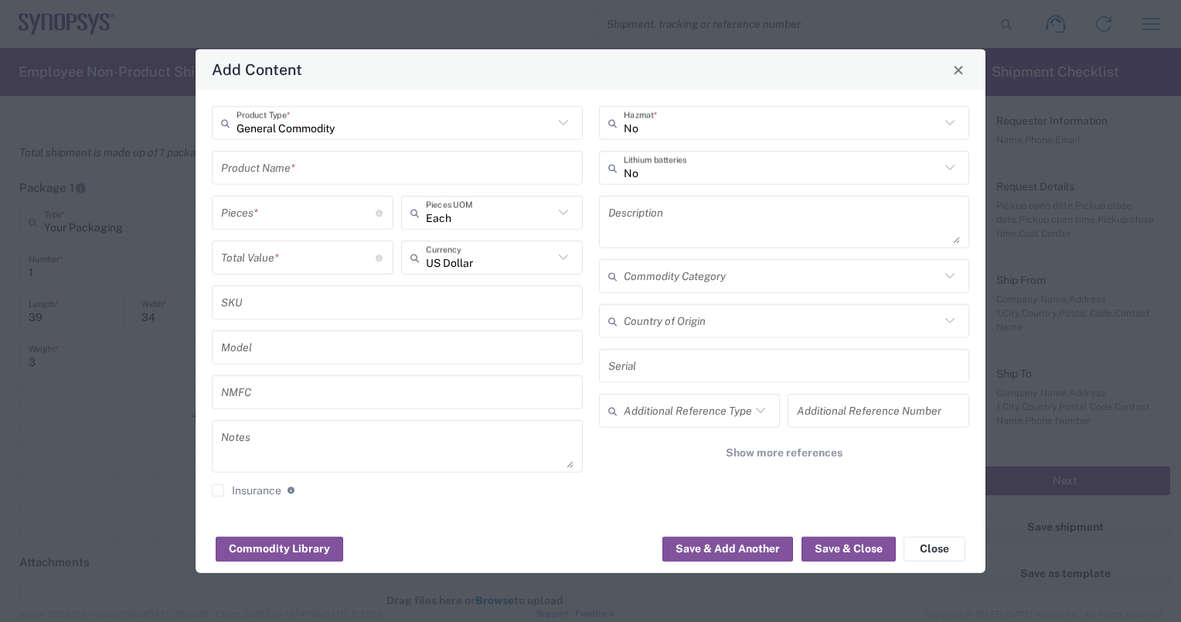
click at [291, 173] on input "text" at bounding box center [397, 167] width 353 height 27
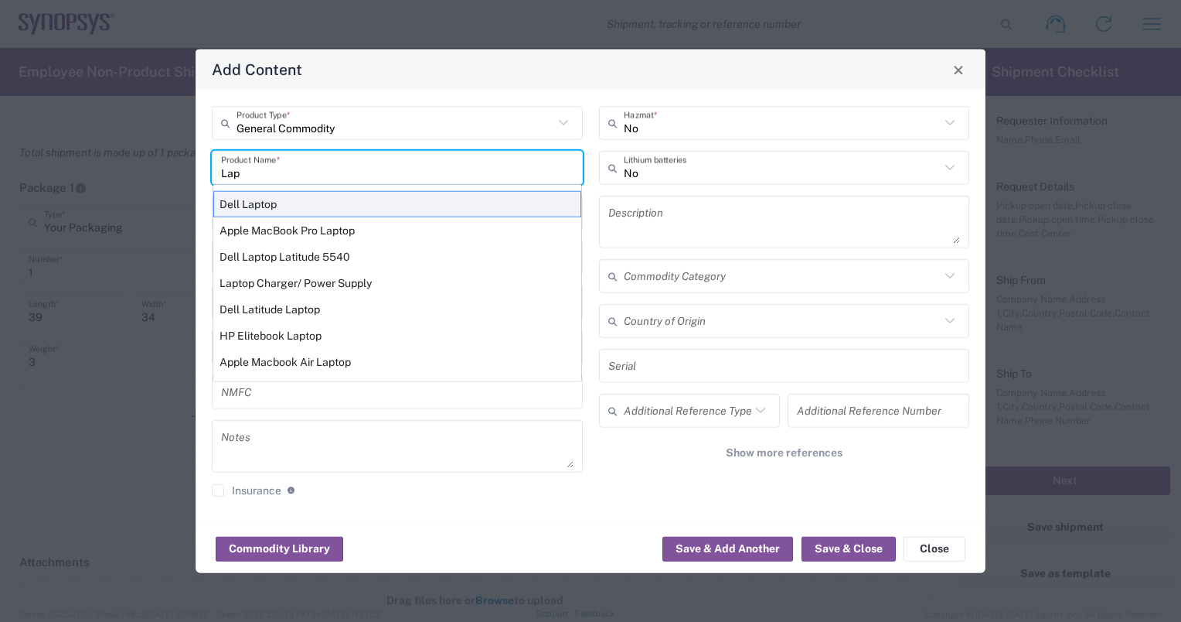
click at [254, 203] on div "Dell Laptop" at bounding box center [397, 204] width 368 height 26
type input "Dell Laptop"
type textarea "Dell Laptop"
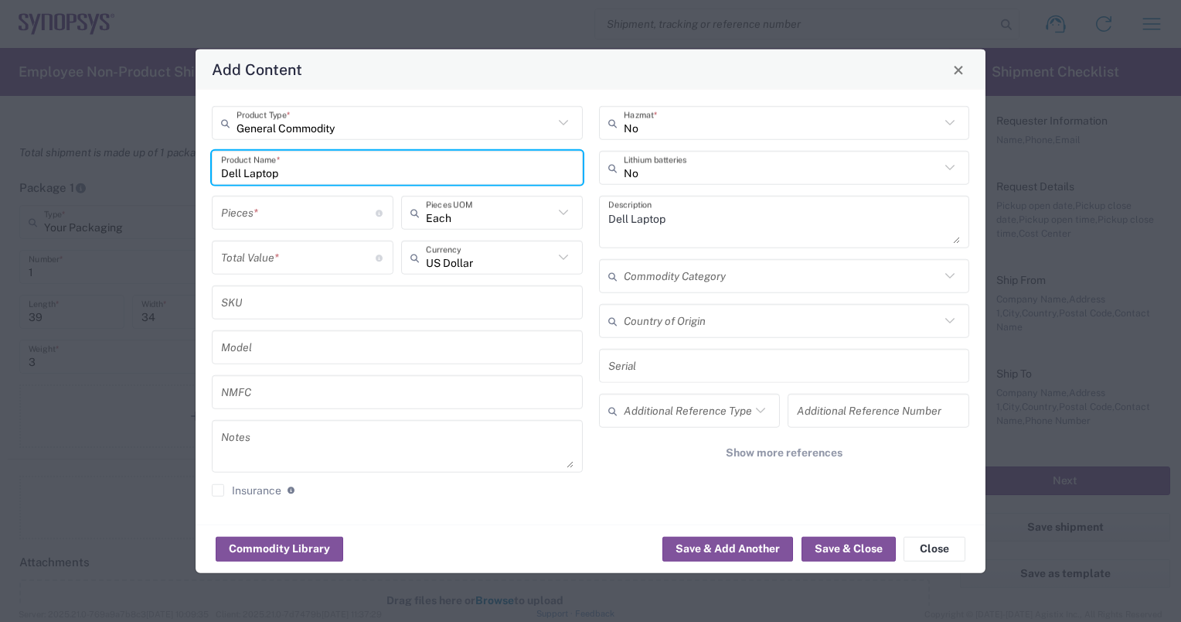
click at [312, 215] on input "number" at bounding box center [298, 212] width 155 height 27
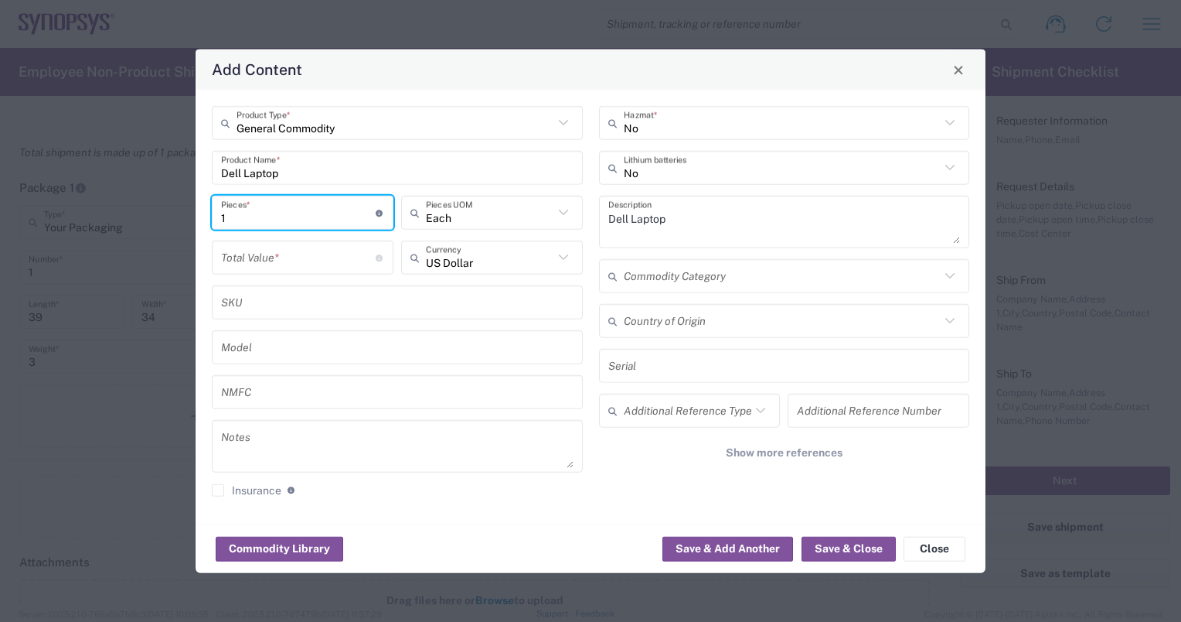
type input "1"
click at [288, 266] on input "number" at bounding box center [298, 257] width 155 height 27
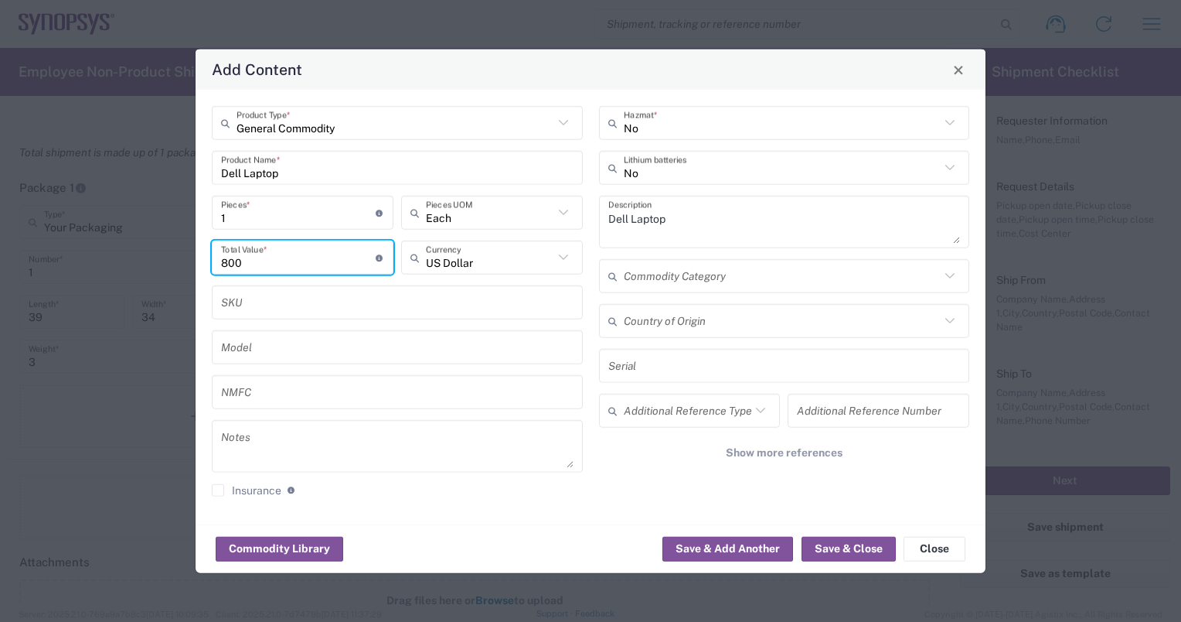
type input "800"
click at [563, 256] on icon at bounding box center [564, 257] width 20 height 20
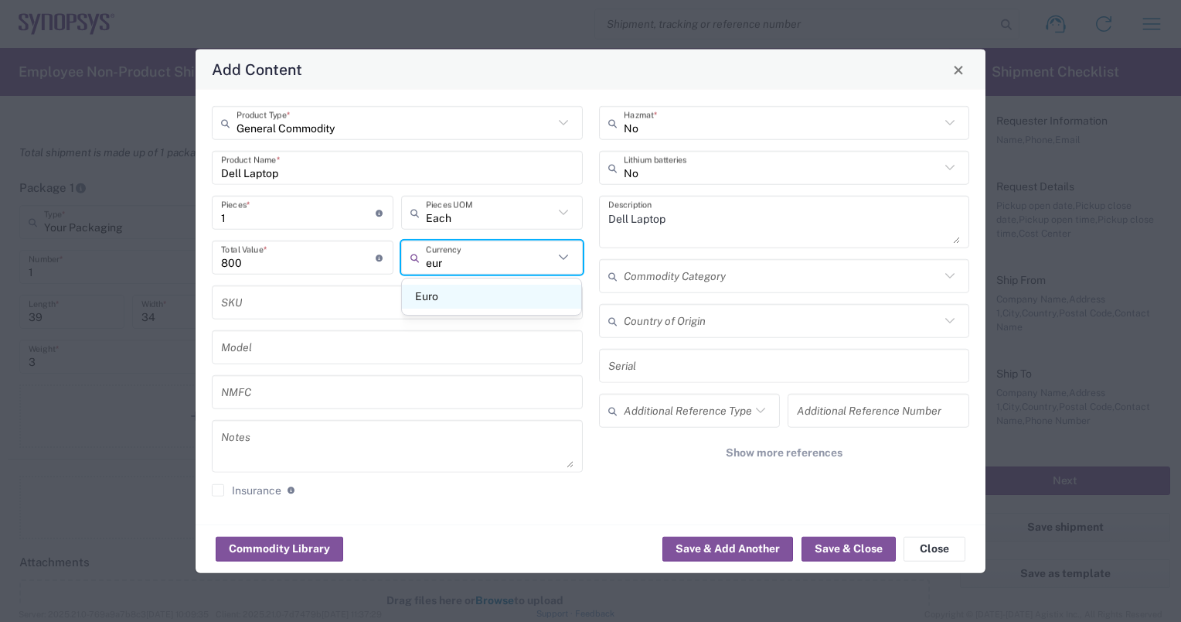
click at [462, 297] on span "Euro" at bounding box center [492, 297] width 180 height 24
type input "Euro"
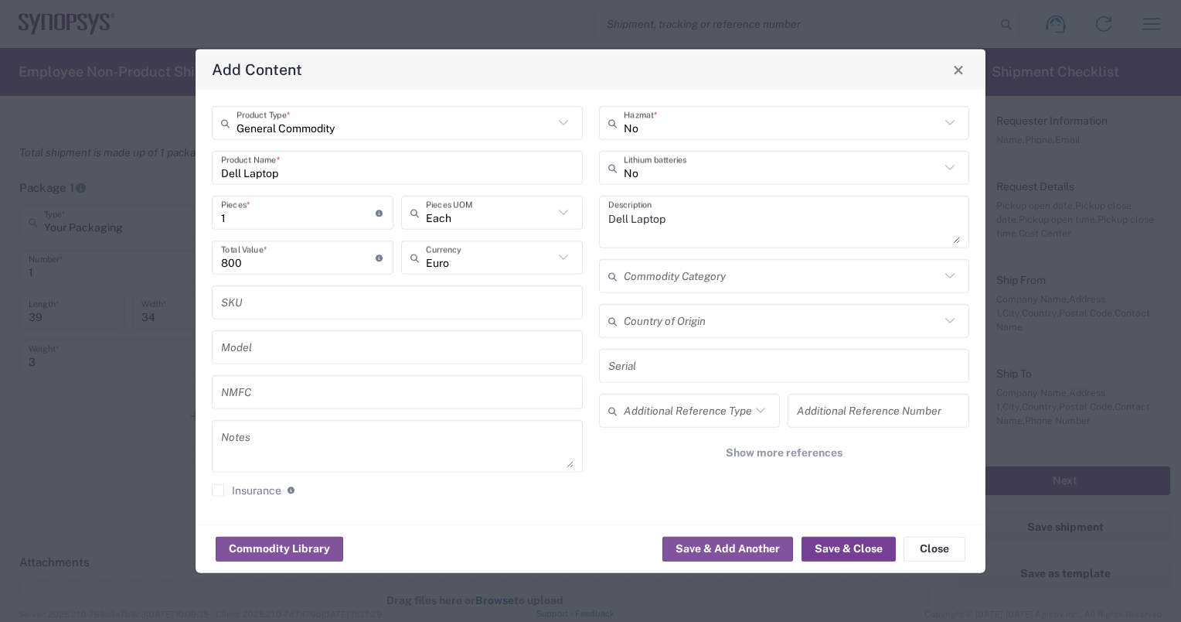
click at [828, 547] on button "Save & Close" at bounding box center [849, 548] width 94 height 25
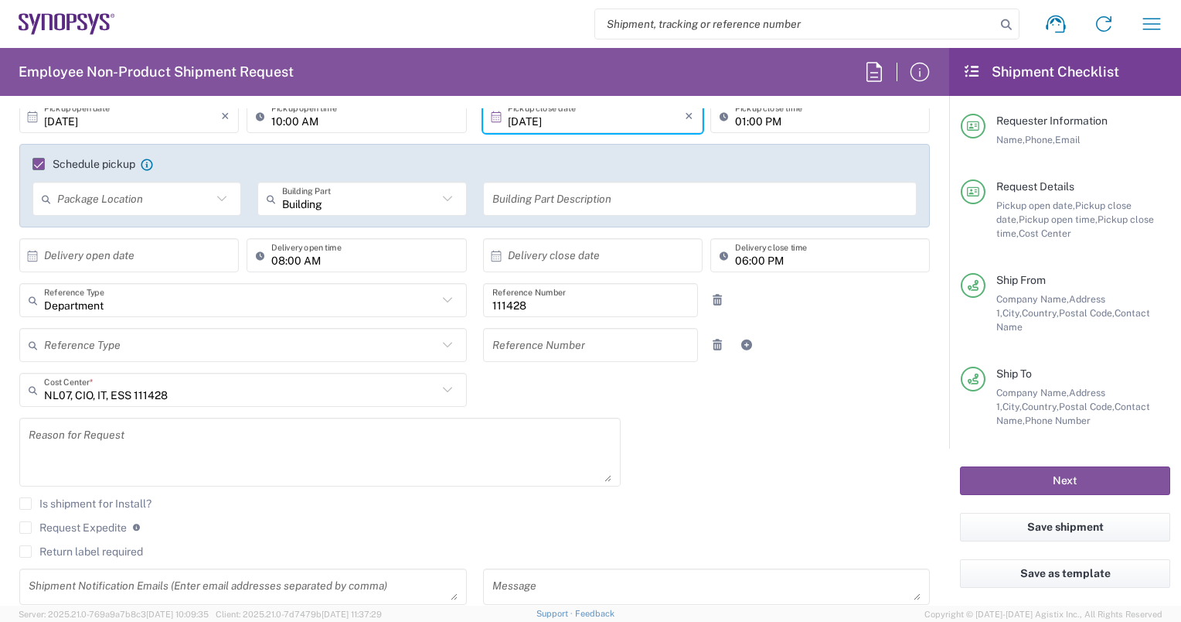
scroll to position [0, 0]
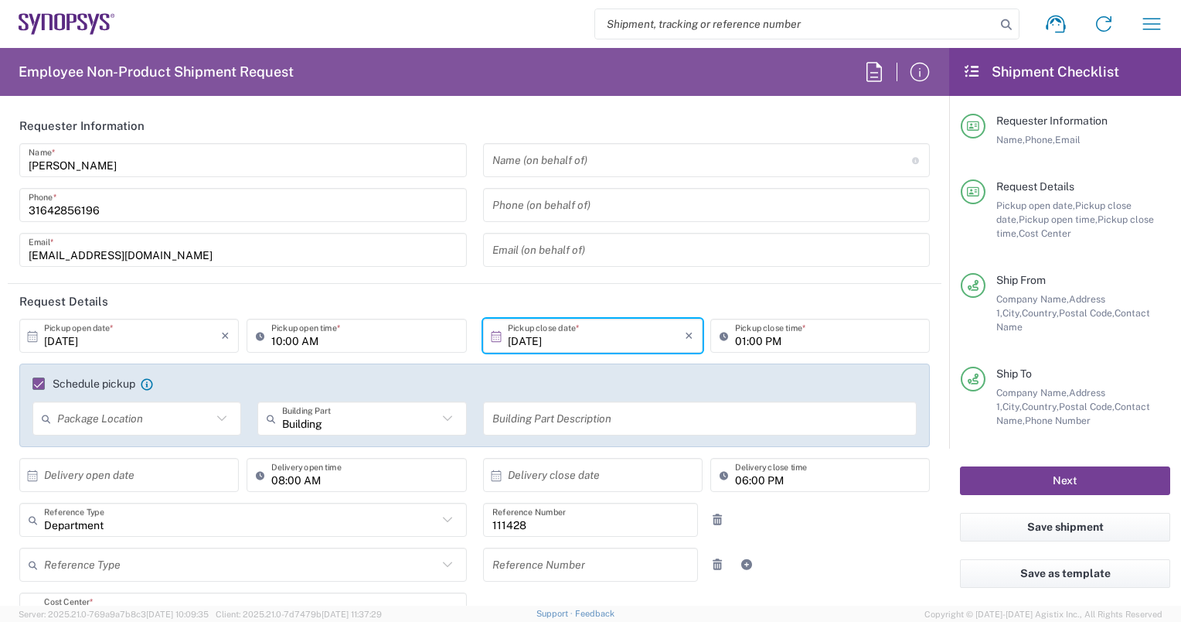
click at [1027, 476] on button "Next" at bounding box center [1065, 480] width 210 height 29
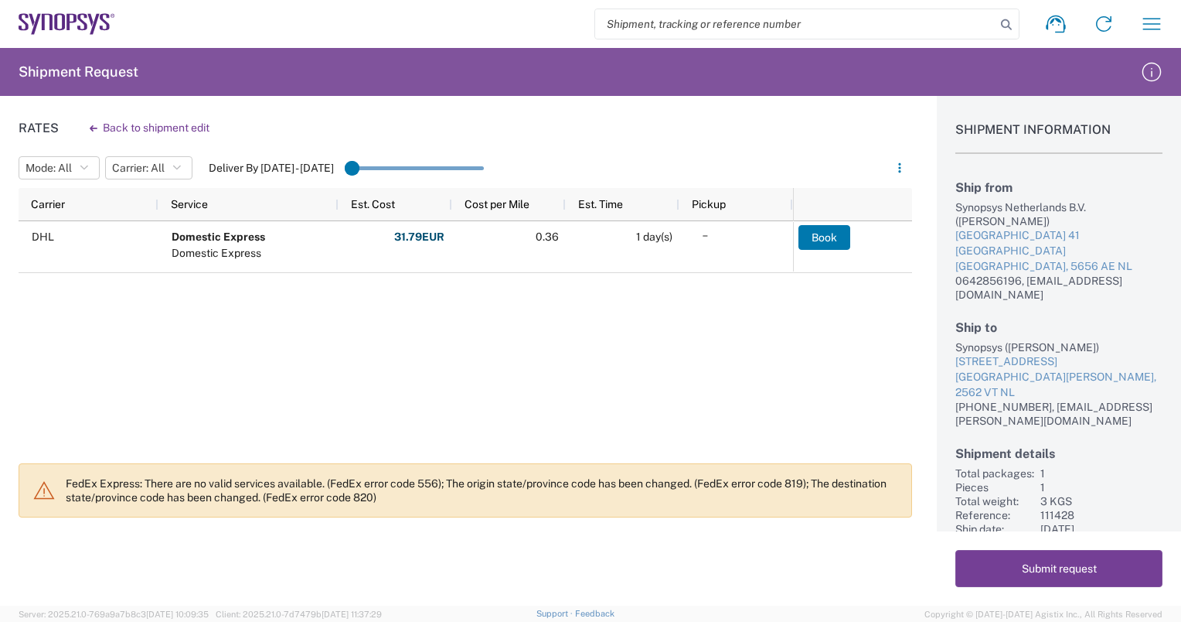
click at [1058, 566] on button "Submit request" at bounding box center [1059, 568] width 207 height 37
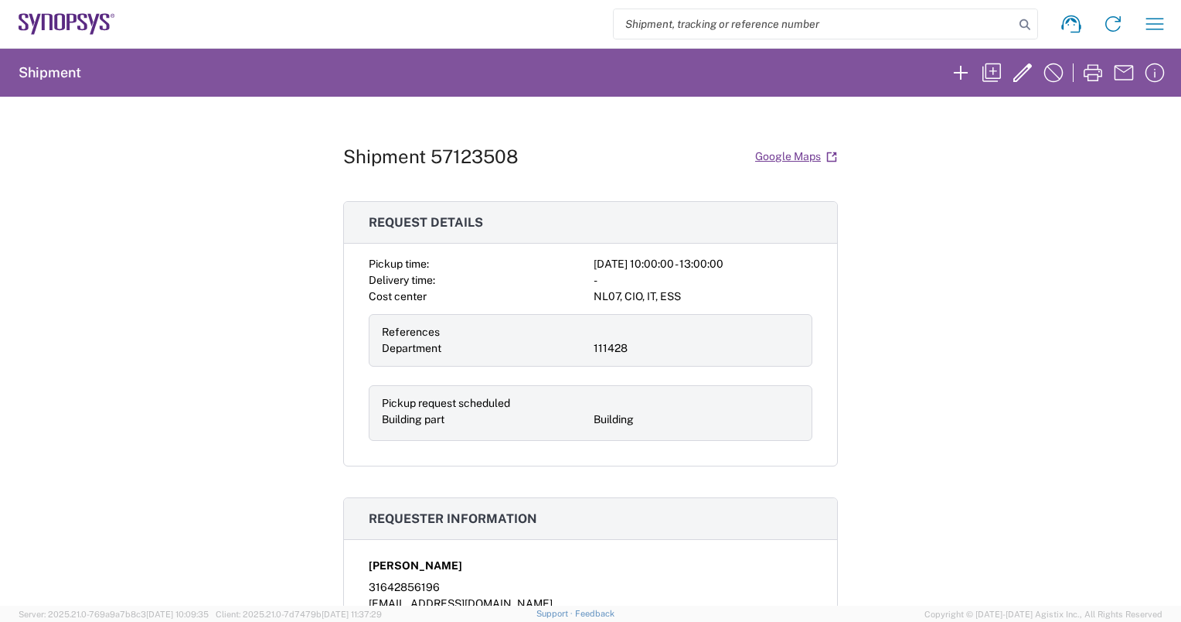
click at [452, 148] on h1 "Shipment 57123508" at bounding box center [431, 156] width 176 height 22
copy div "Shipment 57123508 Google Maps"
click at [581, 155] on div "Shipment 57123508 Google Maps" at bounding box center [590, 156] width 495 height 27
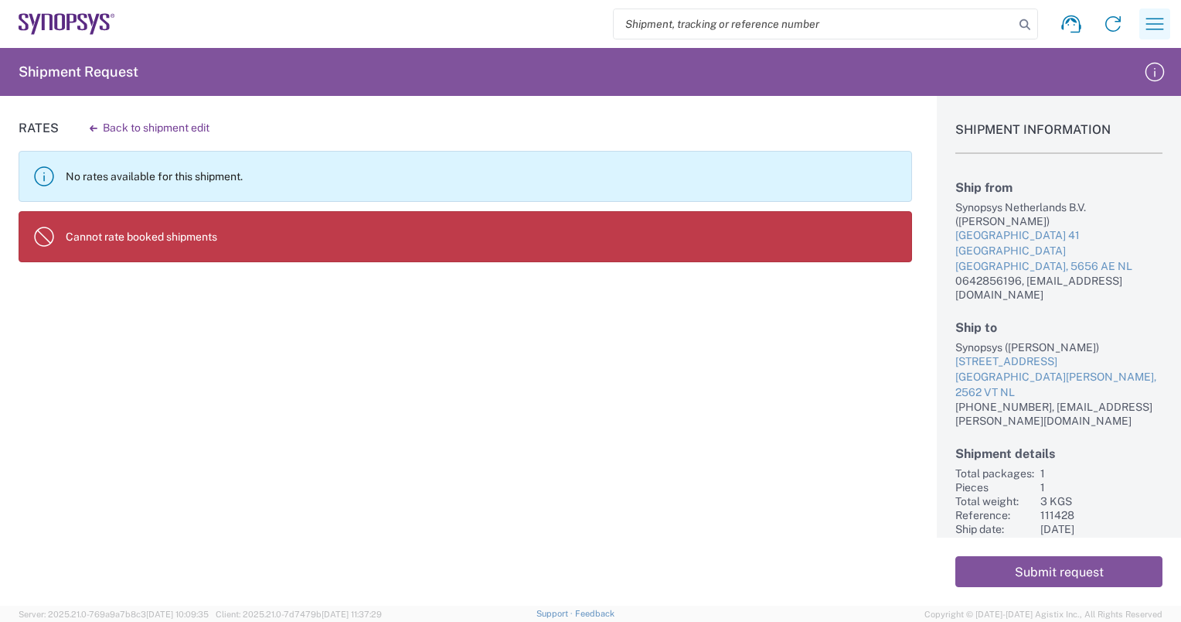
click at [1161, 24] on icon "button" at bounding box center [1156, 24] width 18 height 12
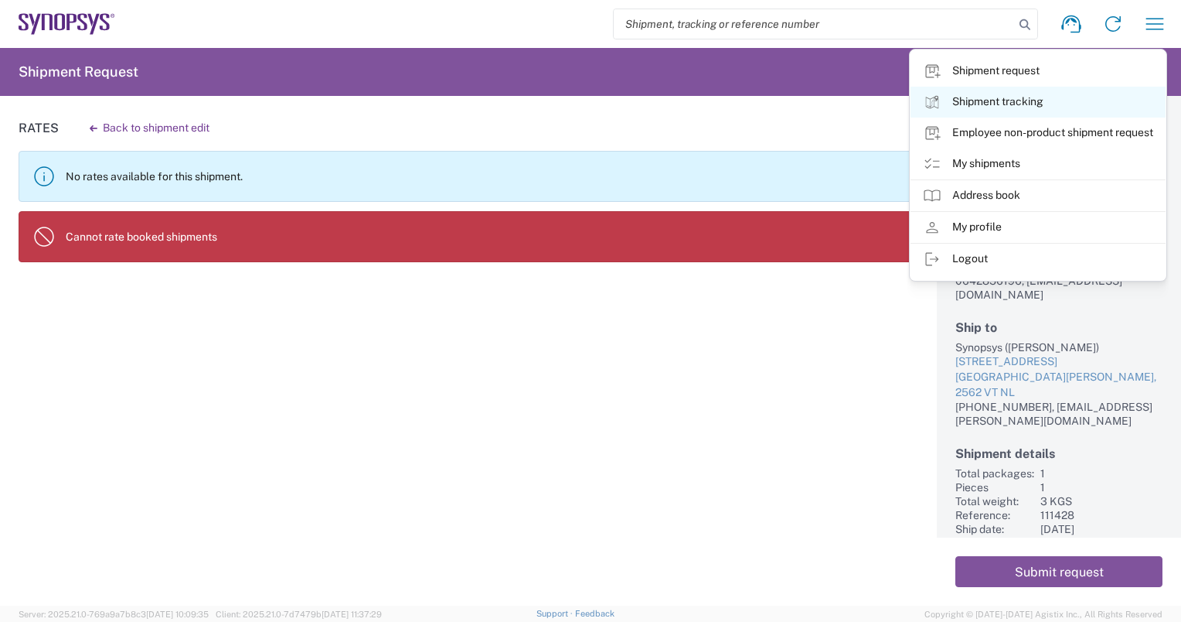
click at [990, 102] on link "Shipment tracking" at bounding box center [1038, 102] width 255 height 31
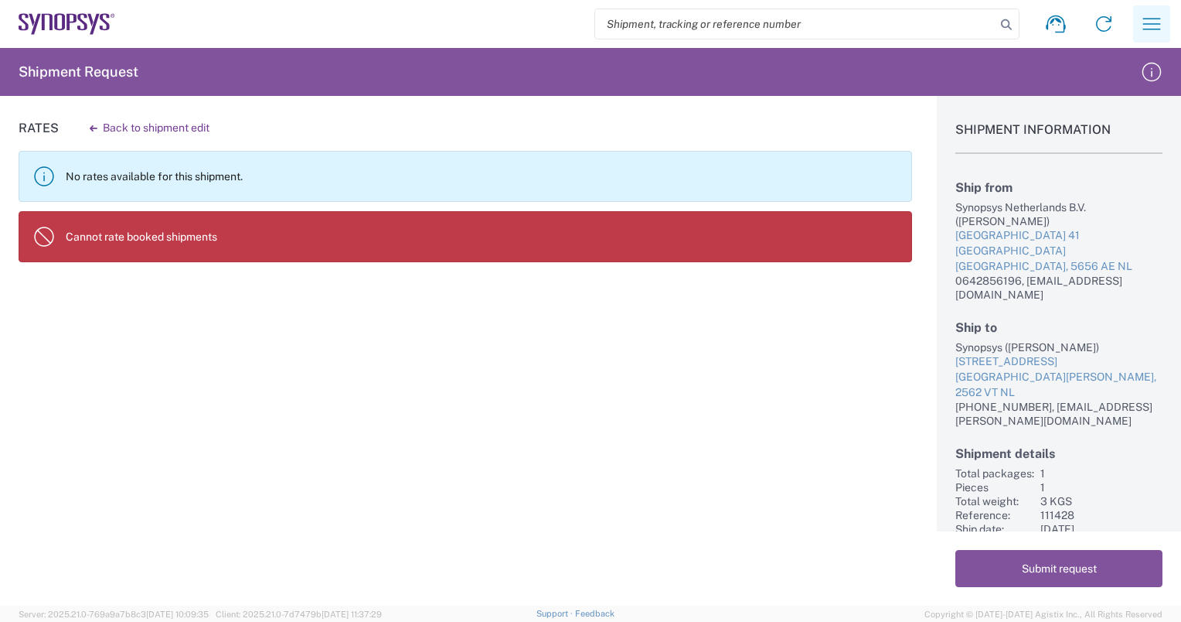
click at [1144, 24] on icon "button" at bounding box center [1153, 24] width 18 height 12
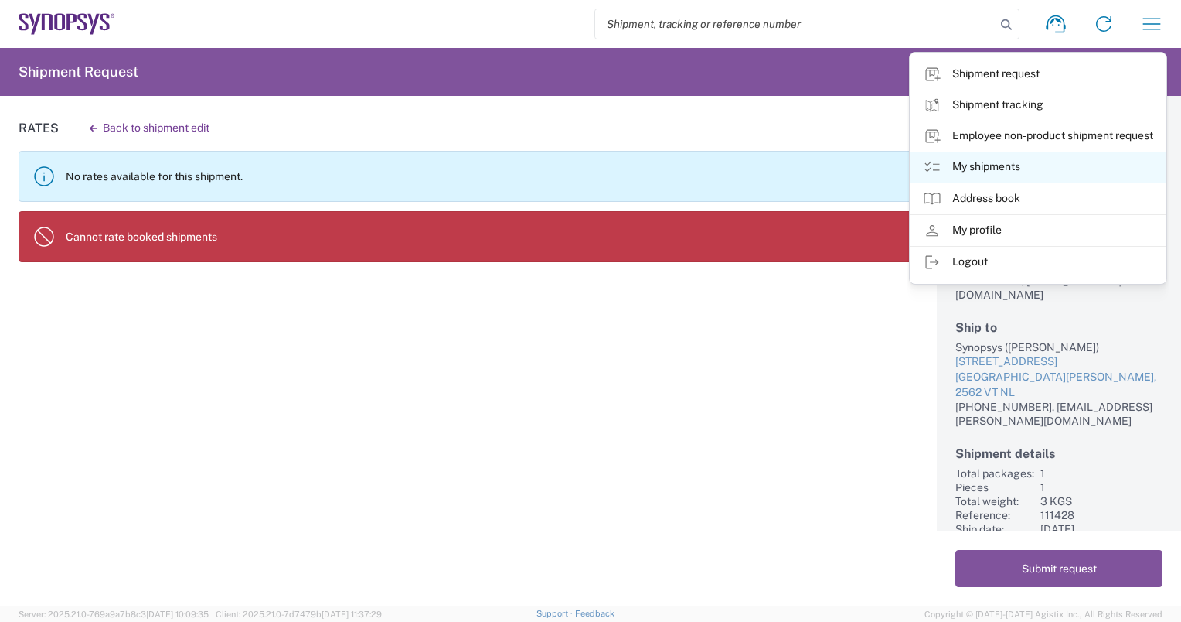
click at [971, 169] on link "My shipments" at bounding box center [1038, 167] width 255 height 31
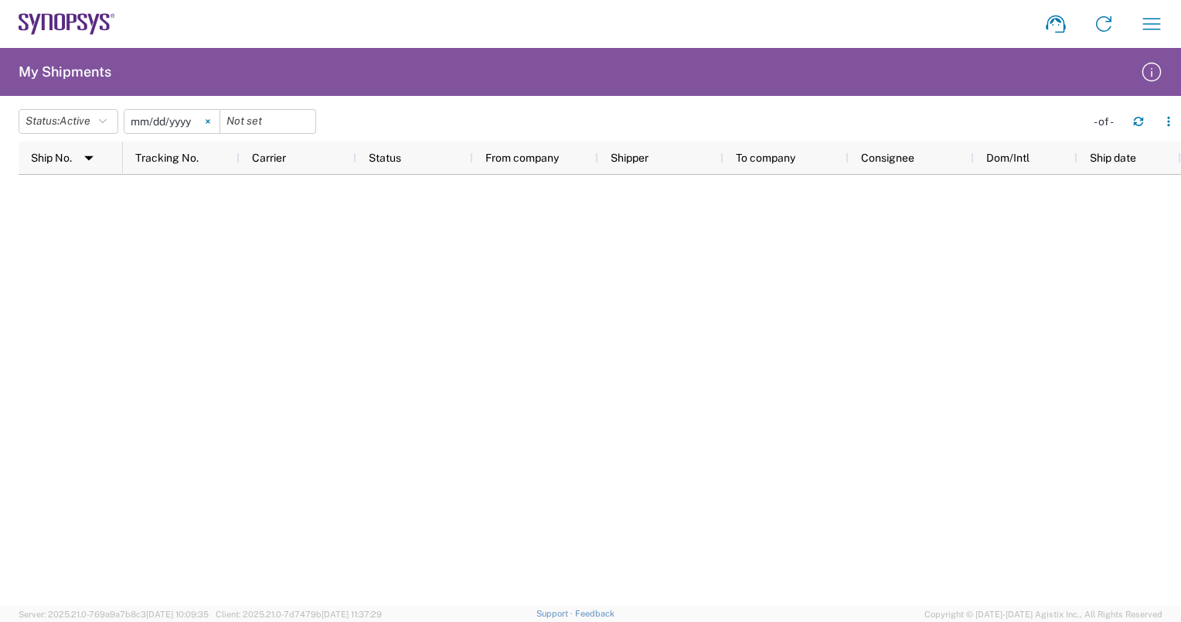
click at [210, 122] on icon at bounding box center [208, 121] width 4 height 4
click at [107, 118] on icon "button" at bounding box center [103, 121] width 8 height 11
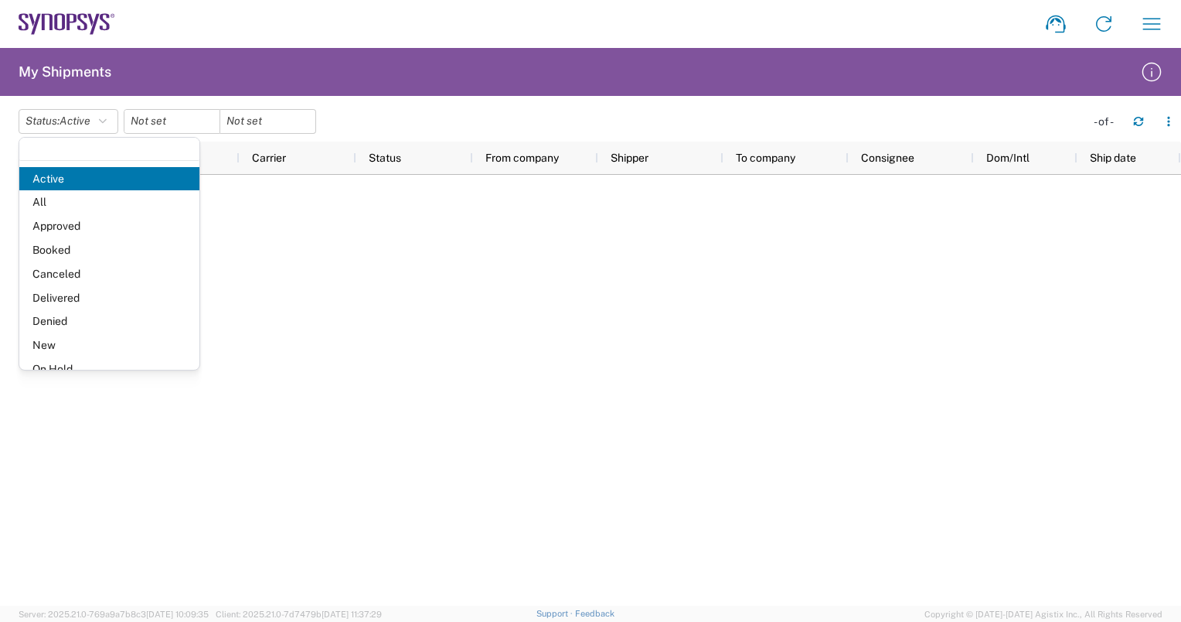
click at [71, 168] on span "Active" at bounding box center [109, 179] width 180 height 24
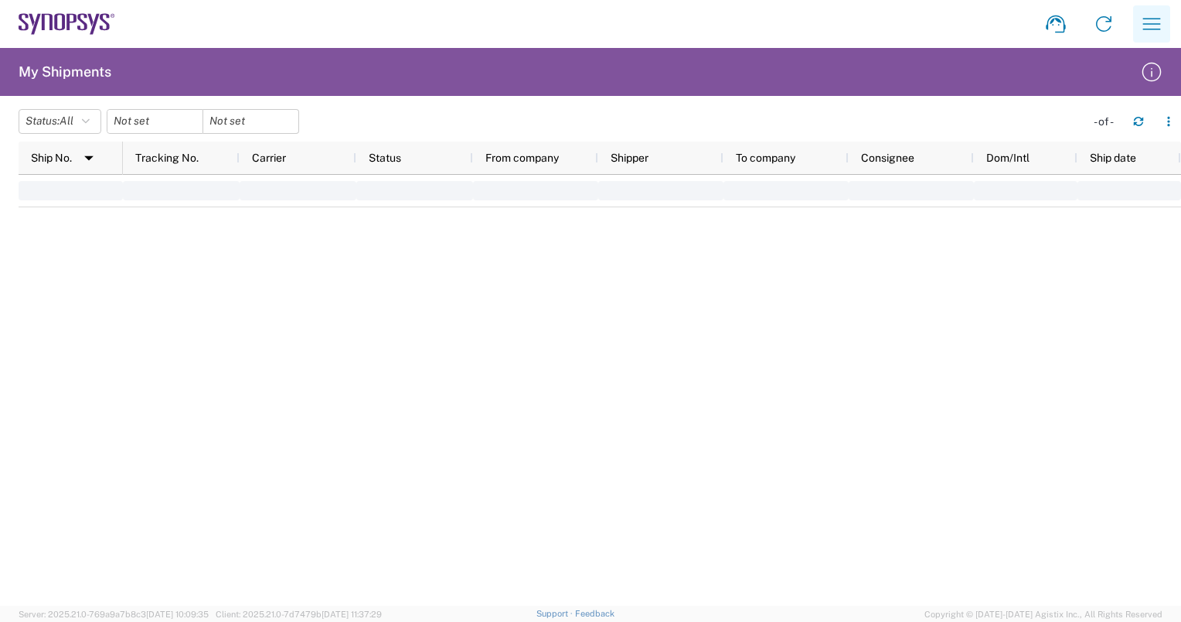
click at [1147, 26] on icon "button" at bounding box center [1152, 24] width 25 height 25
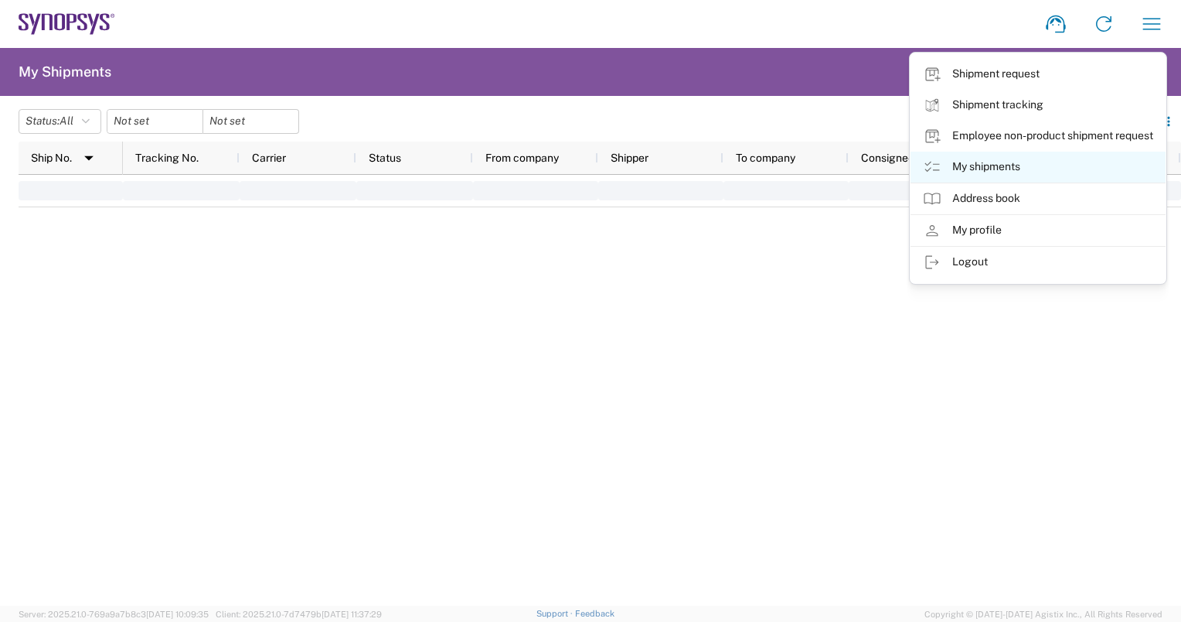
click at [950, 167] on link "My shipments" at bounding box center [1038, 167] width 255 height 31
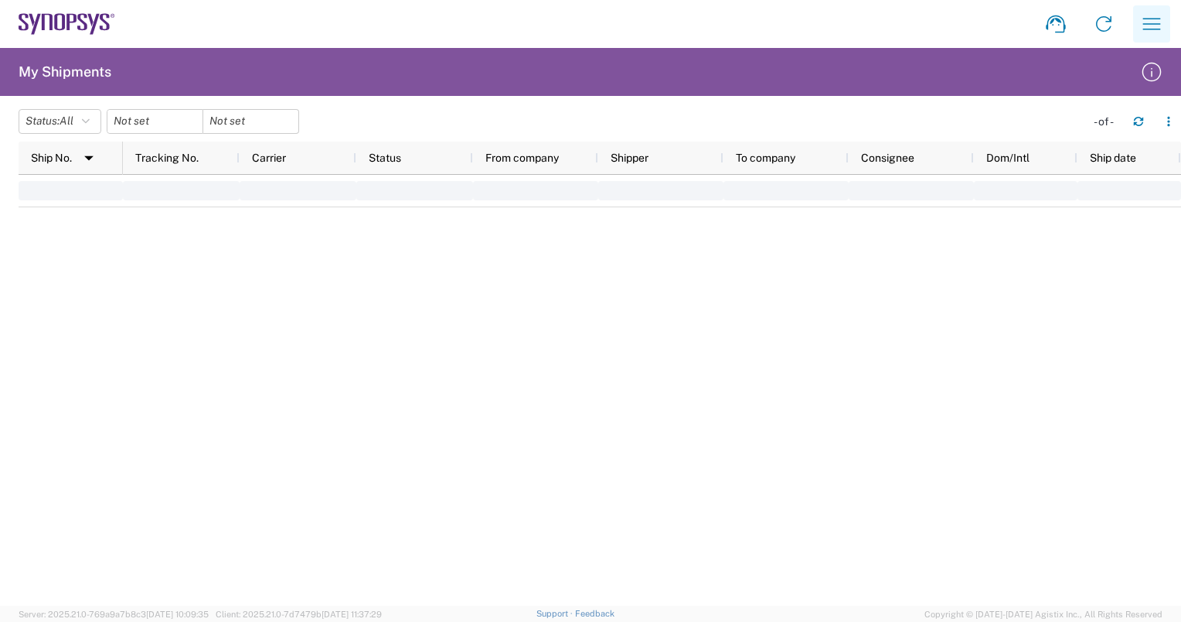
click at [1148, 19] on icon "button" at bounding box center [1152, 24] width 25 height 25
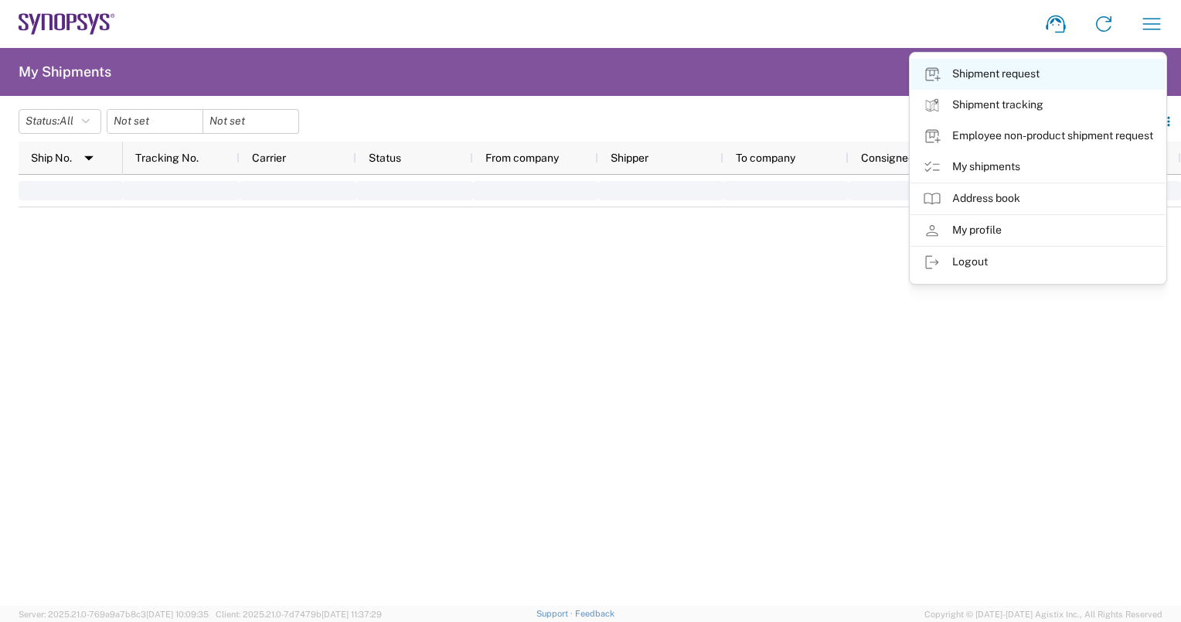
click at [987, 77] on link "Shipment request" at bounding box center [1038, 74] width 255 height 31
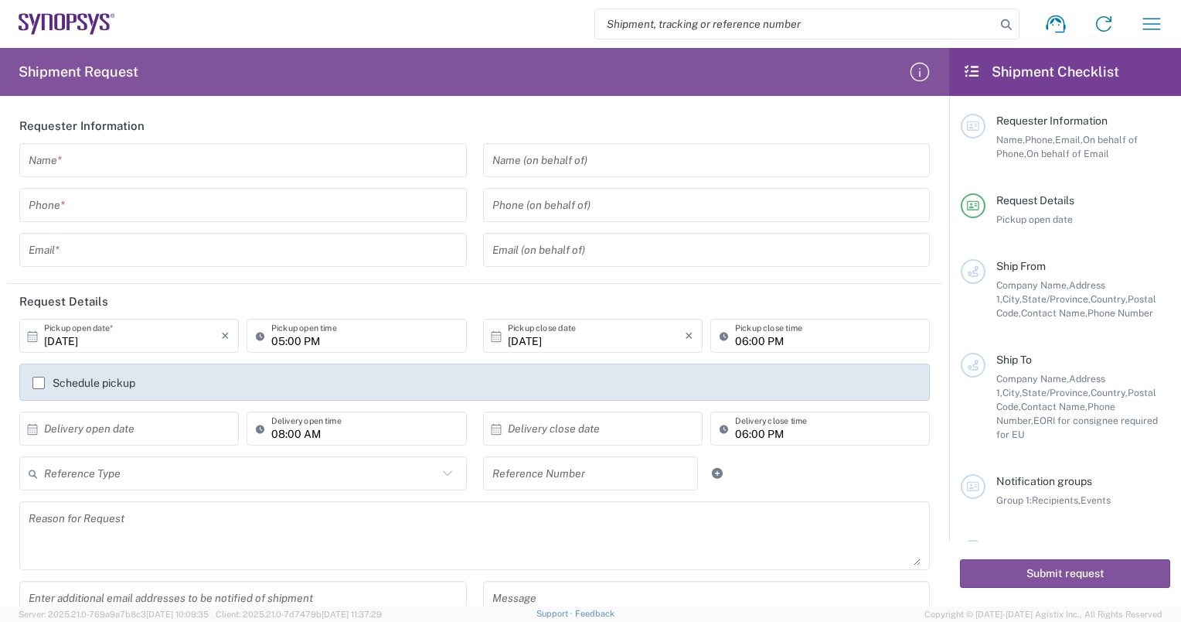
type input "United States"
click at [1148, 31] on icon "button" at bounding box center [1152, 24] width 25 height 25
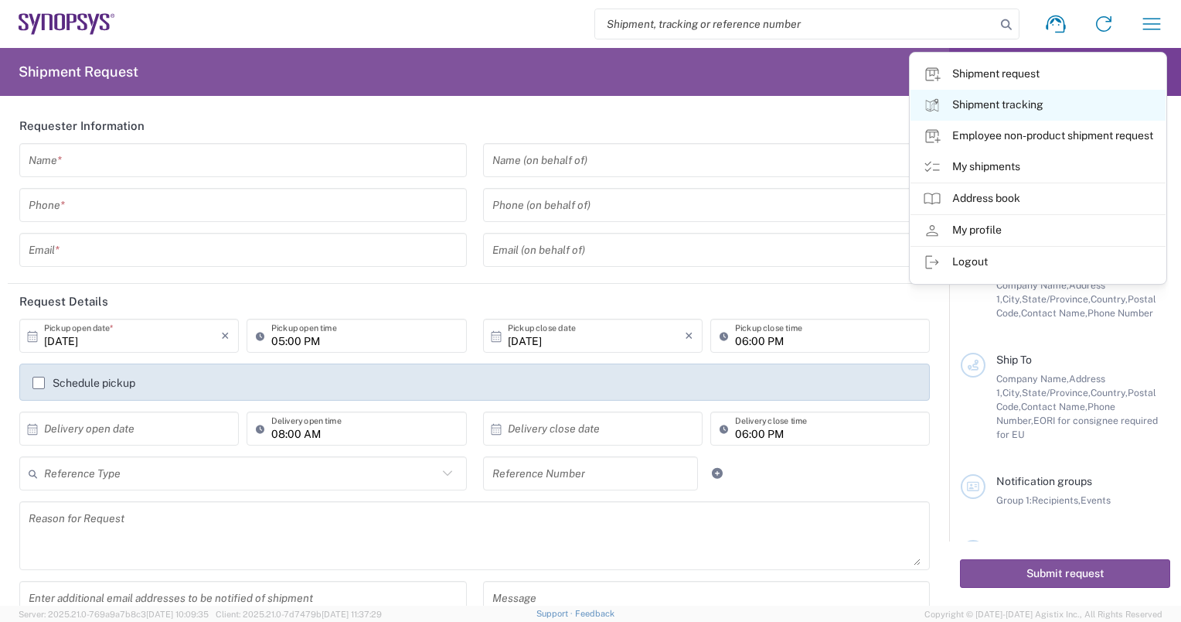
click at [1011, 108] on link "Shipment tracking" at bounding box center [1038, 105] width 255 height 31
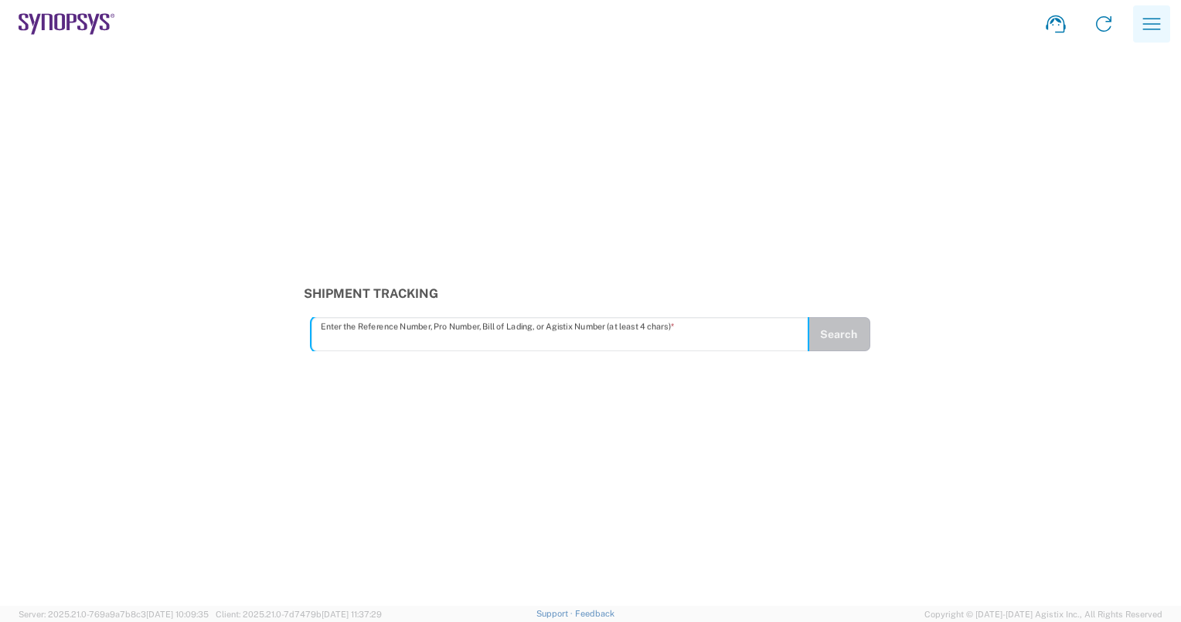
click at [1163, 18] on icon "button" at bounding box center [1152, 24] width 25 height 25
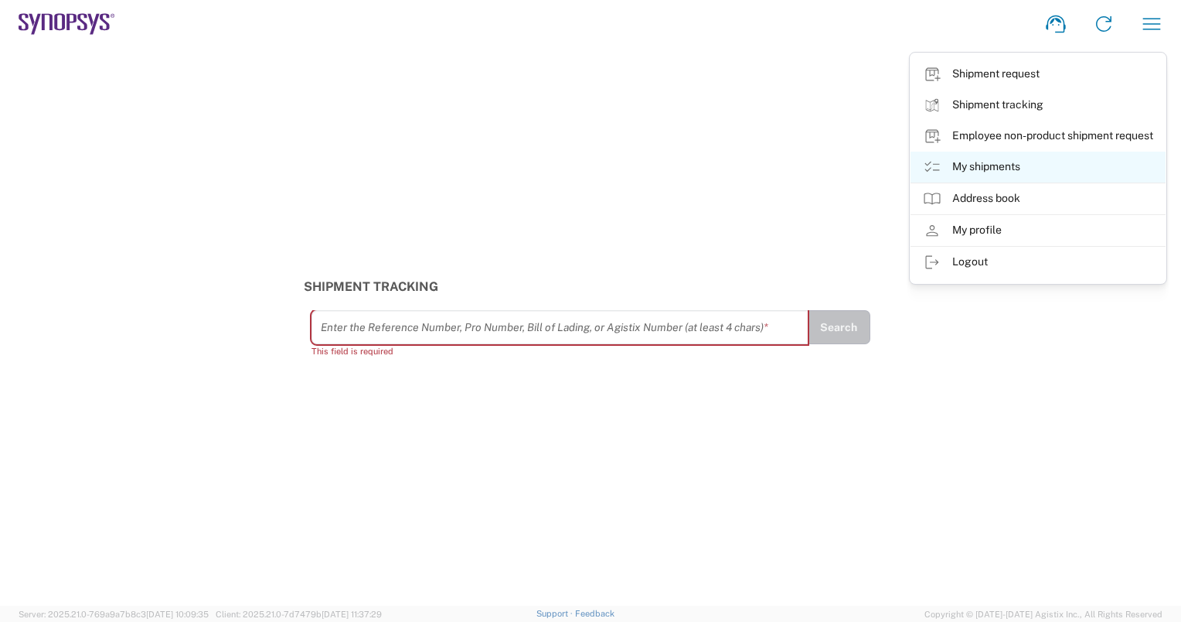
click at [962, 167] on link "My shipments" at bounding box center [1038, 167] width 255 height 31
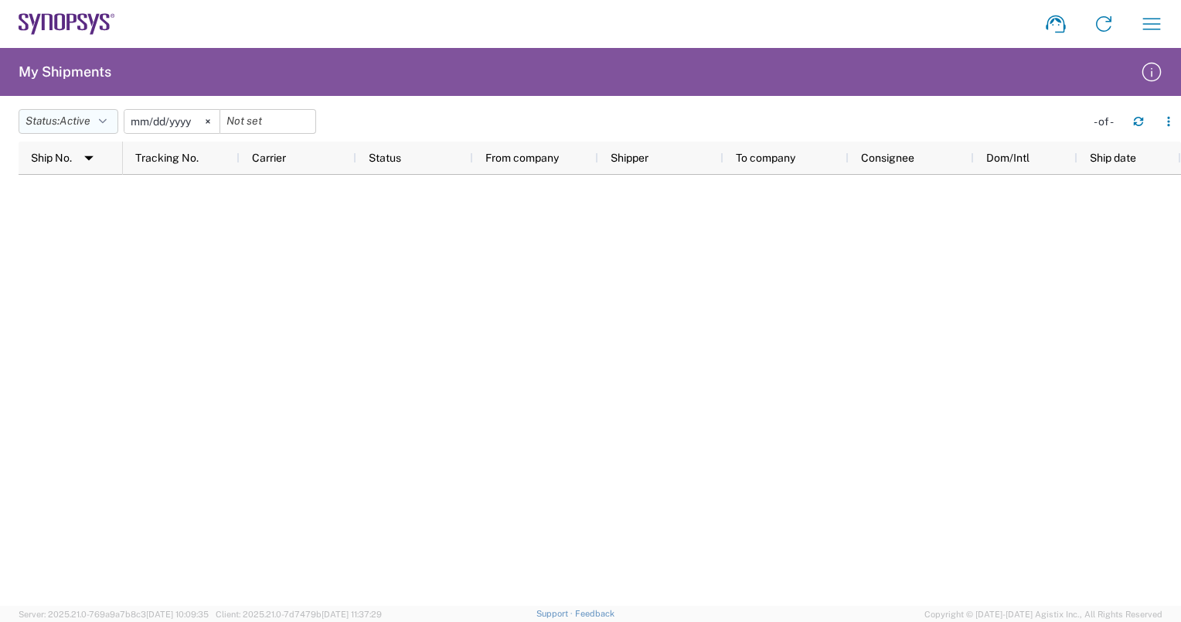
click at [106, 116] on icon "button" at bounding box center [103, 121] width 8 height 11
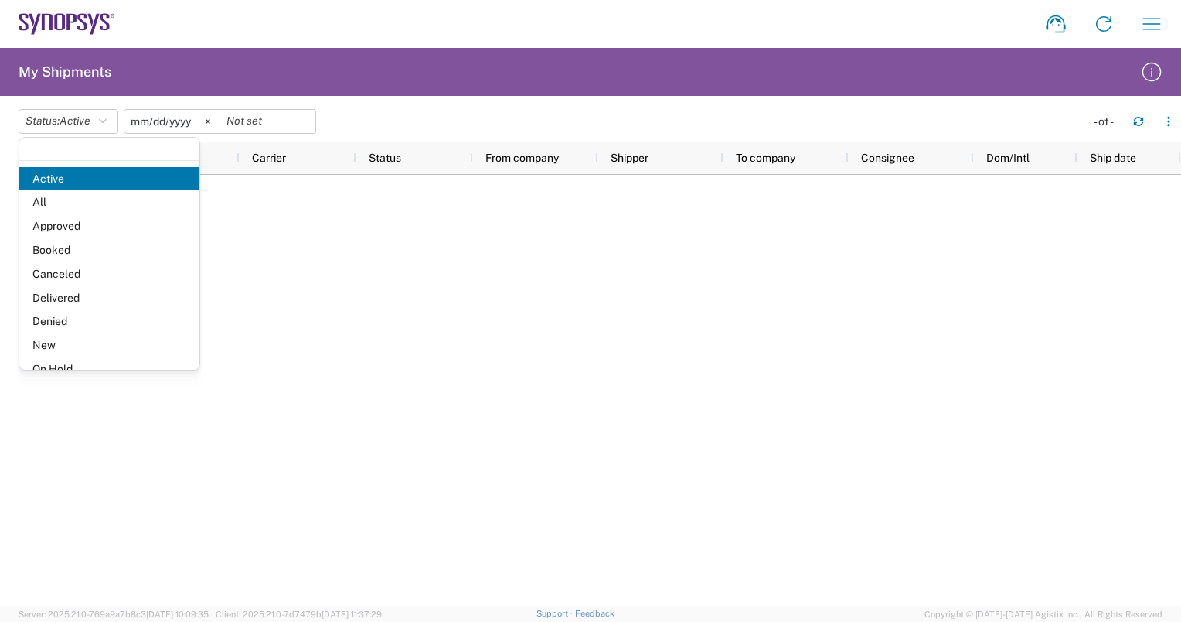
click at [165, 123] on input "2025-06-14" at bounding box center [171, 121] width 95 height 23
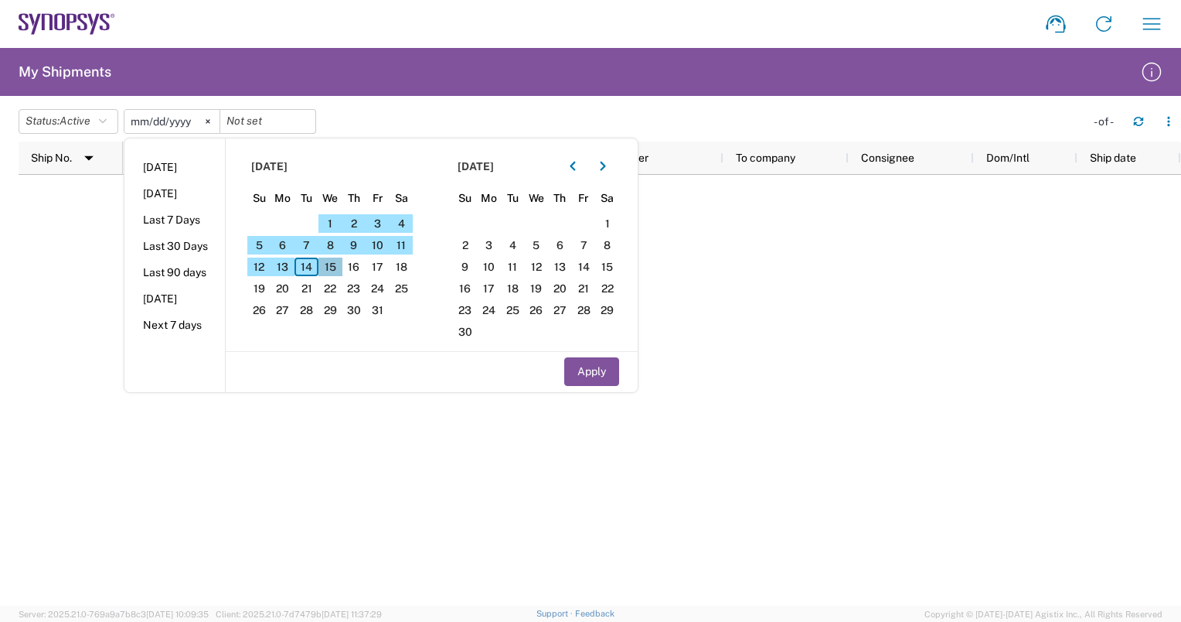
click at [336, 264] on span "15" at bounding box center [331, 266] width 24 height 19
click at [599, 367] on button "Apply" at bounding box center [591, 371] width 55 height 29
type input "2025-10-15"
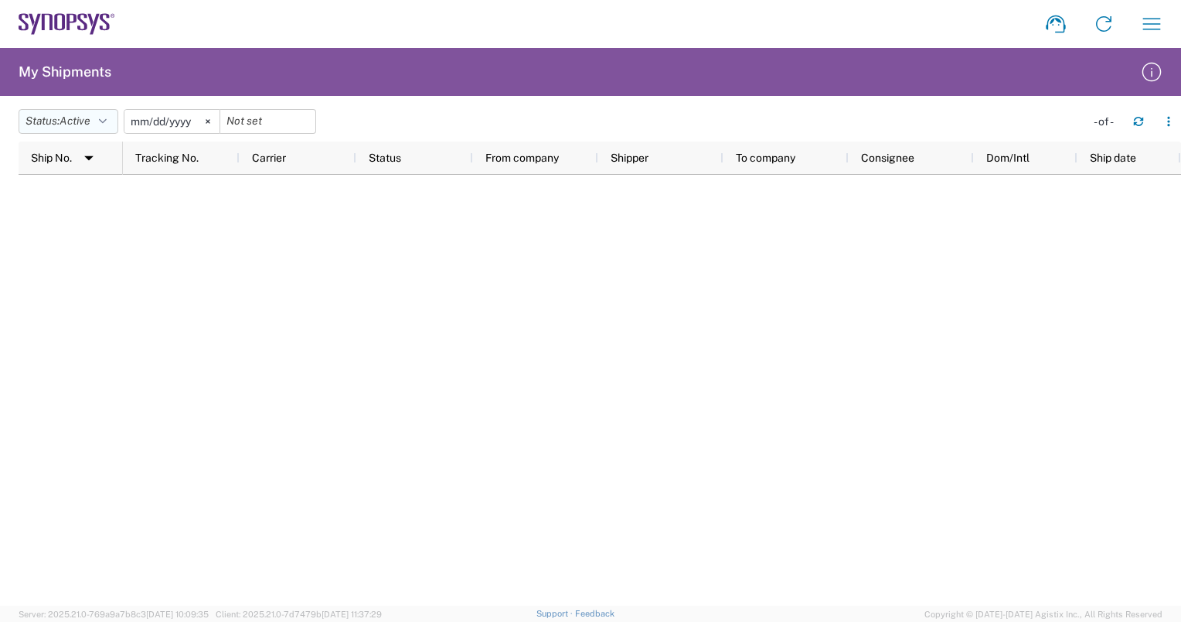
click at [74, 123] on span "Active" at bounding box center [75, 120] width 31 height 12
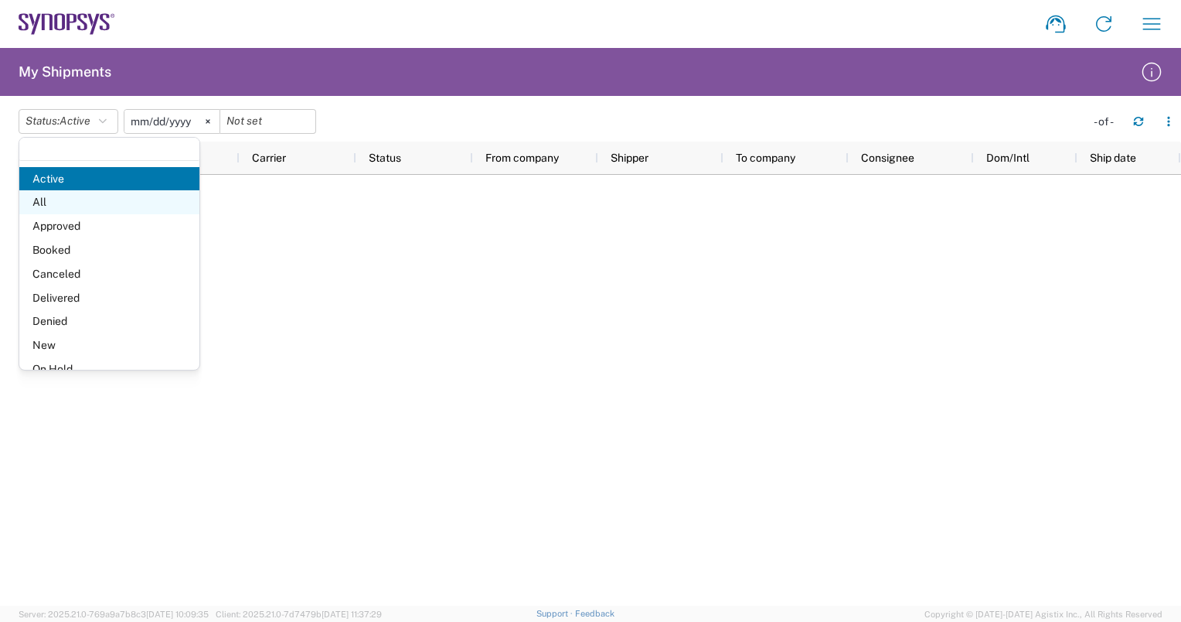
click at [62, 201] on span "All" at bounding box center [109, 202] width 180 height 24
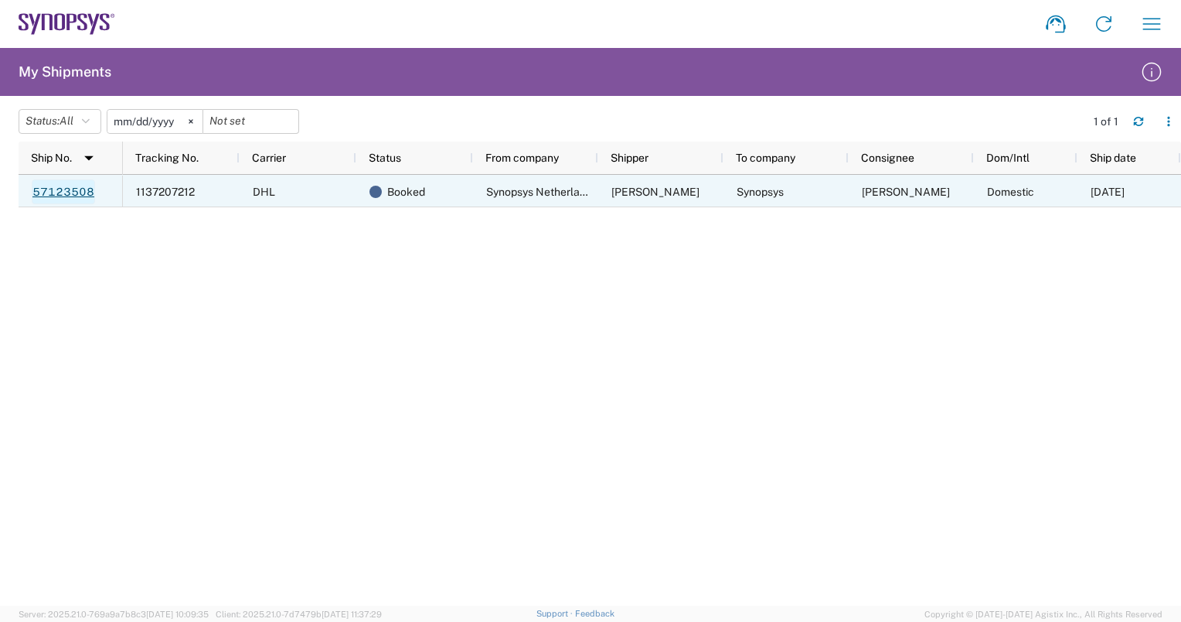
click at [55, 190] on link "57123508" at bounding box center [63, 191] width 63 height 25
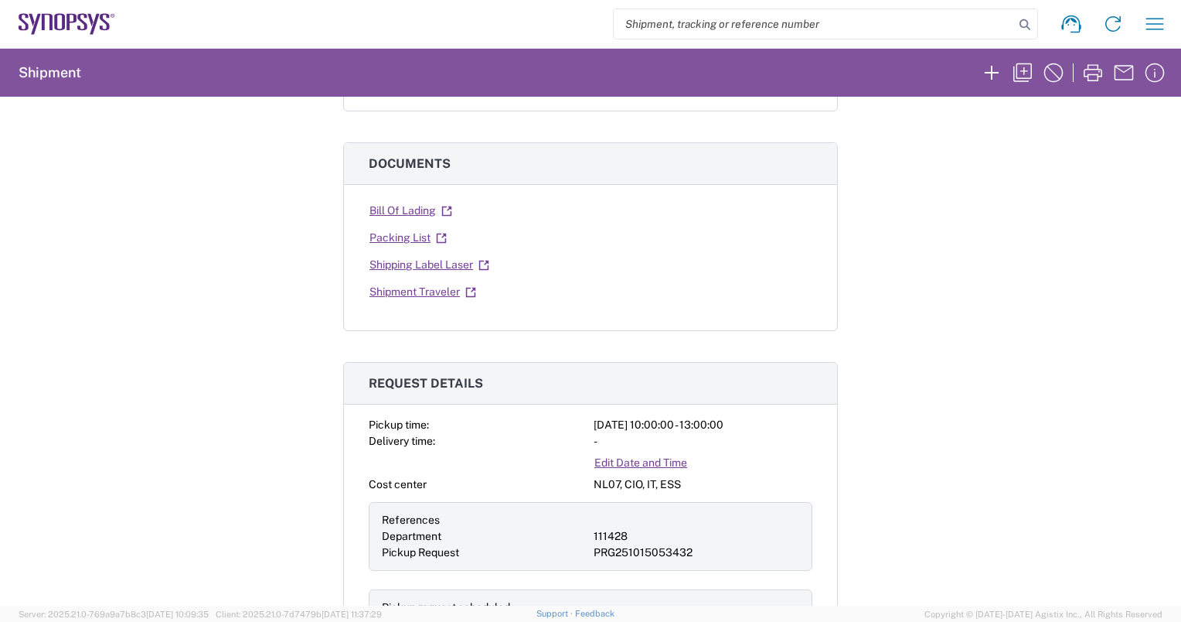
scroll to position [235, 0]
drag, startPoint x: 424, startPoint y: 264, endPoint x: 387, endPoint y: 263, distance: 37.1
click at [387, 263] on link "Shipping Label Laser" at bounding box center [429, 264] width 121 height 27
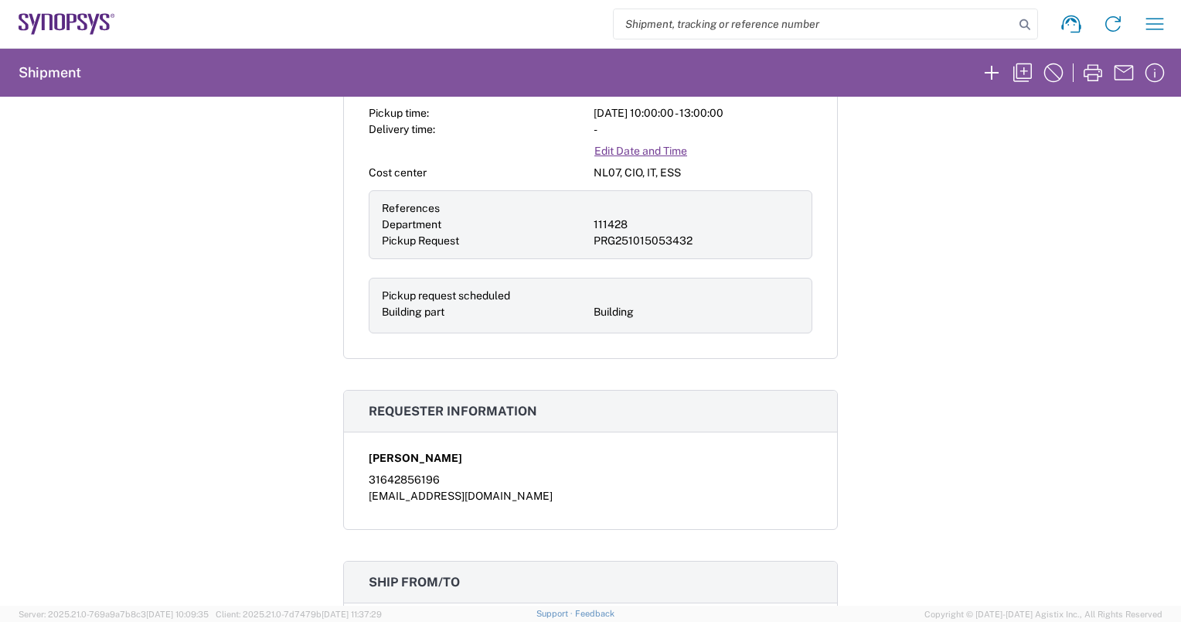
scroll to position [546, 0]
click at [1162, 22] on icon "button" at bounding box center [1155, 24] width 25 height 25
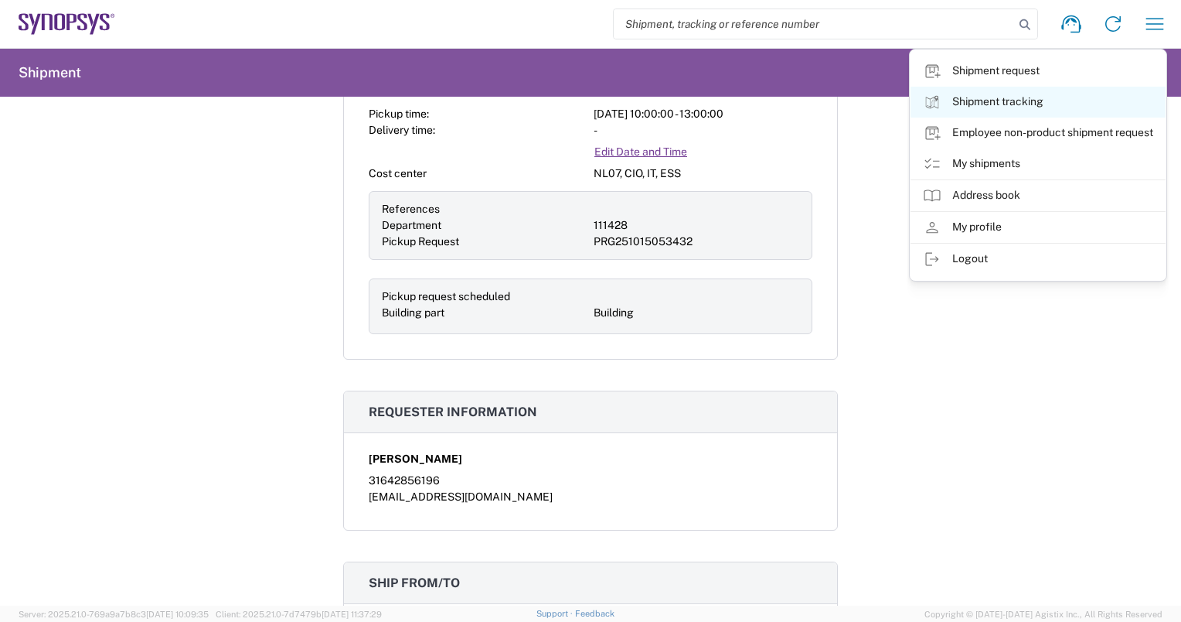
click at [958, 102] on link "Shipment tracking" at bounding box center [1038, 102] width 255 height 31
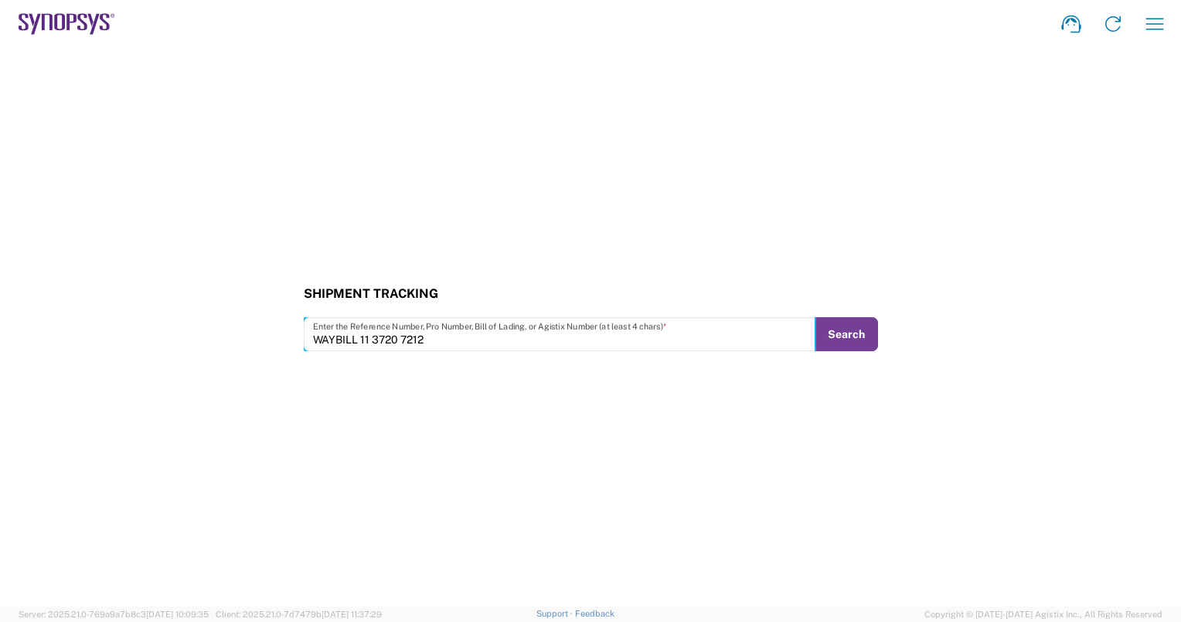
click at [861, 337] on button "Search" at bounding box center [846, 334] width 63 height 34
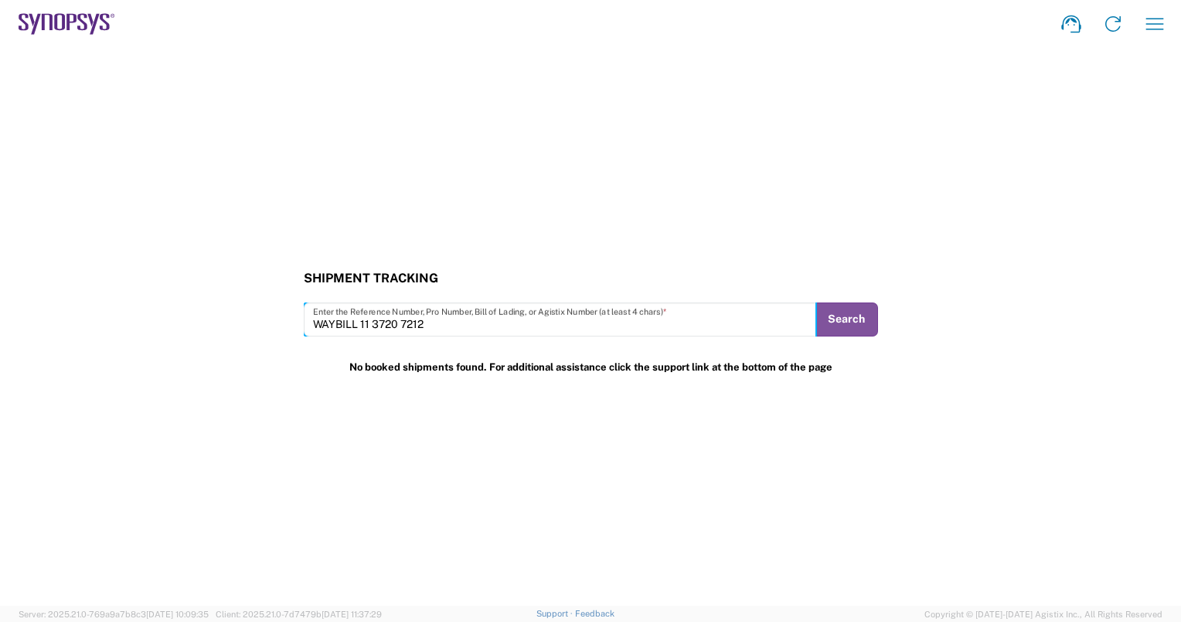
click at [455, 326] on input "WAYBILL 11 3720 7212" at bounding box center [560, 318] width 494 height 27
paste input "JD01 4600 0123 4088 3446"
type input "JD01 4600 0123 4088 3446"
click at [852, 315] on button "Search" at bounding box center [846, 319] width 63 height 34
click at [853, 315] on button "Search" at bounding box center [846, 319] width 63 height 34
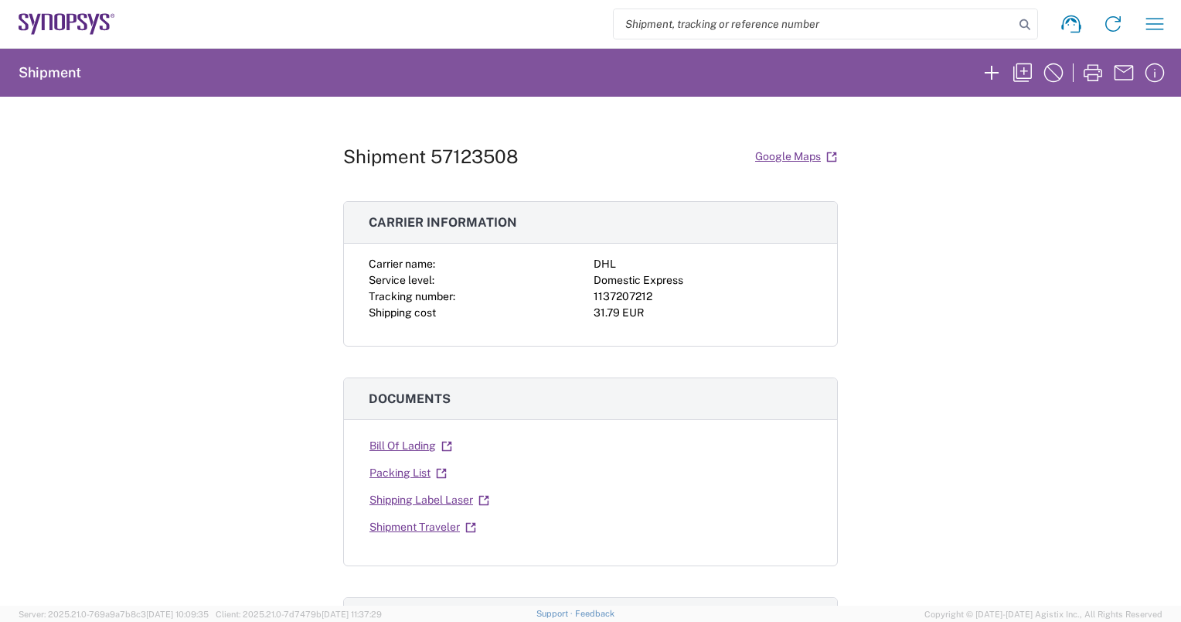
click at [634, 293] on div "1137207212" at bounding box center [703, 296] width 219 height 16
copy div "1137207212"
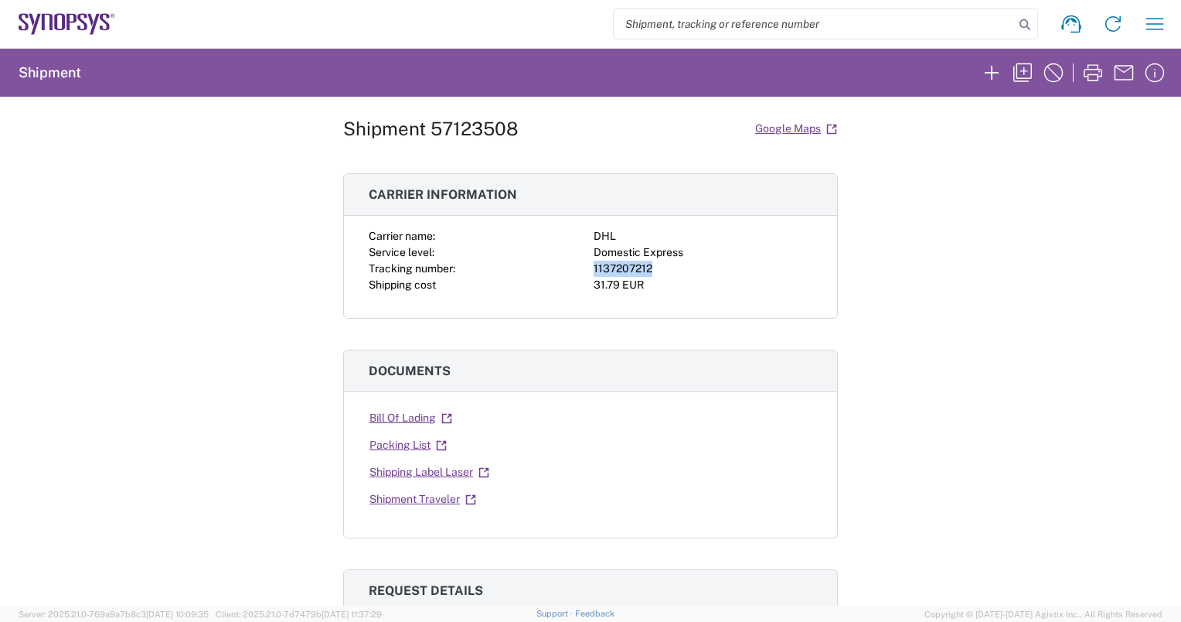
scroll to position [31, 0]
